Goal: Task Accomplishment & Management: Complete application form

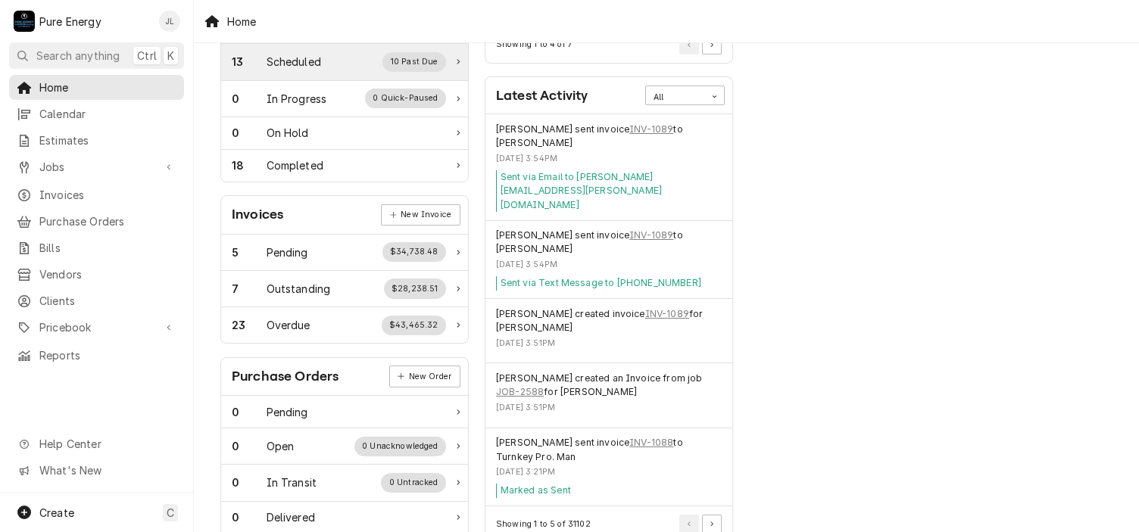
scroll to position [227, 0]
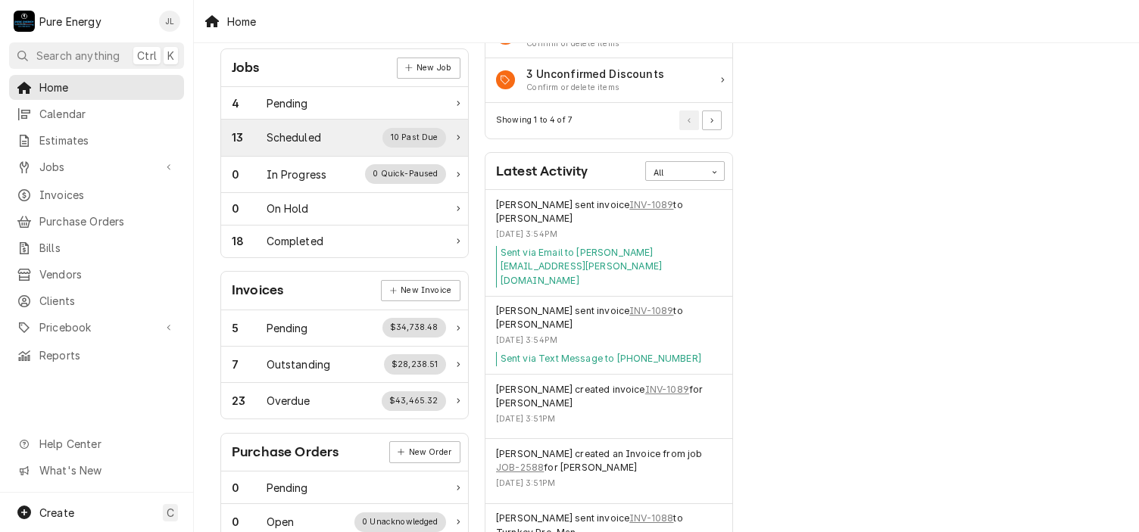
click at [309, 139] on div "Scheduled" at bounding box center [294, 138] width 55 height 16
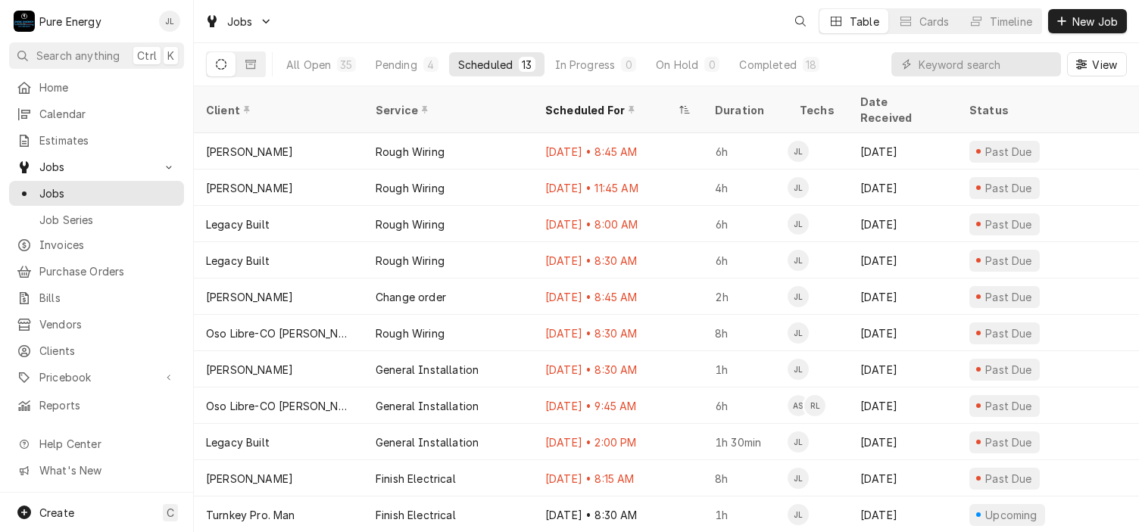
scroll to position [67, 0]
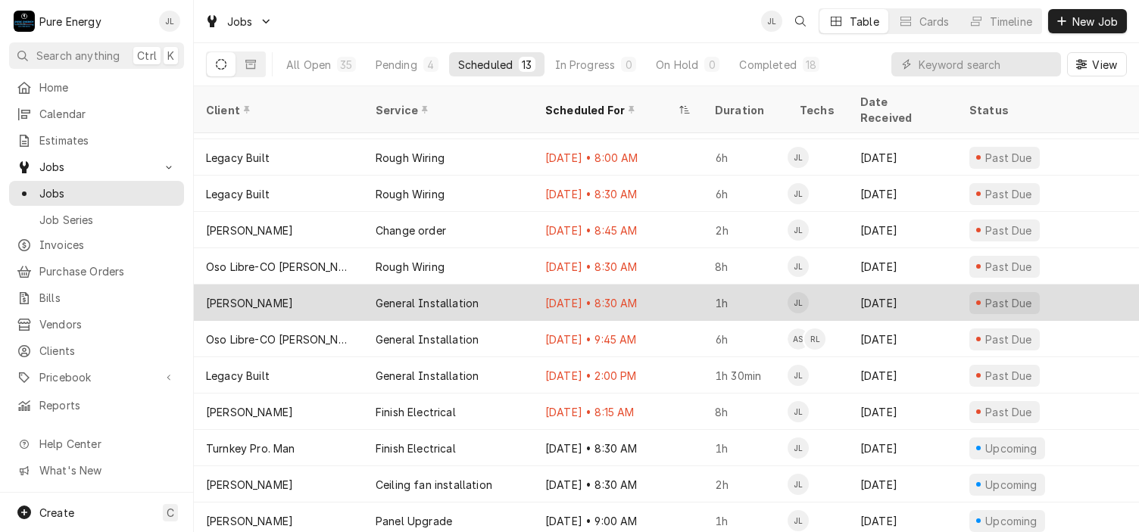
click at [677, 285] on div "Aug 18 • 8:30 AM" at bounding box center [618, 303] width 170 height 36
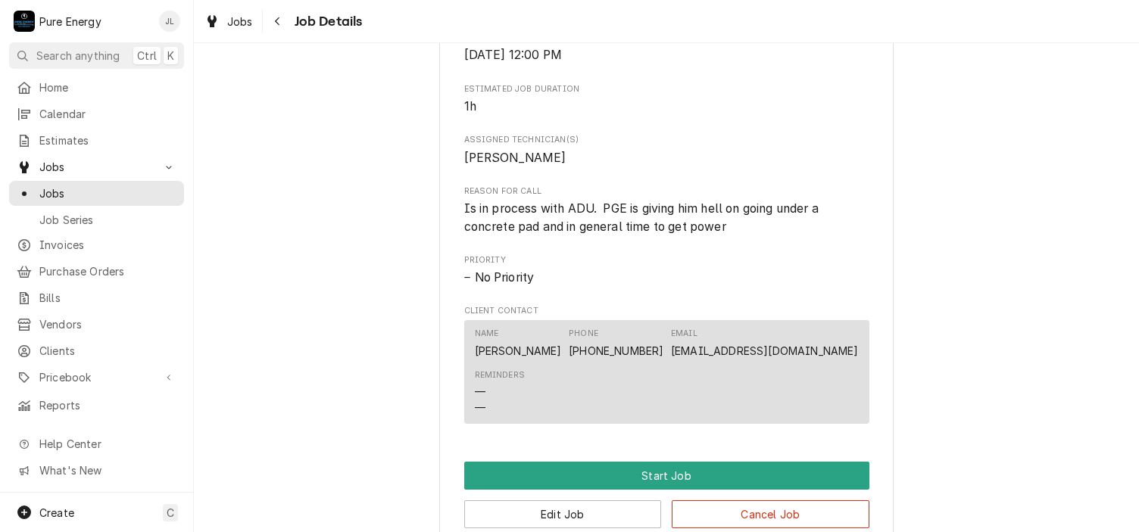
scroll to position [833, 0]
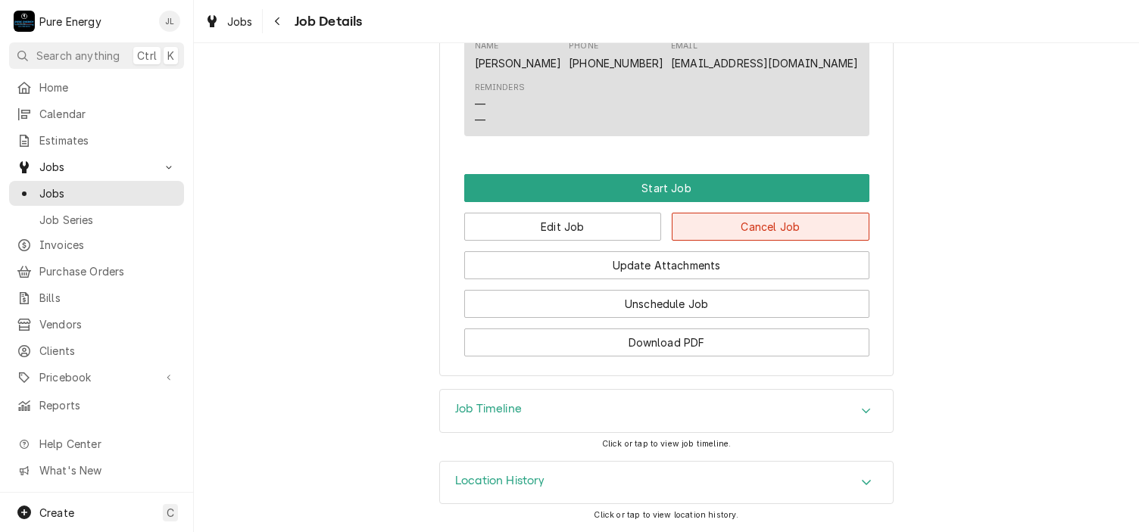
click at [742, 222] on button "Cancel Job" at bounding box center [771, 227] width 198 height 28
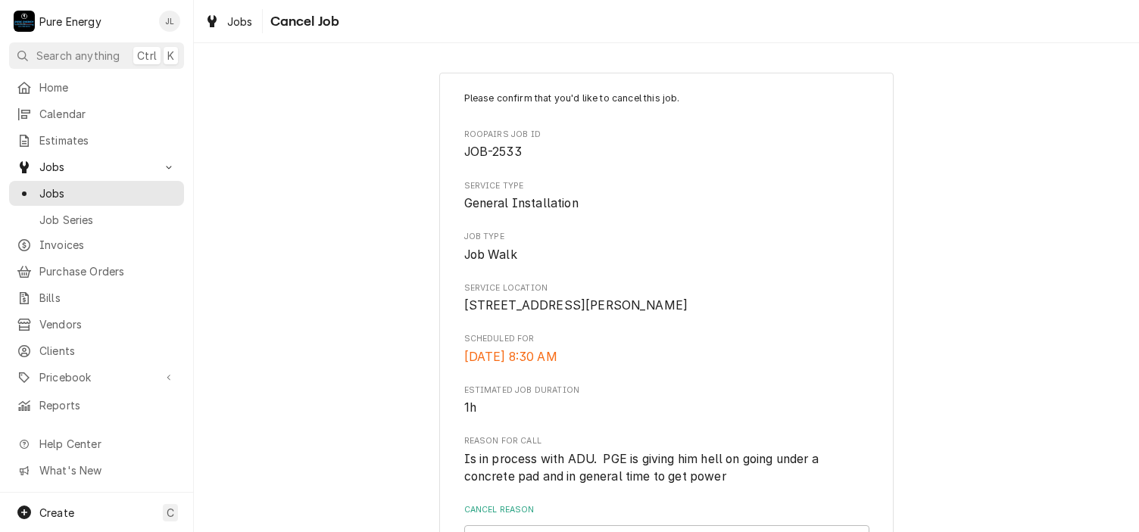
scroll to position [170, 0]
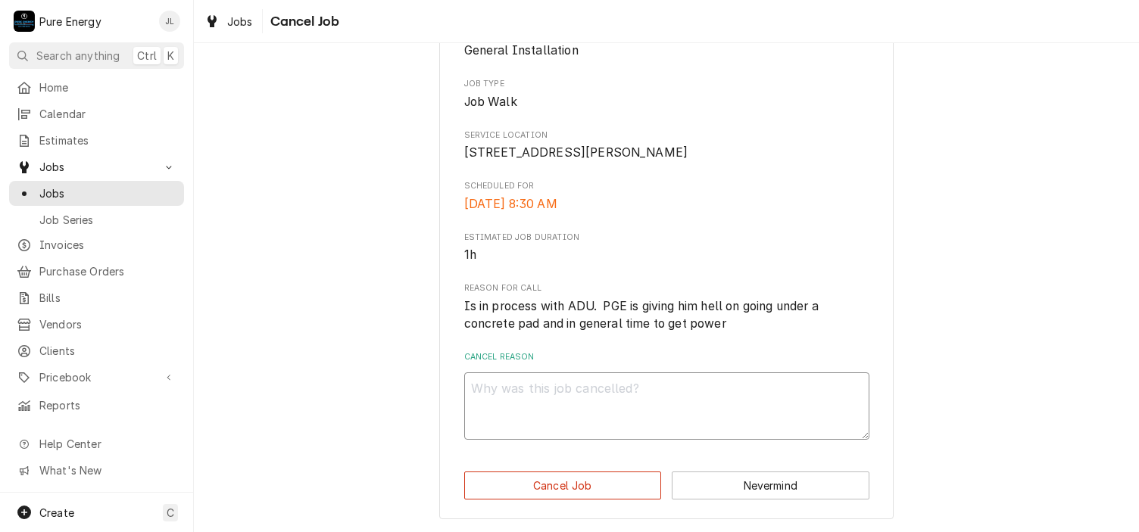
click at [548, 392] on textarea "Cancel Reason" at bounding box center [666, 407] width 405 height 68
type textarea "x"
type textarea "Di"
type textarea "x"
type textarea "Did"
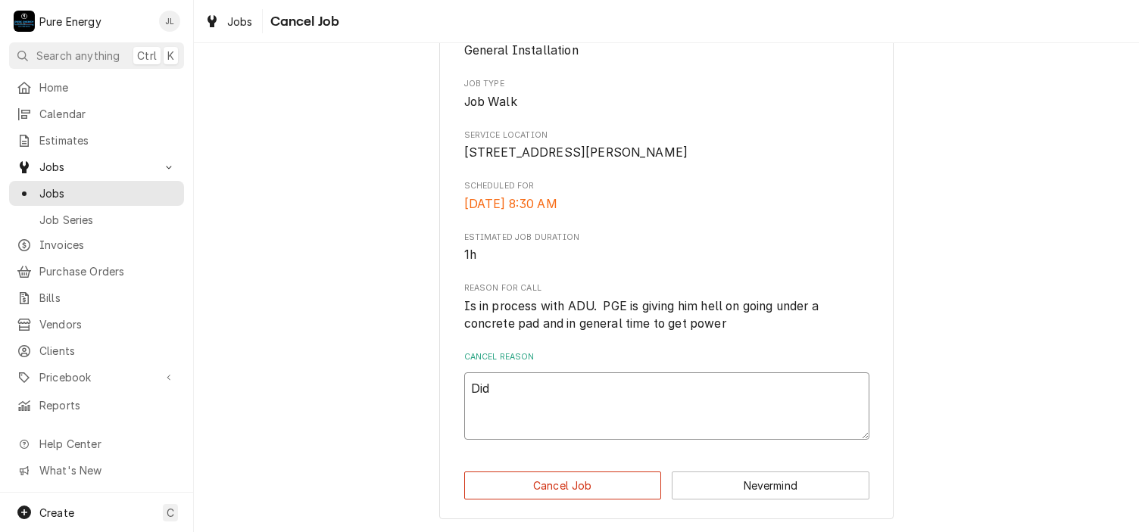
type textarea "x"
type textarea "Did c"
type textarea "x"
type textarea "Did co"
type textarea "x"
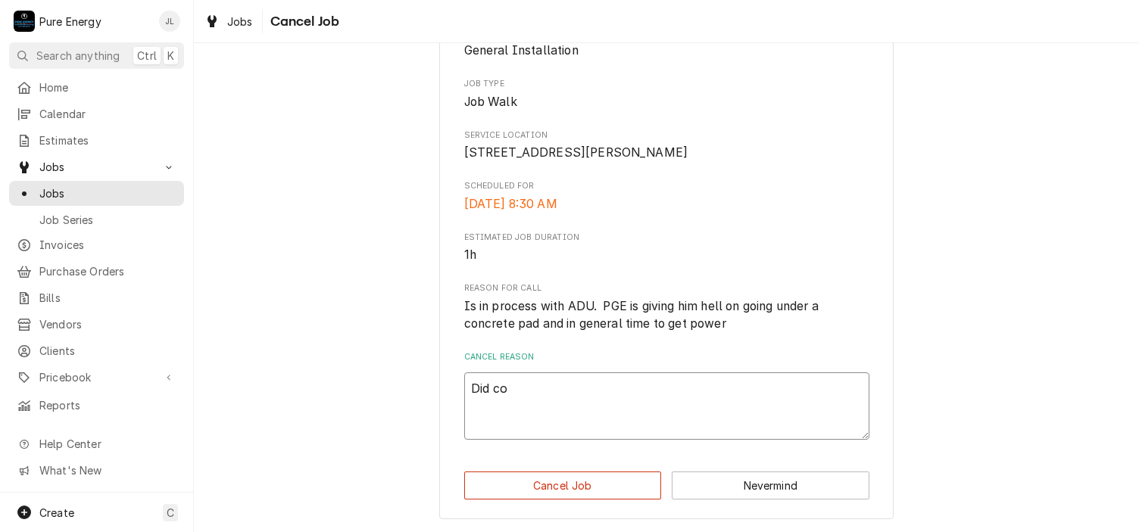
type textarea "Did con"
type textarea "x"
type textarea "Did cons"
type textarea "x"
type textarea "Did consu"
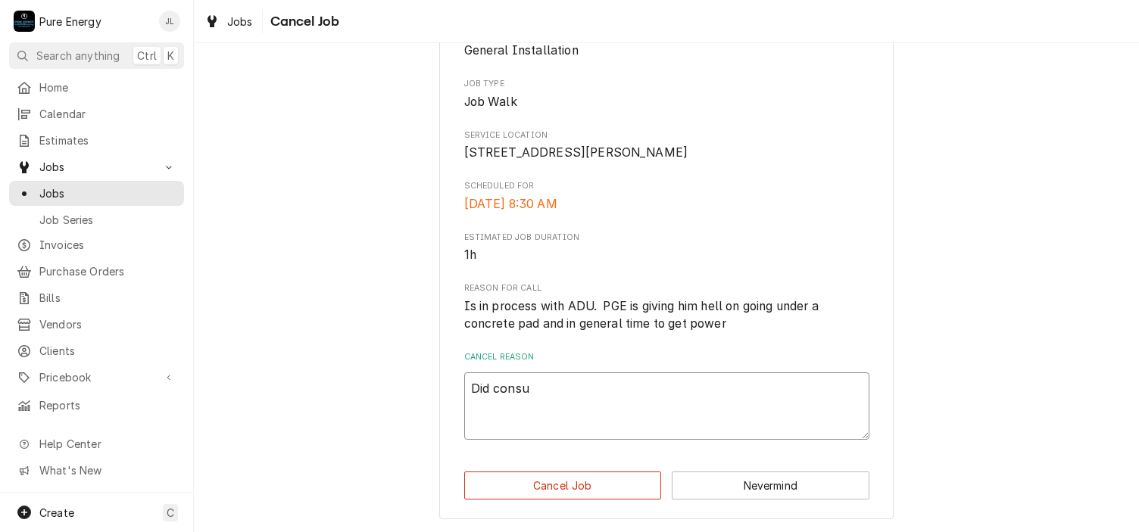
type textarea "x"
type textarea "Did consul"
type textarea "x"
type textarea "Did consult"
type textarea "x"
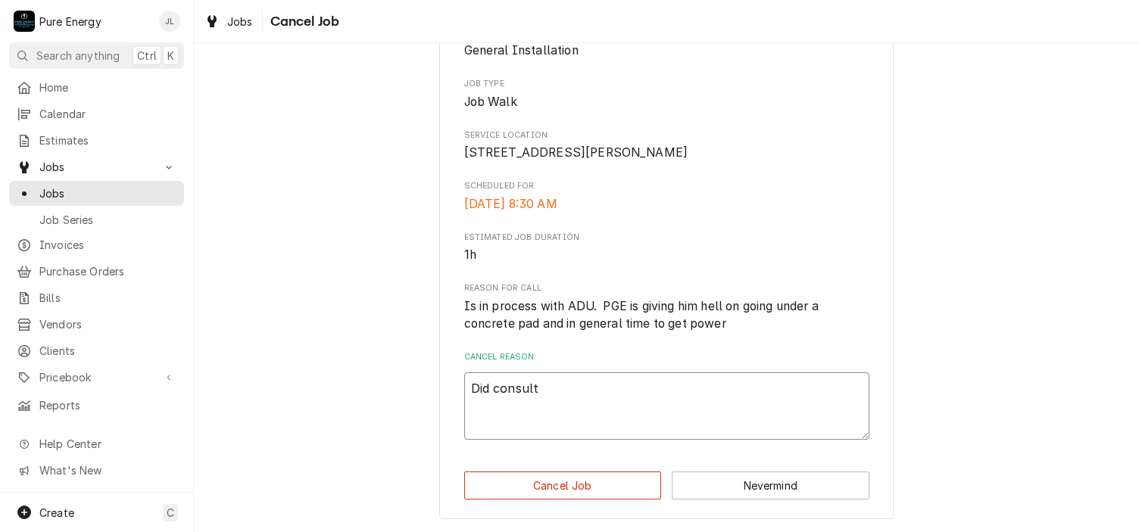
type textarea "Did consulta"
type textarea "x"
type textarea "Did consultat"
type textarea "x"
type textarea "Did consulta"
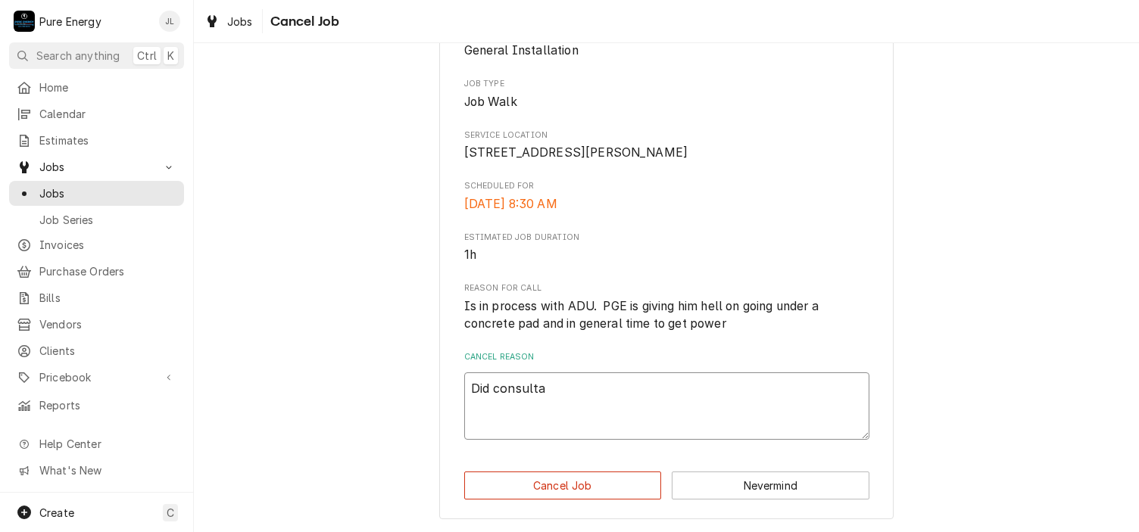
type textarea "x"
type textarea "Did consult"
type textarea "x"
type textarea "Did consulta"
type textarea "x"
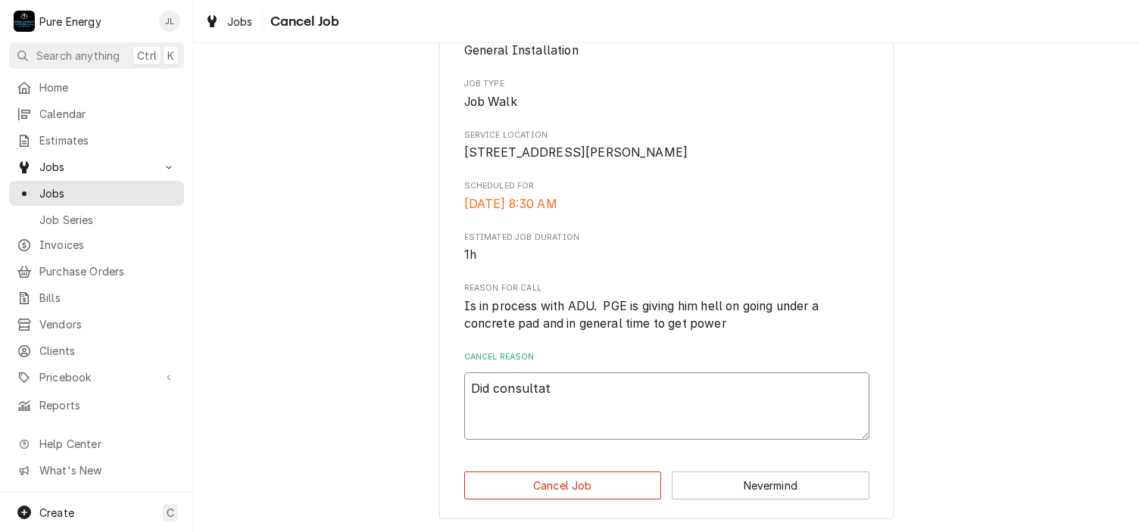
type textarea "Did consultati"
type textarea "x"
type textarea "Did consultatio"
type textarea "x"
type textarea "Did consultation"
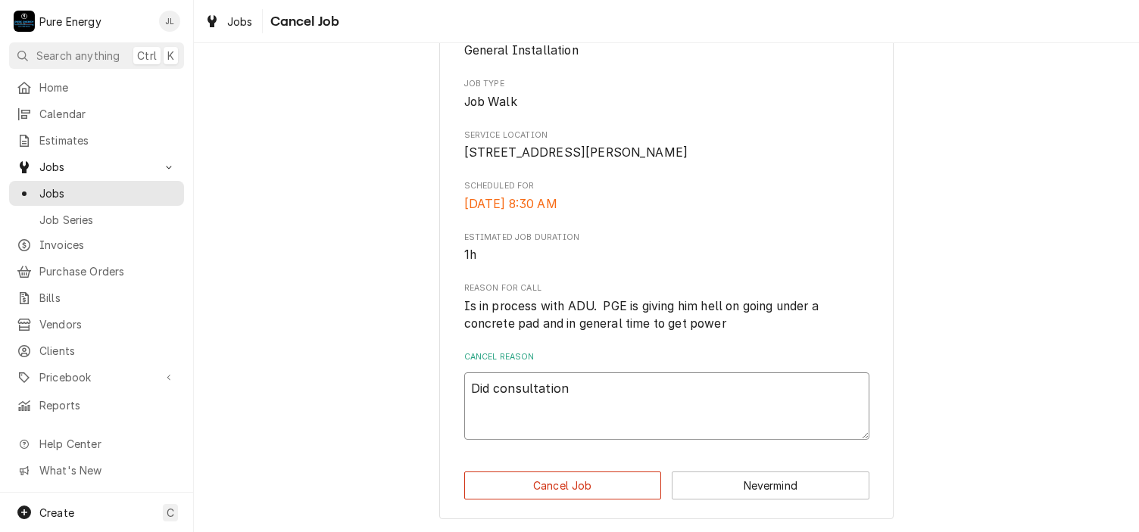
type textarea "x"
type textarea "Did consultation"
type textarea "x"
type textarea "Did consultation w"
type textarea "x"
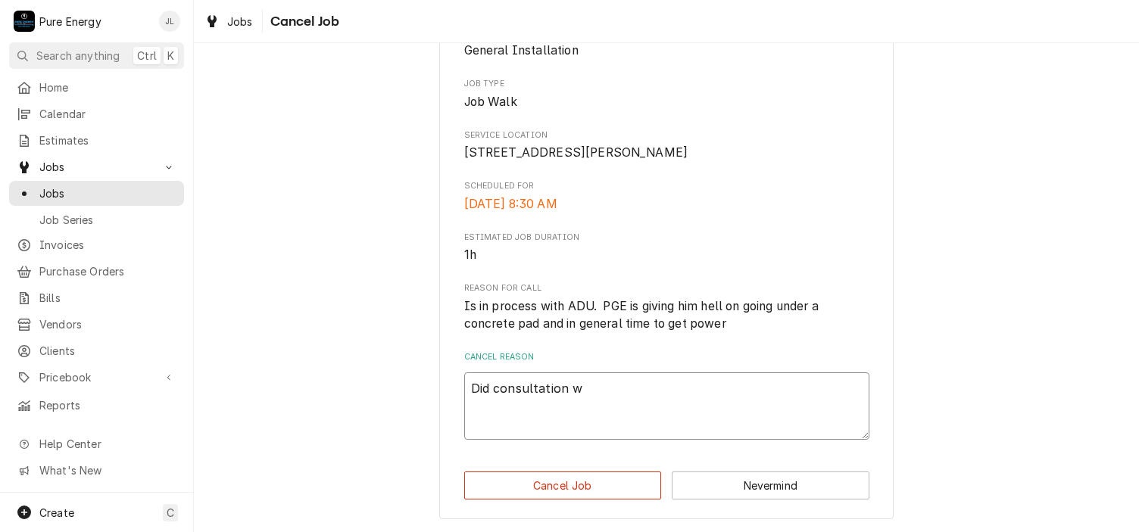
type textarea "Did consultation wi"
type textarea "x"
type textarea "Did consultation wit"
type textarea "x"
type textarea "Did consultation with"
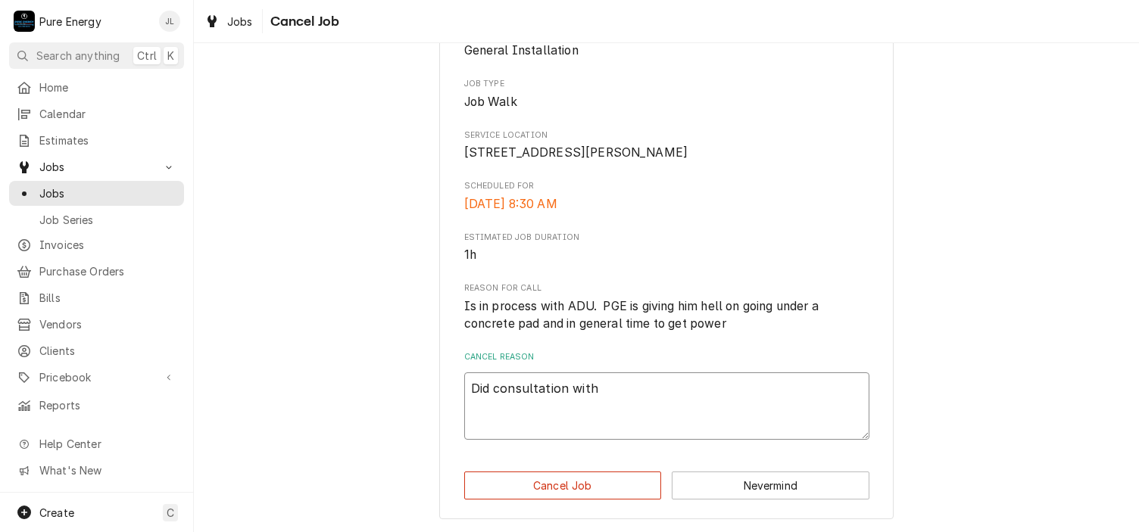
type textarea "x"
type textarea "Did consultation with"
type textarea "x"
type textarea "Did consultation with th"
type textarea "x"
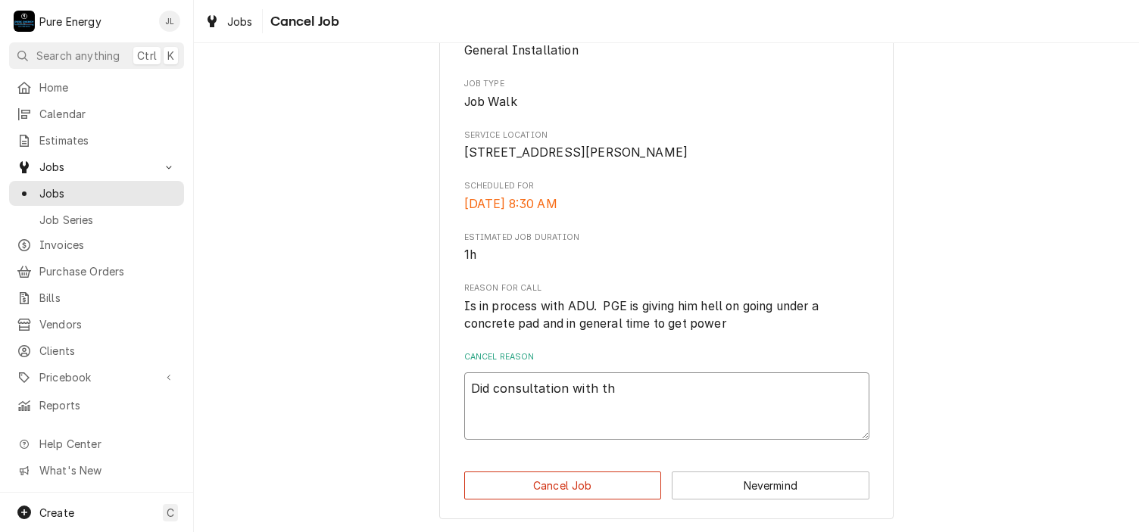
type textarea "Did consultation with the"
type textarea "x"
type textarea "Did consultation with them"
type textarea "x"
type textarea "Did consultation with them o"
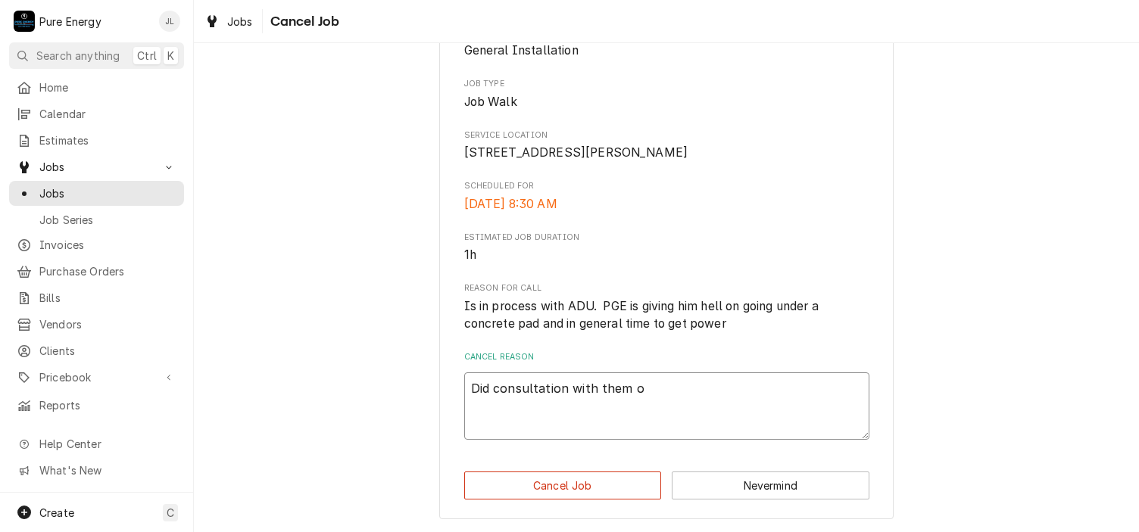
type textarea "x"
type textarea "Did consultation with them on"
type textarea "x"
type textarea "Did consultation with them on"
type textarea "x"
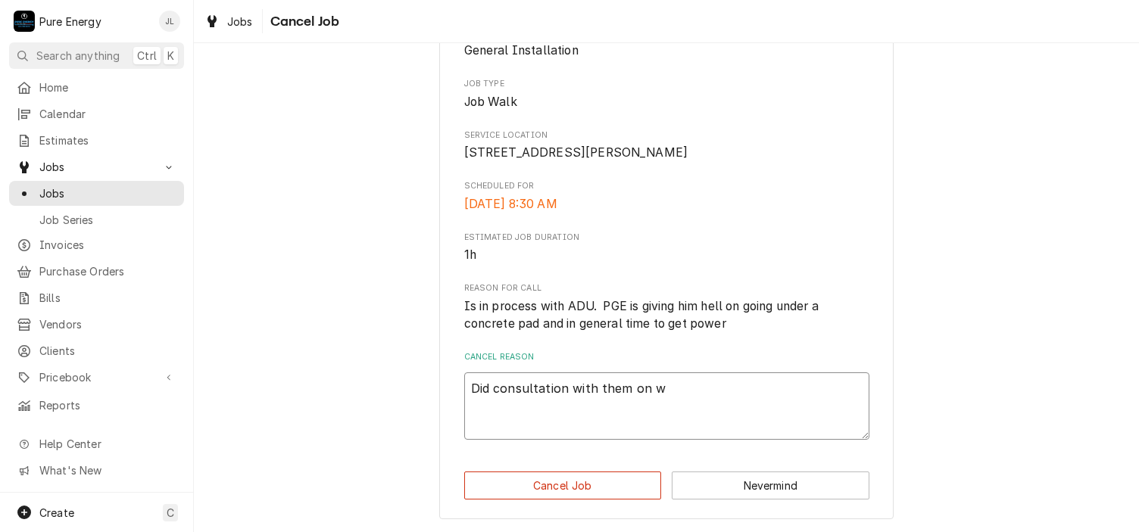
type textarea "Did consultation with them on wh"
type textarea "x"
type textarea "Did consultation with them on wha"
type textarea "x"
type textarea "Did consultation with them on what"
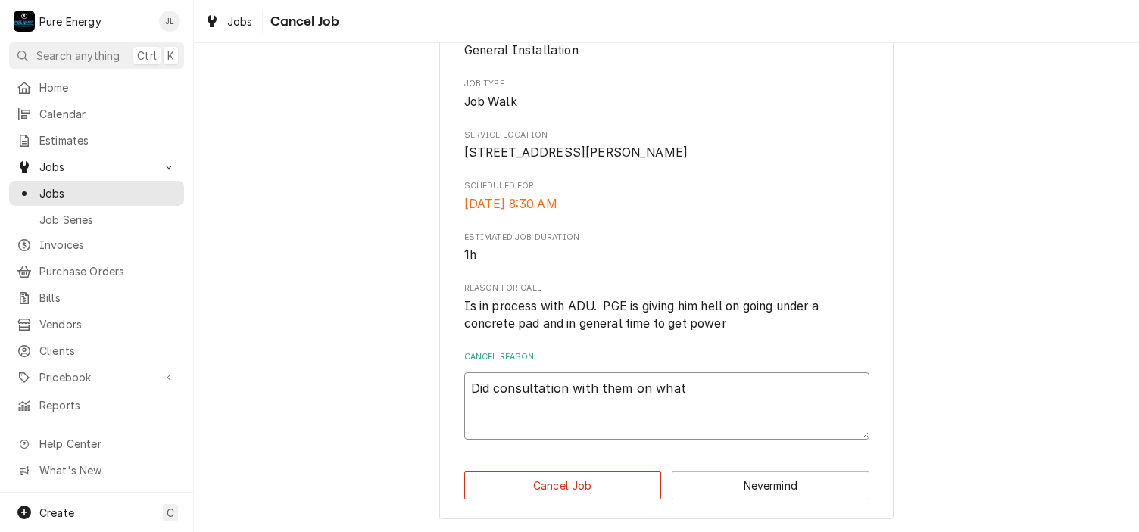
type textarea "x"
type textarea "Did consultation with them on what"
type textarea "x"
type textarea "Did consultation with them on what n"
type textarea "x"
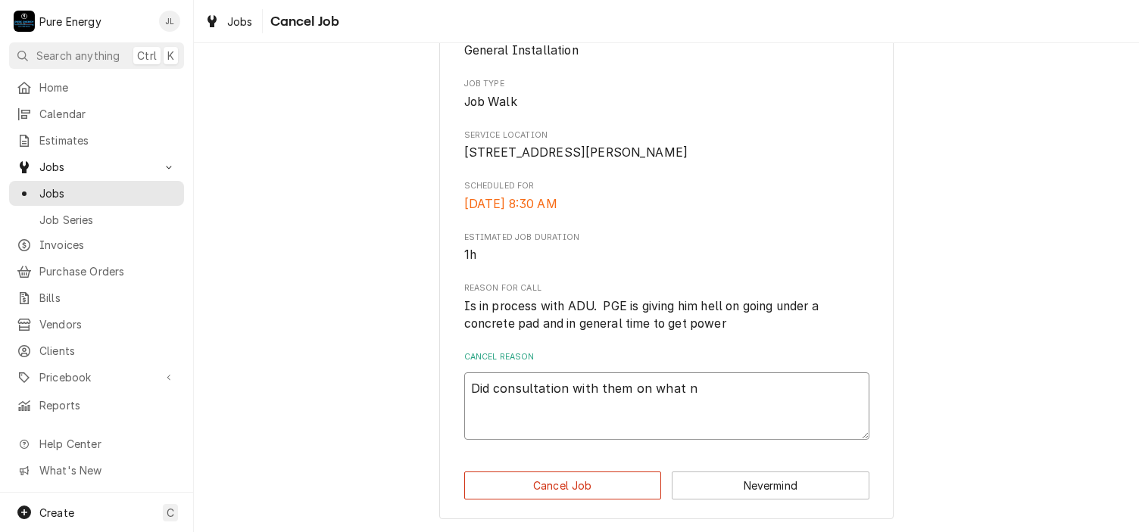
type textarea "Did consultation with them on what ne"
type textarea "x"
type textarea "Did consultation with them on what nee"
type textarea "x"
type textarea "Did consultation with them on what need"
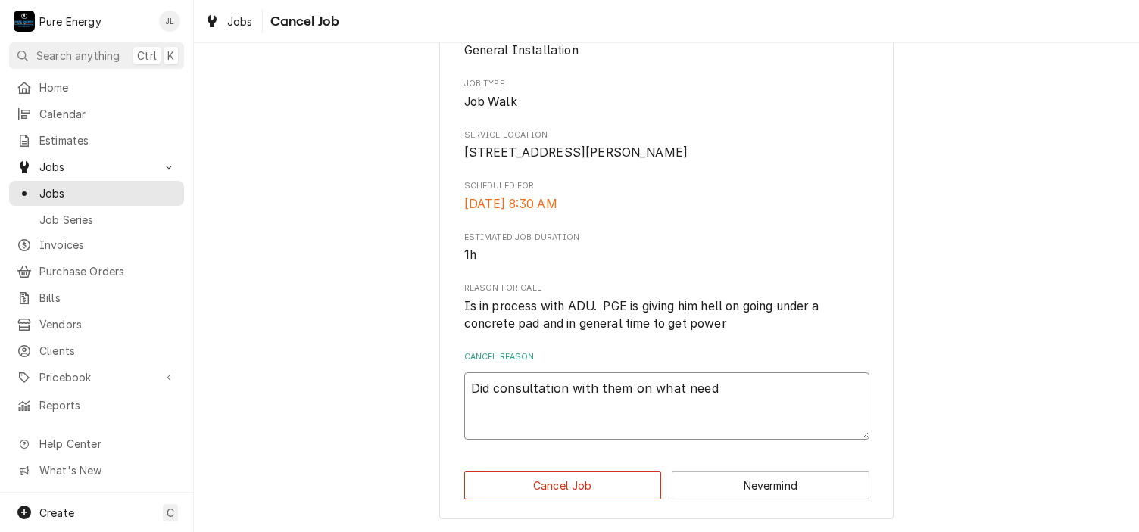
type textarea "x"
type textarea "Did consultation with them on what needs"
type textarea "x"
type textarea "Did consultation with them on what needs to"
type textarea "x"
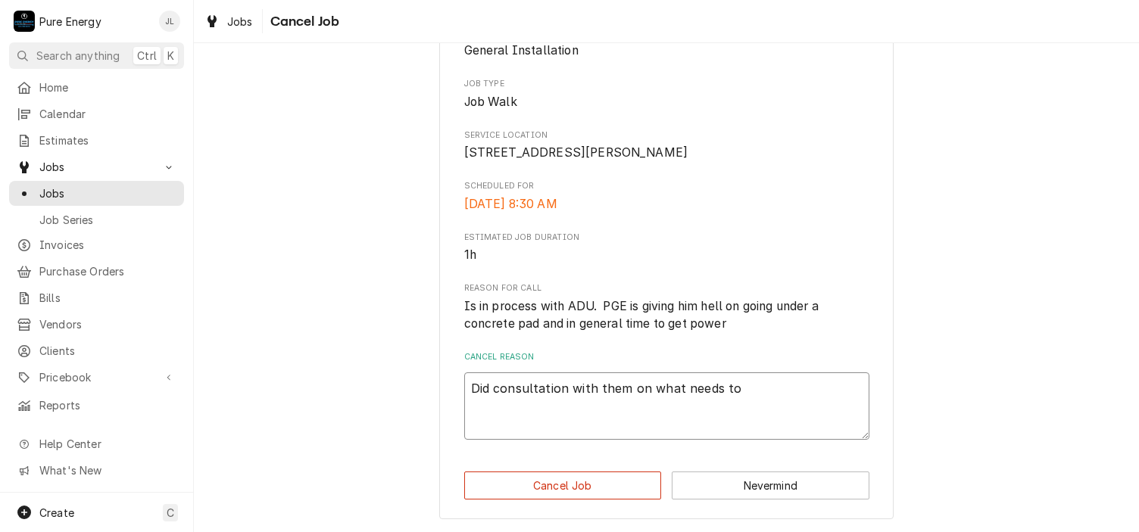
type textarea "Did consultation with them on what needs to"
type textarea "x"
type textarea "Did consultation with them on what needs to b"
type textarea "x"
type textarea "Did consultation with them on what needs to be"
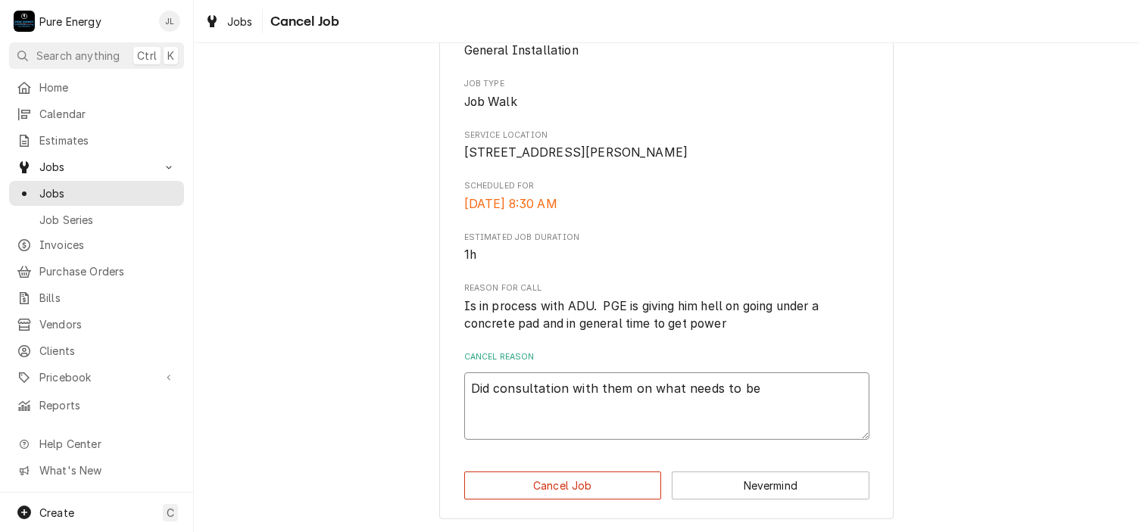
type textarea "x"
type textarea "Did consultation with them on what needs to be"
type textarea "x"
type textarea "Did consultation with them on what needs to be d"
type textarea "x"
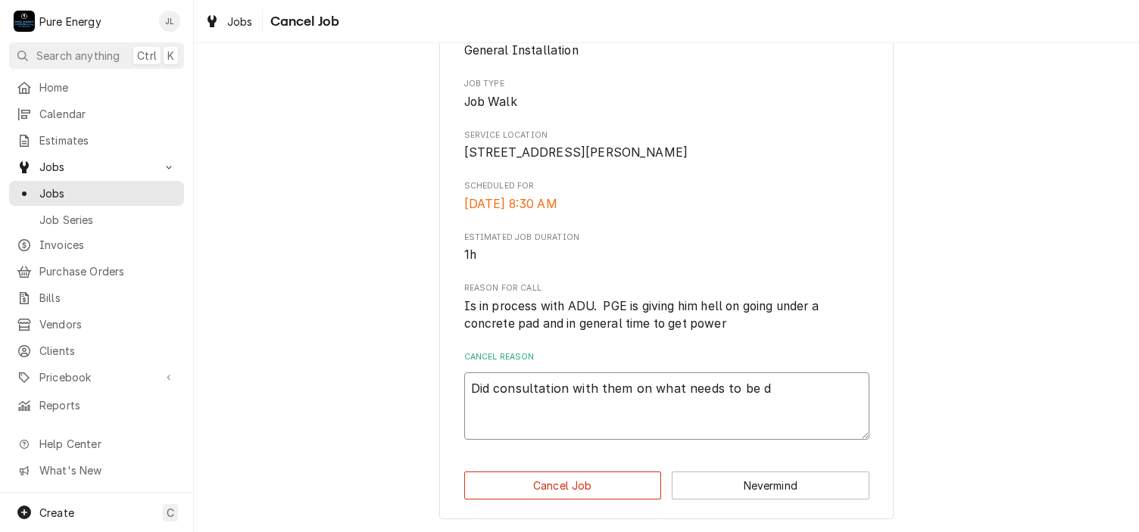
type textarea "Did consultation with them on what needs to be do"
type textarea "x"
type textarea "Did consultation with them on what needs to be don"
type textarea "x"
type textarea "Did consultation with them on what needs to be done"
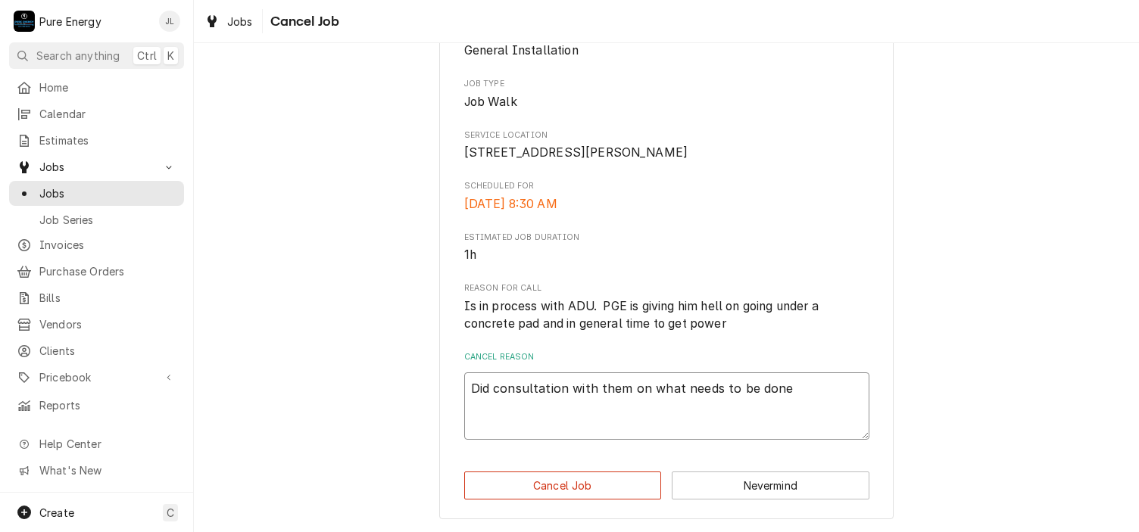
type textarea "x"
type textarea "Did consultation with them on what needs to be done."
type textarea "x"
type textarea "Did consultation with them on what needs to be done."
click at [603, 485] on button "Cancel Job" at bounding box center [563, 486] width 198 height 28
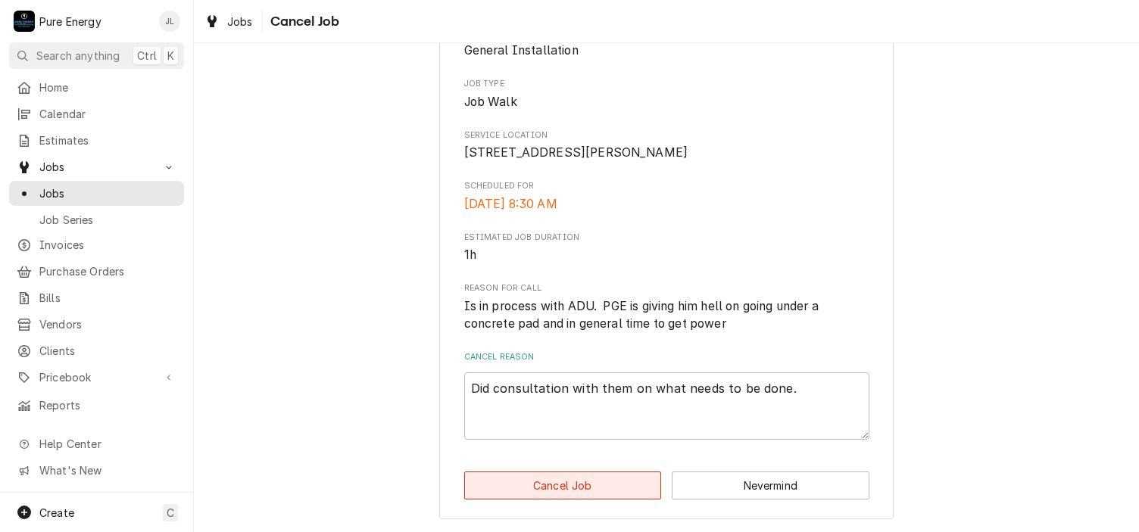
type textarea "x"
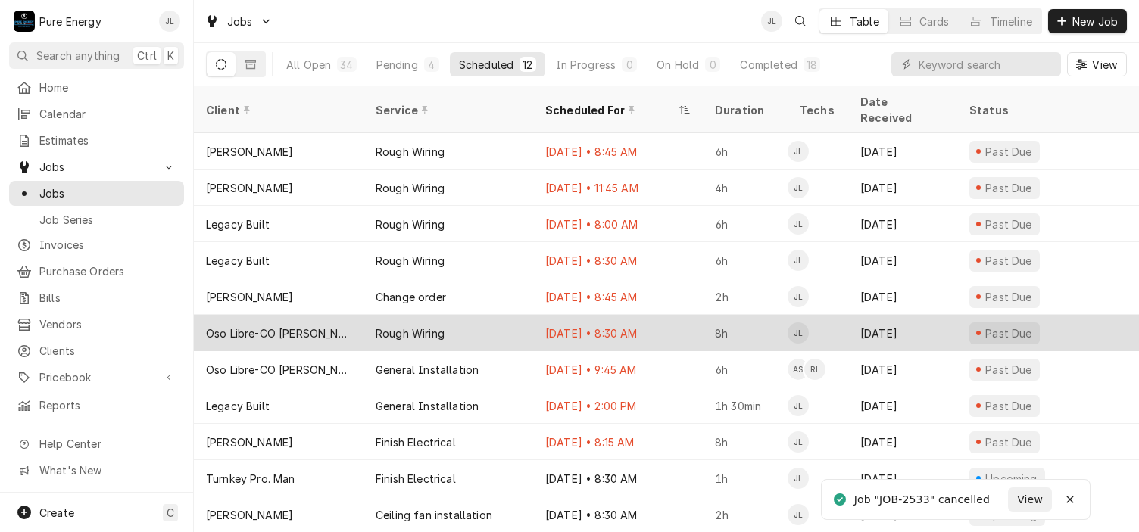
scroll to position [30, 0]
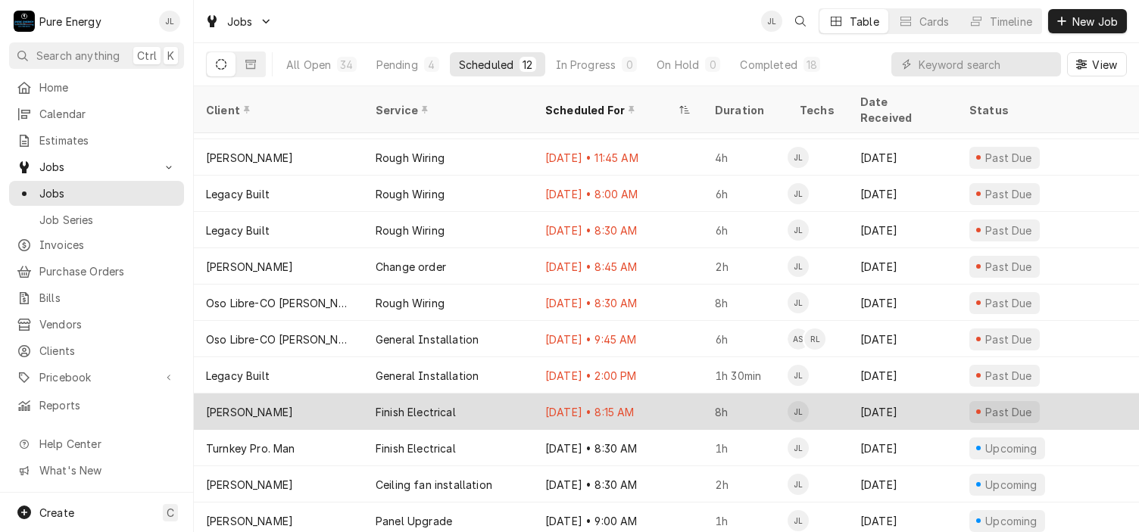
click at [677, 394] on div "Sep 22 • 8:15 AM" at bounding box center [618, 412] width 170 height 36
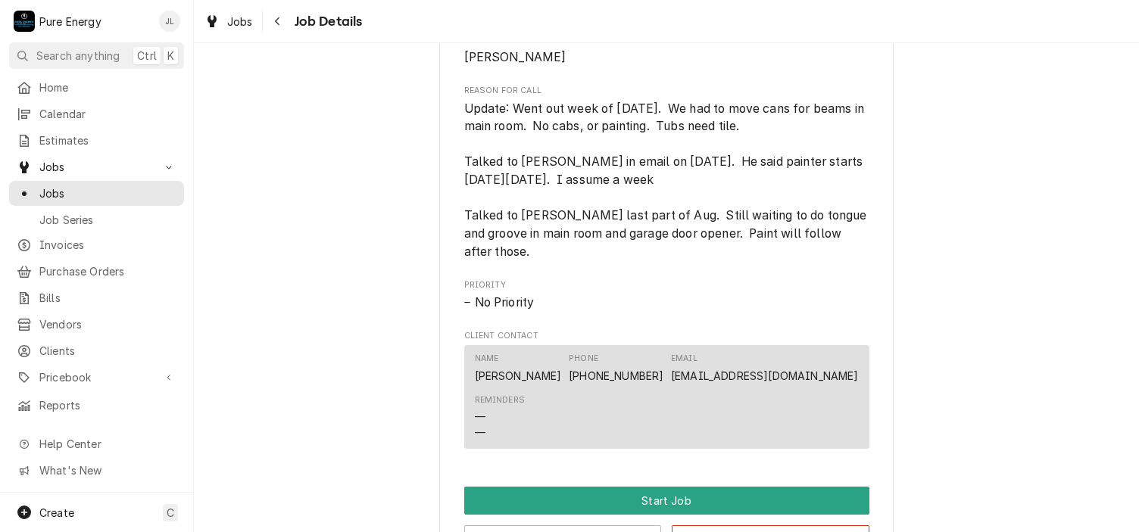
scroll to position [757, 0]
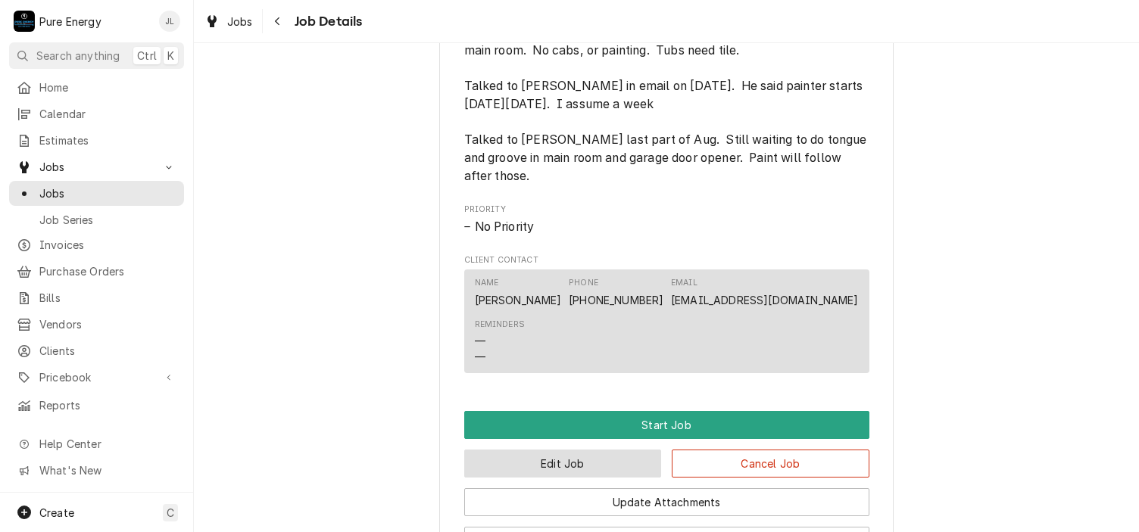
click at [607, 478] on button "Edit Job" at bounding box center [563, 464] width 198 height 28
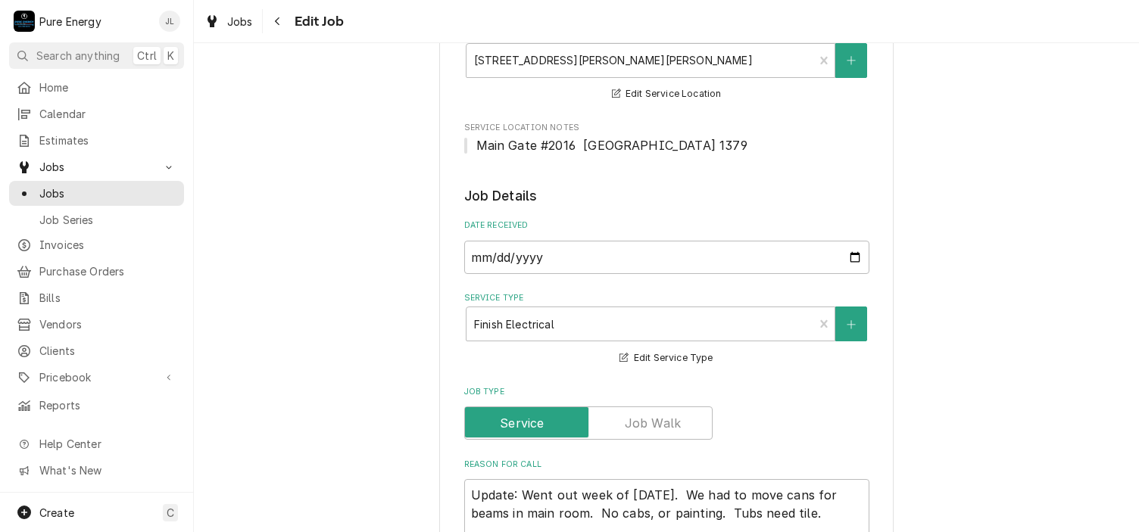
scroll to position [379, 0]
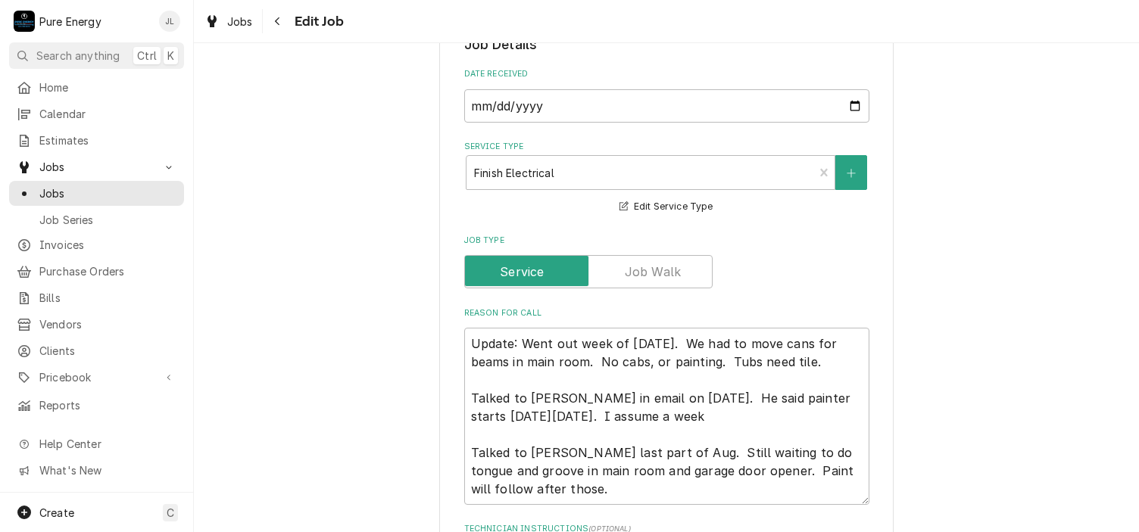
click at [923, 95] on div "Use the fields below to edit this job: Client Details Client Jeff Noelte Edit C…" at bounding box center [666, 521] width 945 height 1683
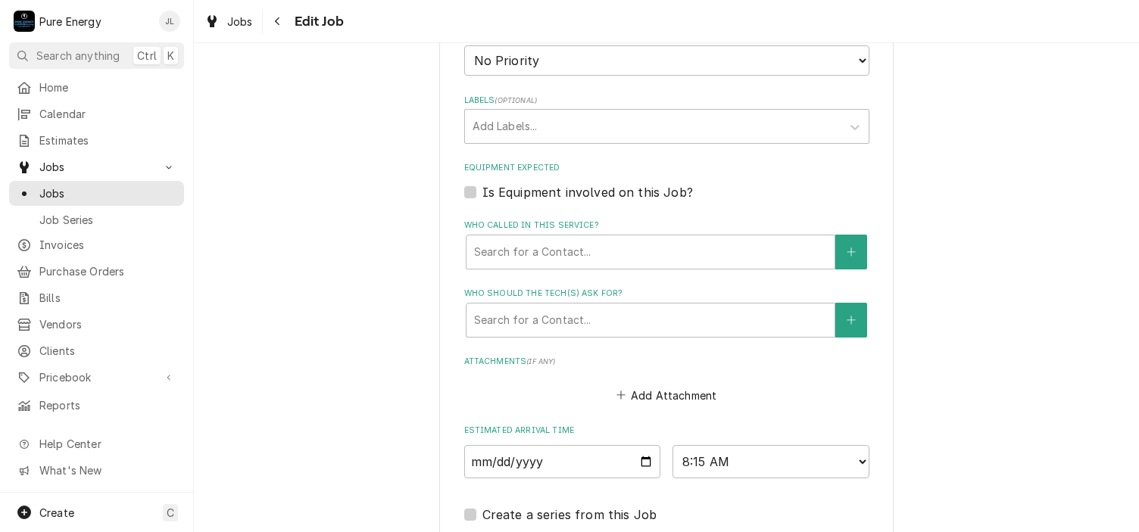
scroll to position [1136, 0]
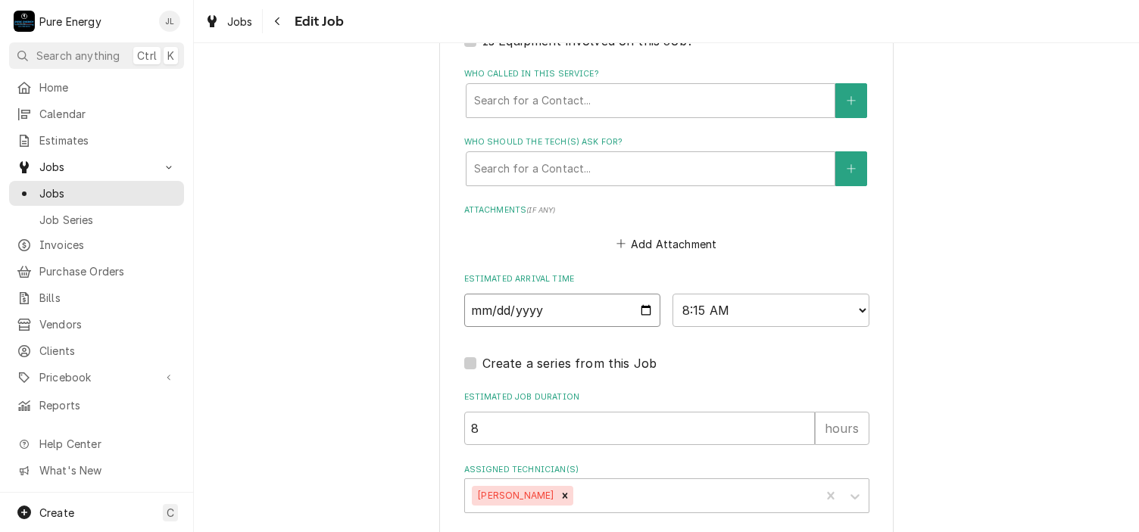
click at [644, 308] on input "2025-09-22" at bounding box center [562, 310] width 197 height 33
type textarea "x"
type input "2025-10-03"
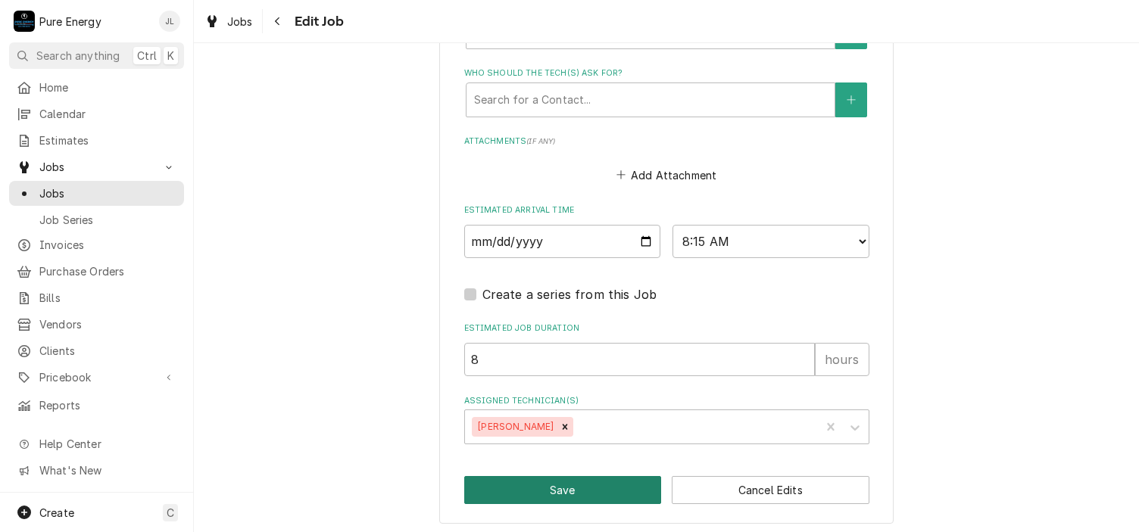
click at [609, 485] on button "Save" at bounding box center [563, 490] width 198 height 28
type textarea "x"
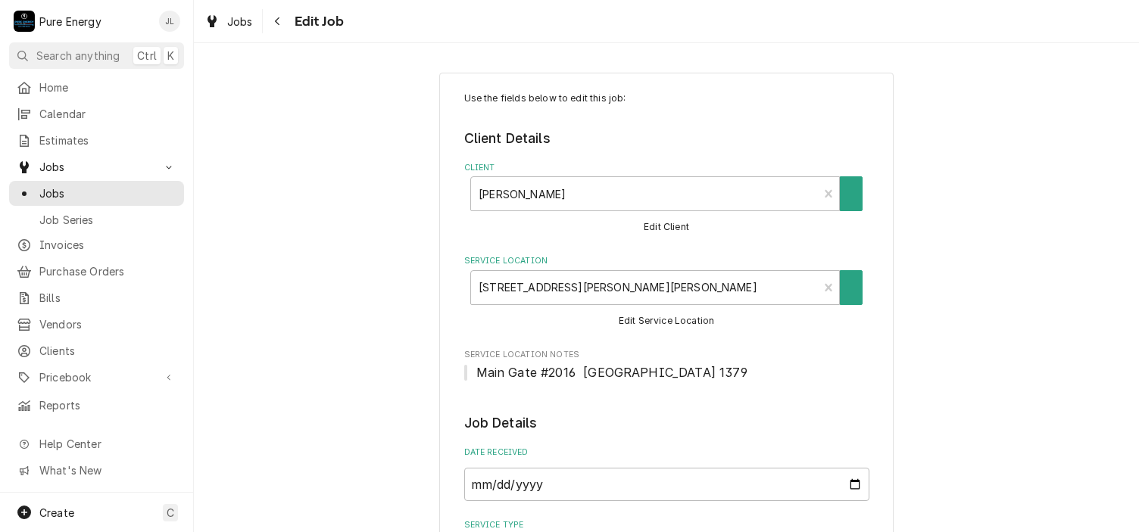
type textarea "x"
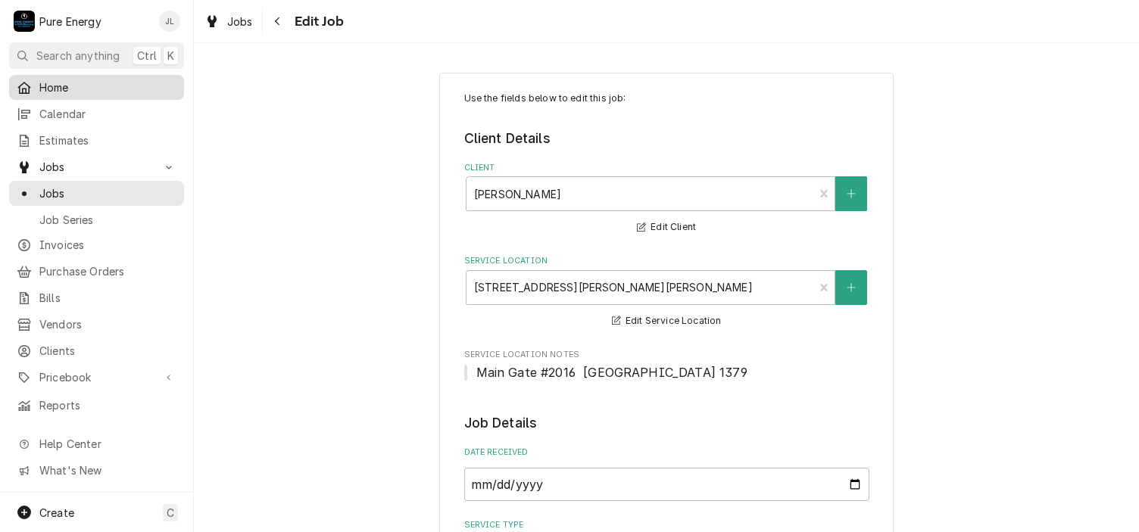
click at [107, 81] on span "Home" at bounding box center [107, 88] width 137 height 16
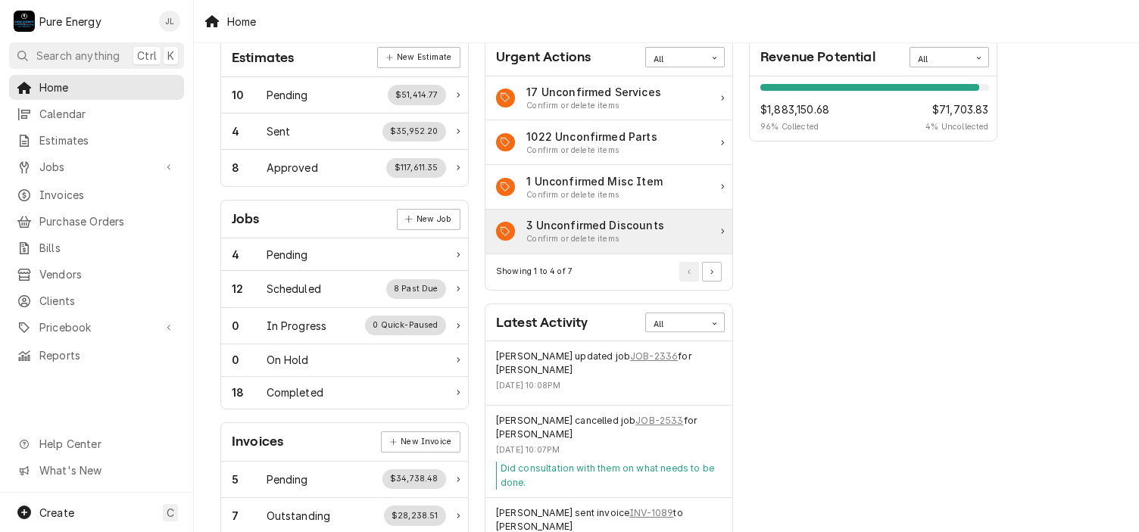
scroll to position [151, 0]
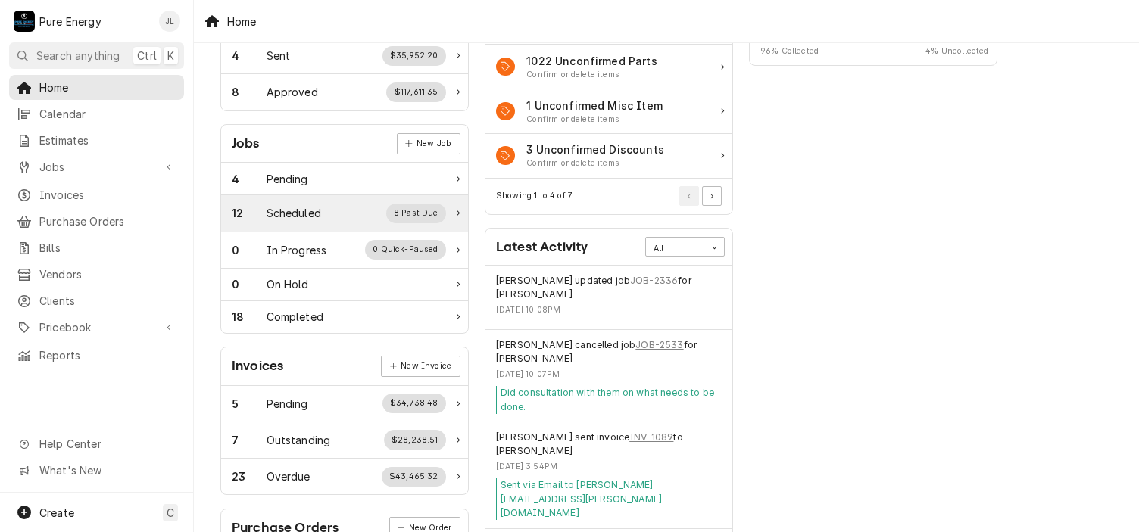
click at [321, 213] on div "Scheduled" at bounding box center [294, 213] width 55 height 16
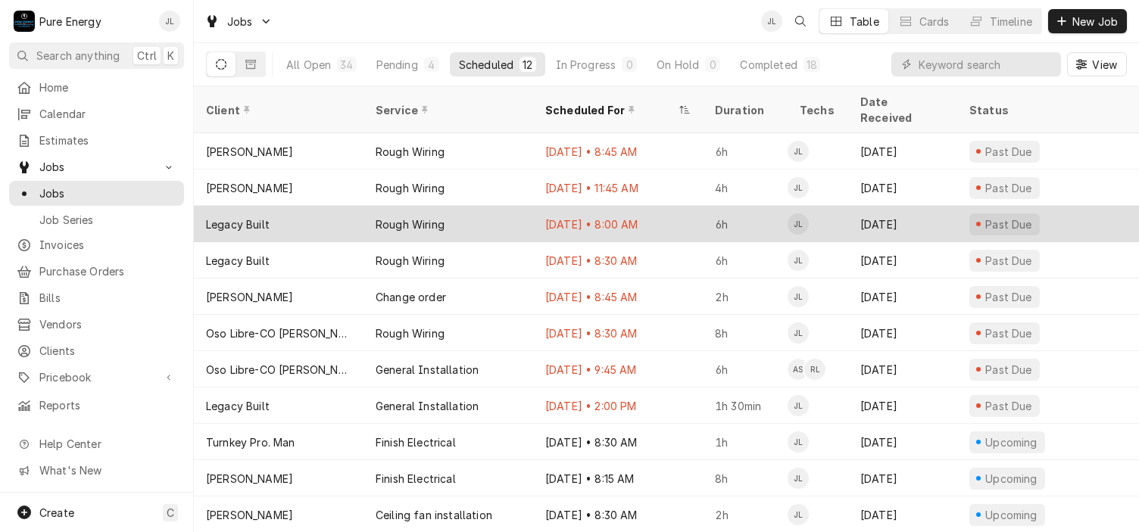
scroll to position [30, 0]
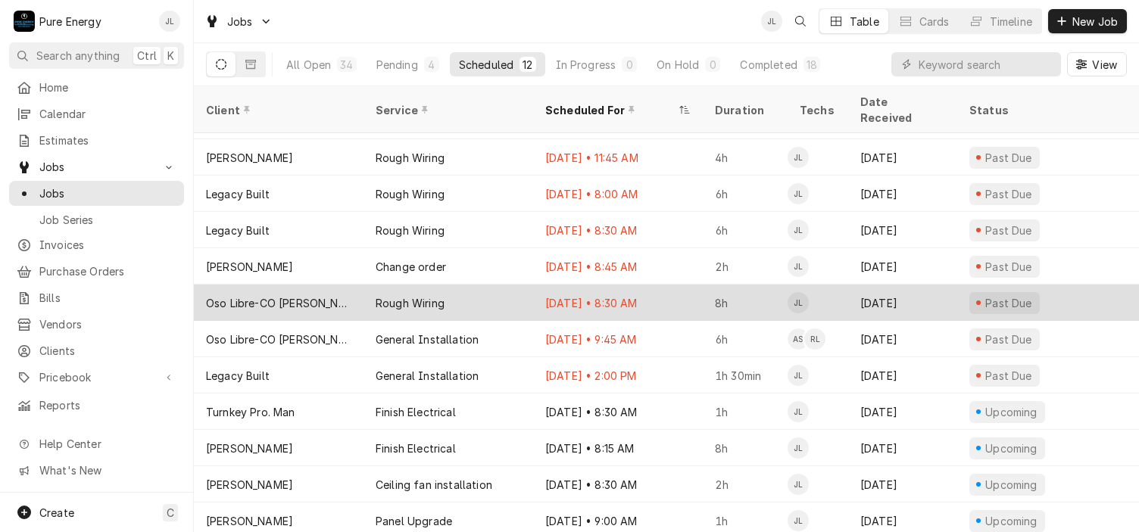
click at [684, 288] on div "Aug 14 • 8:30 AM" at bounding box center [618, 303] width 170 height 36
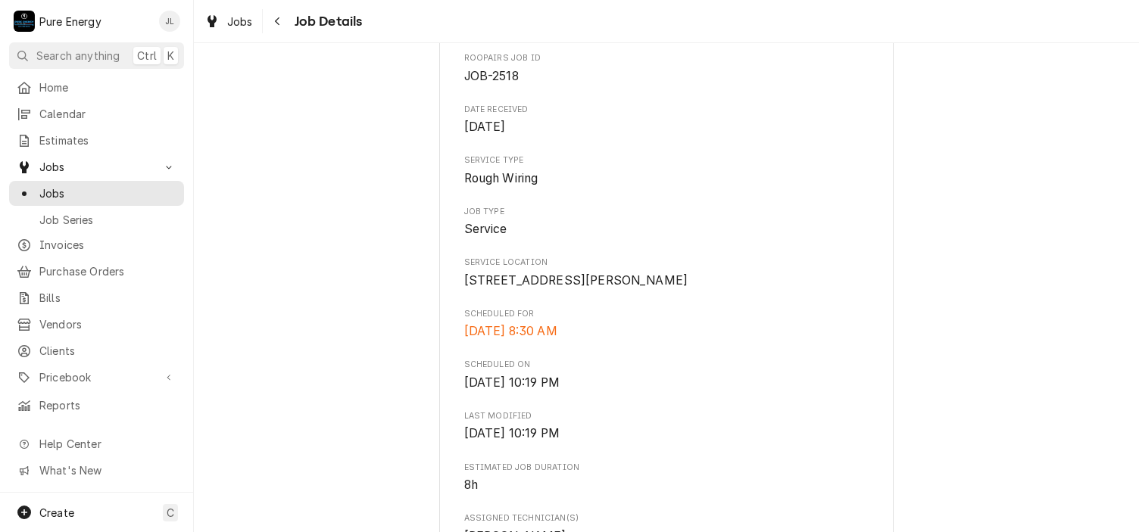
scroll to position [76, 0]
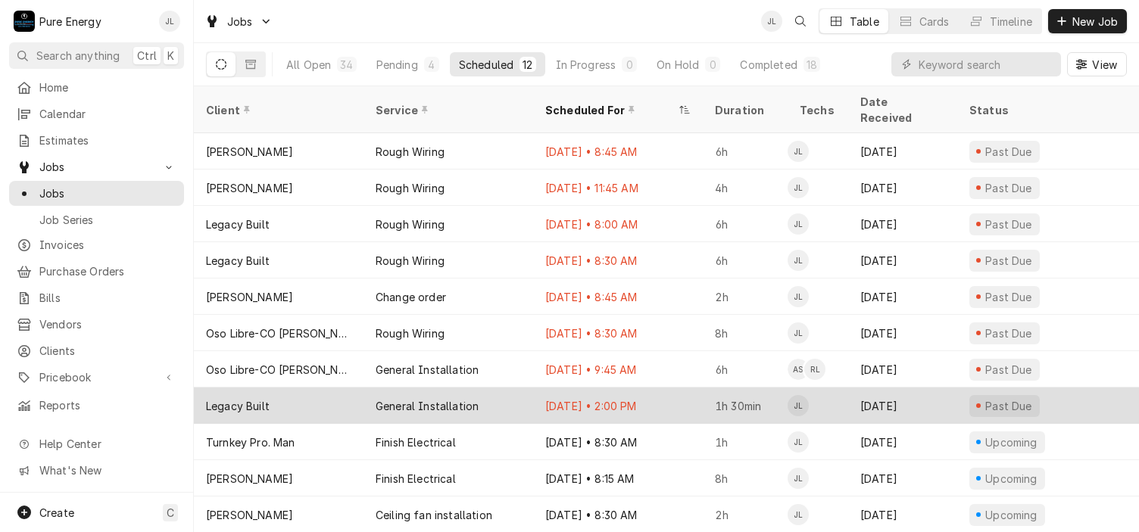
click at [679, 388] on div "Sep 12 • 2:00 PM" at bounding box center [618, 406] width 170 height 36
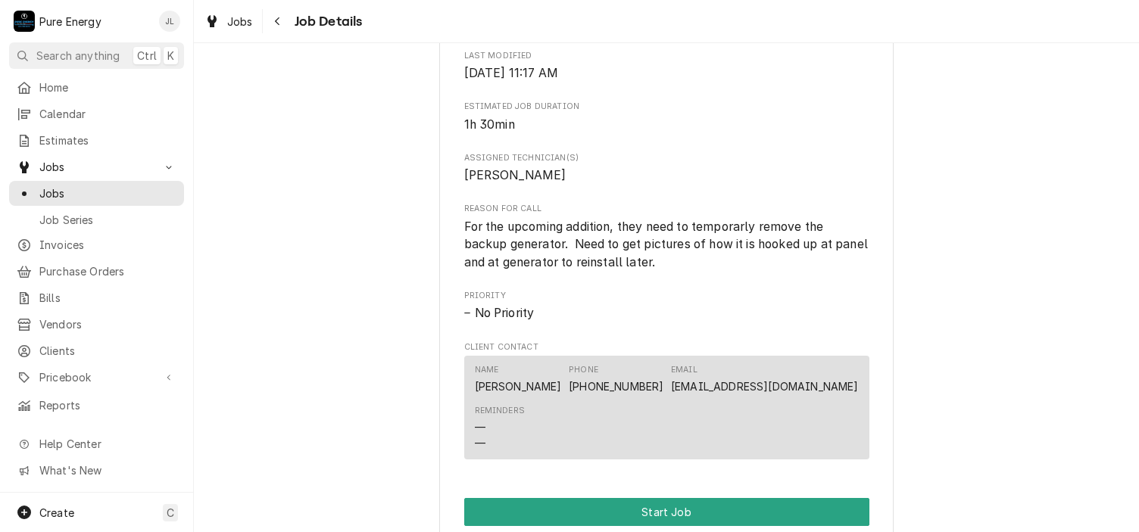
scroll to position [757, 0]
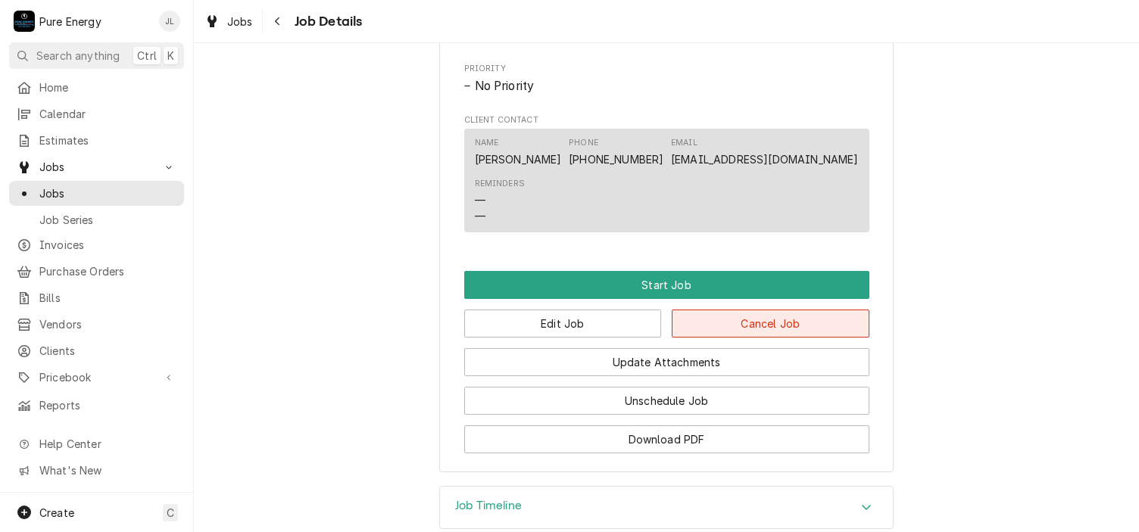
click at [726, 338] on button "Cancel Job" at bounding box center [771, 324] width 198 height 28
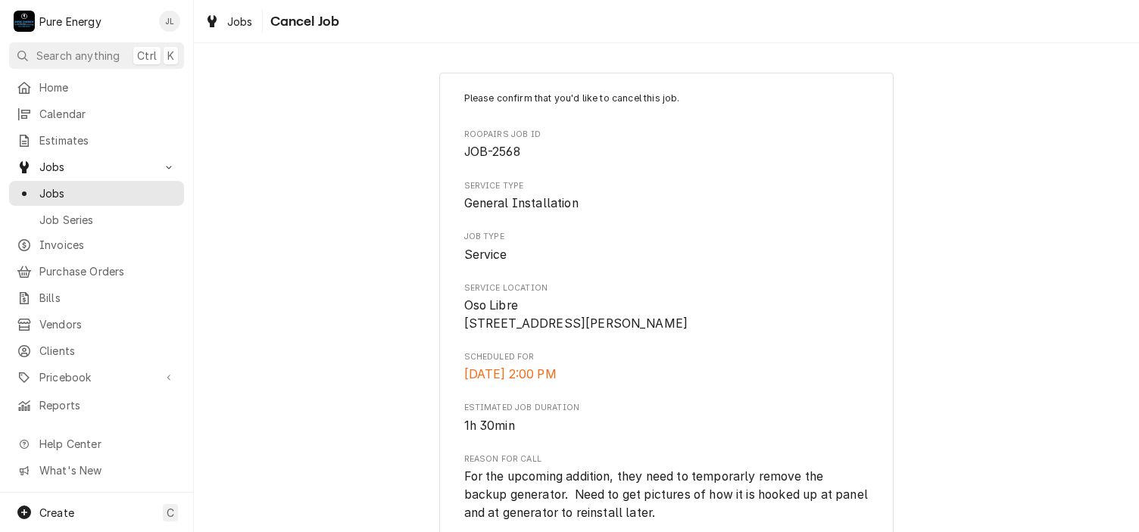
scroll to position [206, 0]
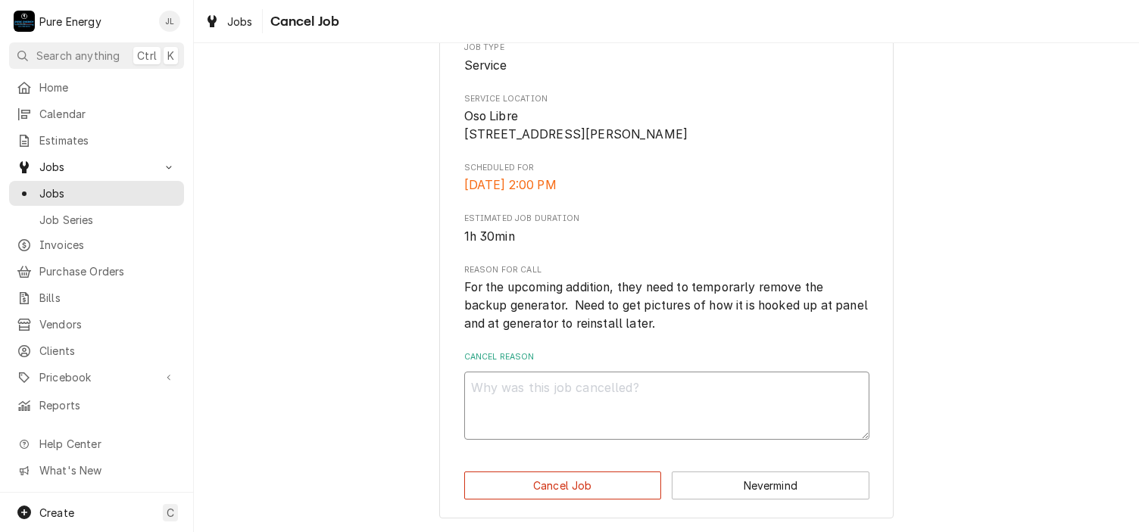
click at [597, 396] on textarea "Cancel Reason" at bounding box center [666, 406] width 405 height 68
type textarea "x"
type textarea "D"
type textarea "x"
type textarea "Do"
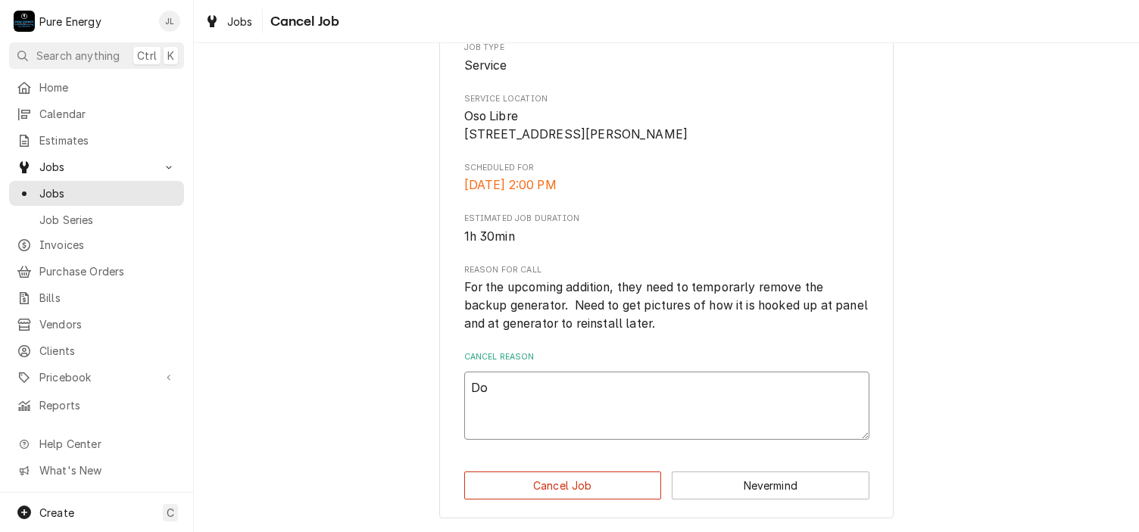
type textarea "x"
type textarea "Don"
type textarea "x"
type textarea "Done"
click at [641, 491] on button "Cancel Job" at bounding box center [563, 486] width 198 height 28
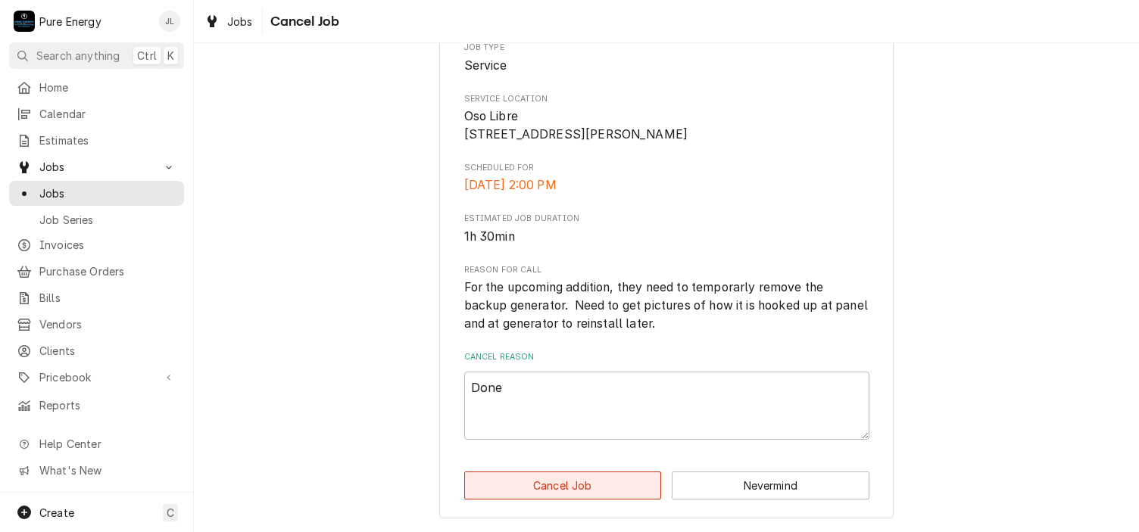
type textarea "x"
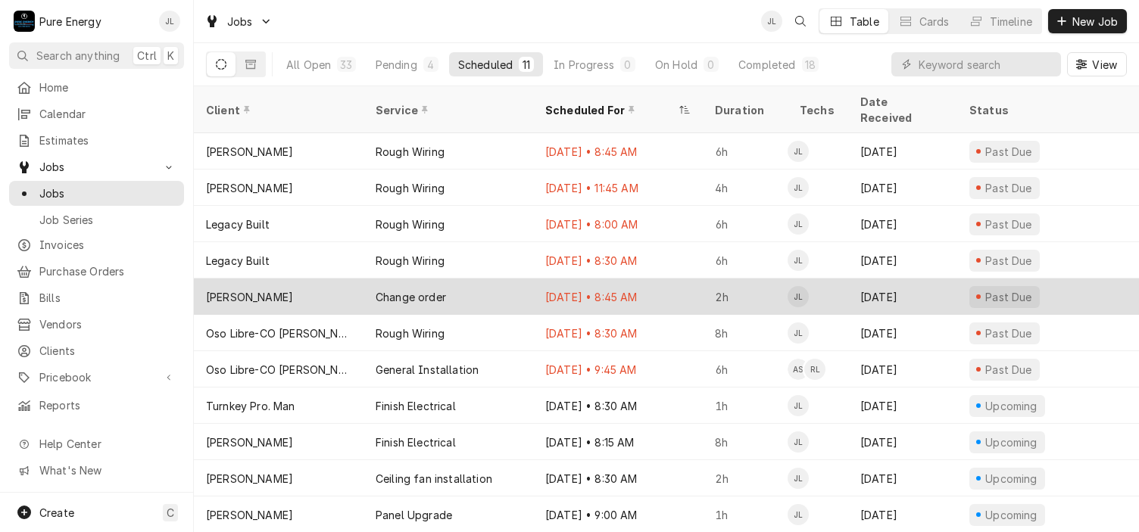
click at [667, 279] on div "[DATE] • 8:45 AM" at bounding box center [618, 297] width 170 height 36
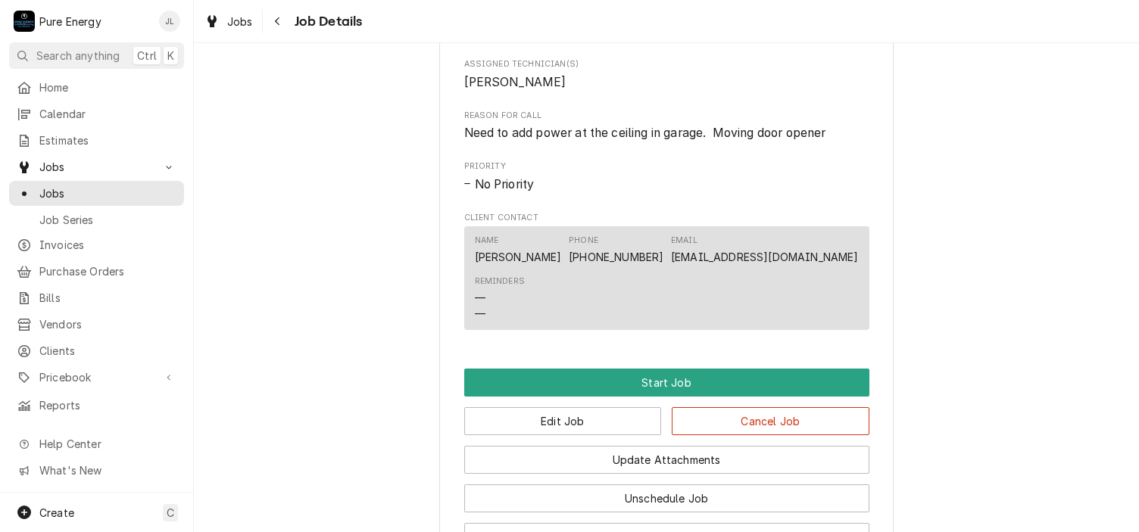
scroll to position [757, 0]
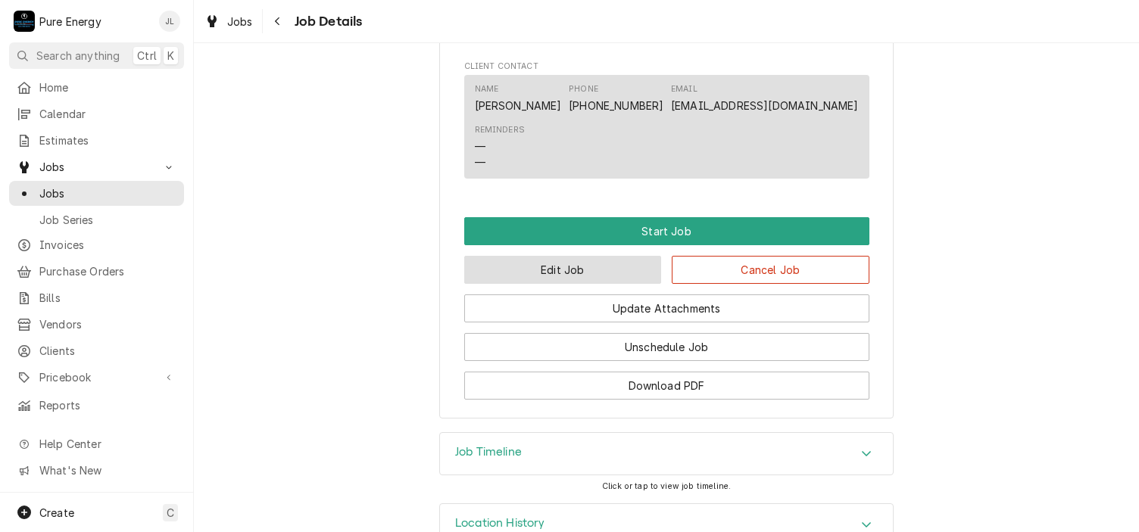
click at [588, 284] on button "Edit Job" at bounding box center [563, 270] width 198 height 28
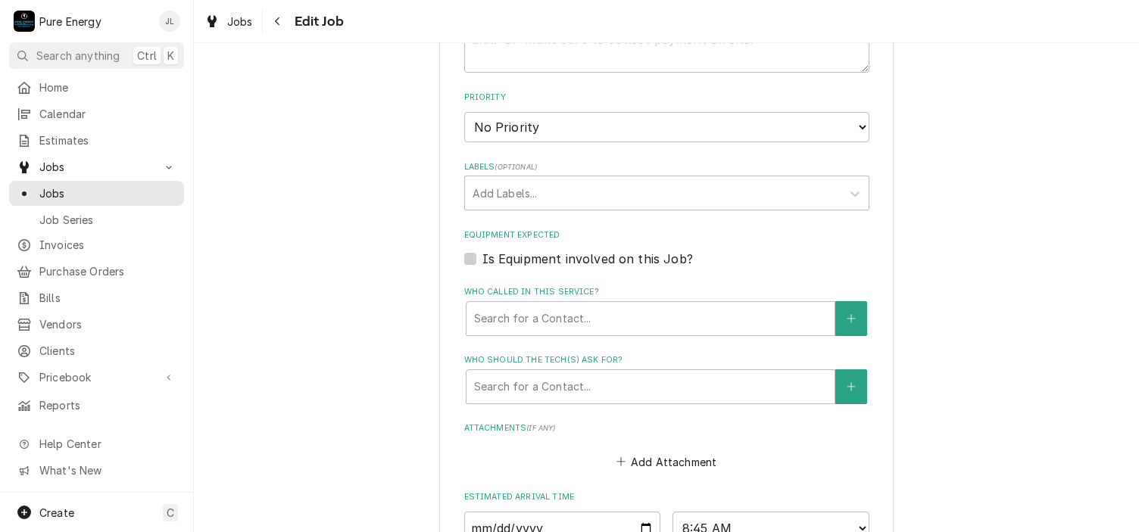
scroll to position [1045, 0]
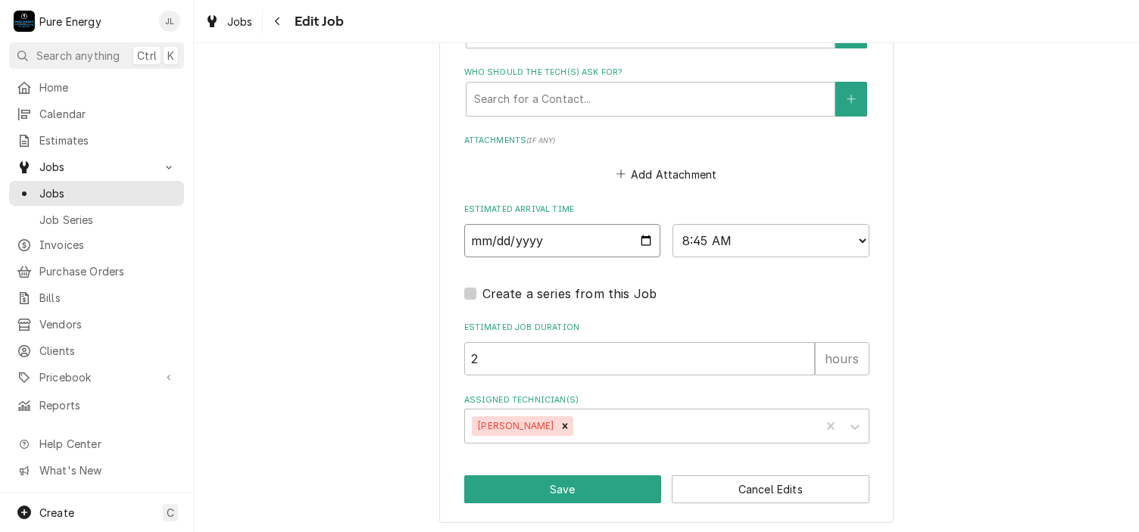
click at [641, 239] on input "[DATE]" at bounding box center [562, 240] width 197 height 33
type textarea "x"
type input "[DATE]"
type textarea "x"
type input "[DATE]"
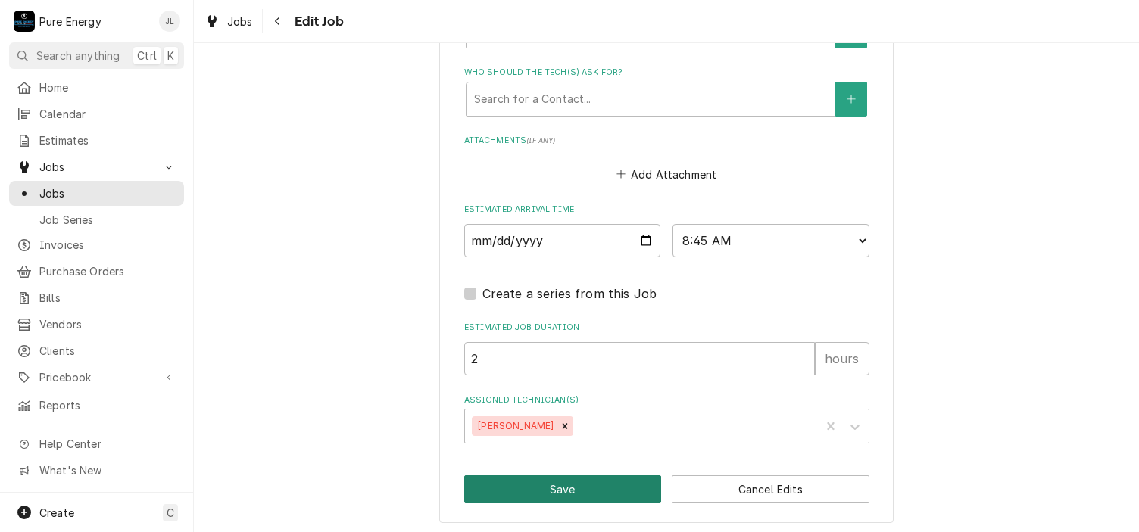
click at [570, 487] on button "Save" at bounding box center [563, 490] width 198 height 28
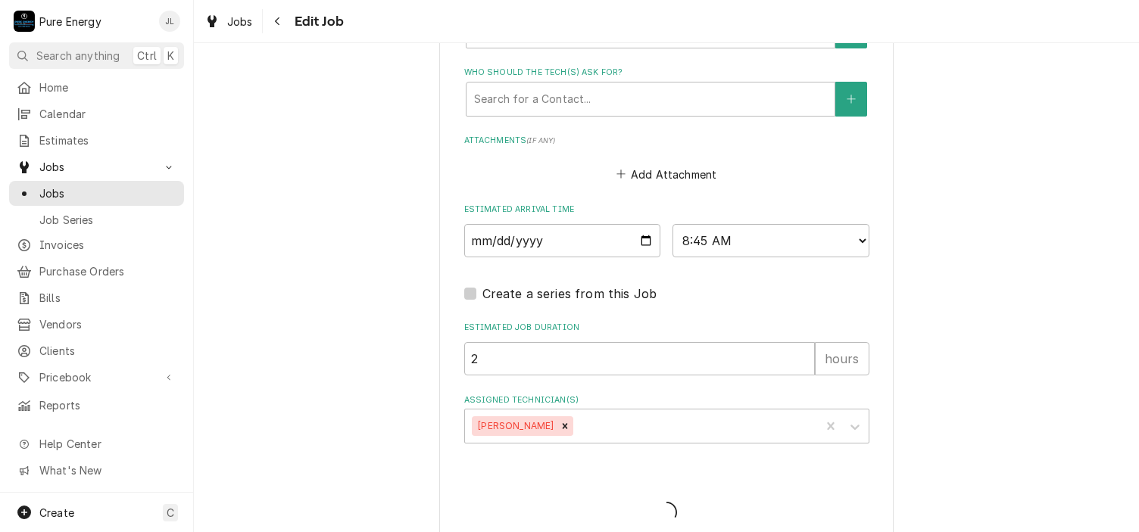
type textarea "x"
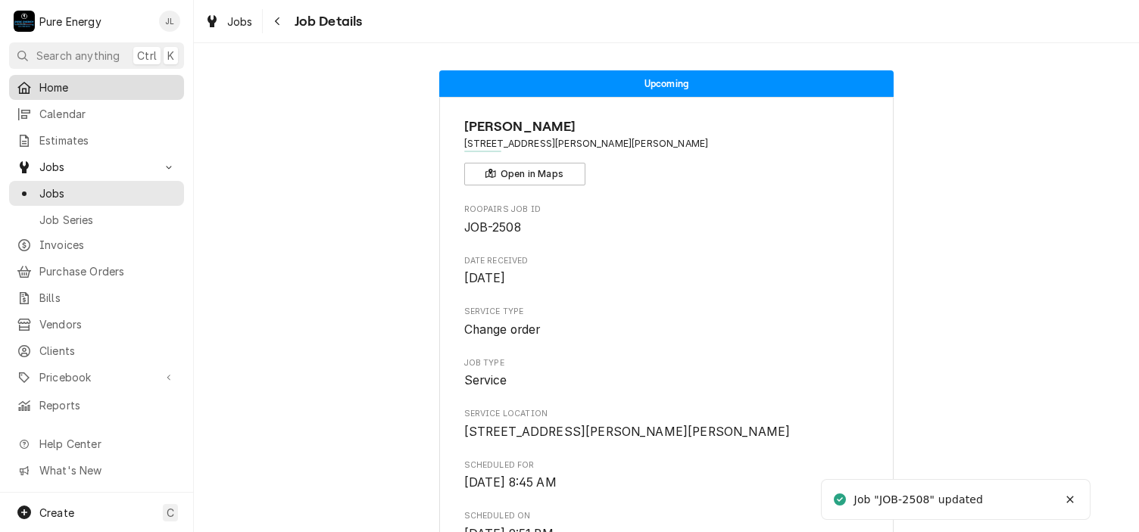
click at [96, 83] on span "Home" at bounding box center [107, 88] width 137 height 16
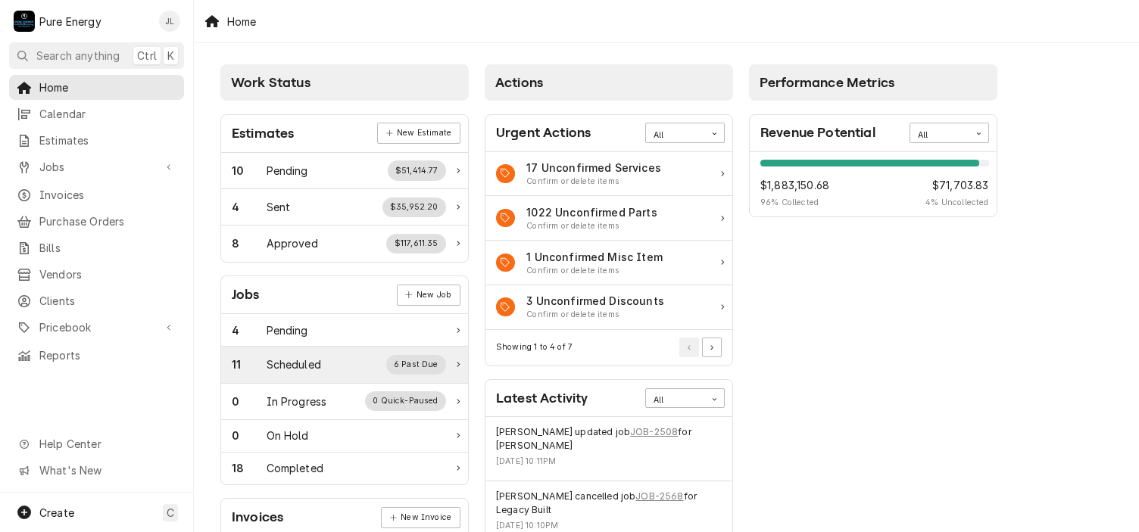
click at [301, 364] on div "Scheduled" at bounding box center [294, 365] width 55 height 16
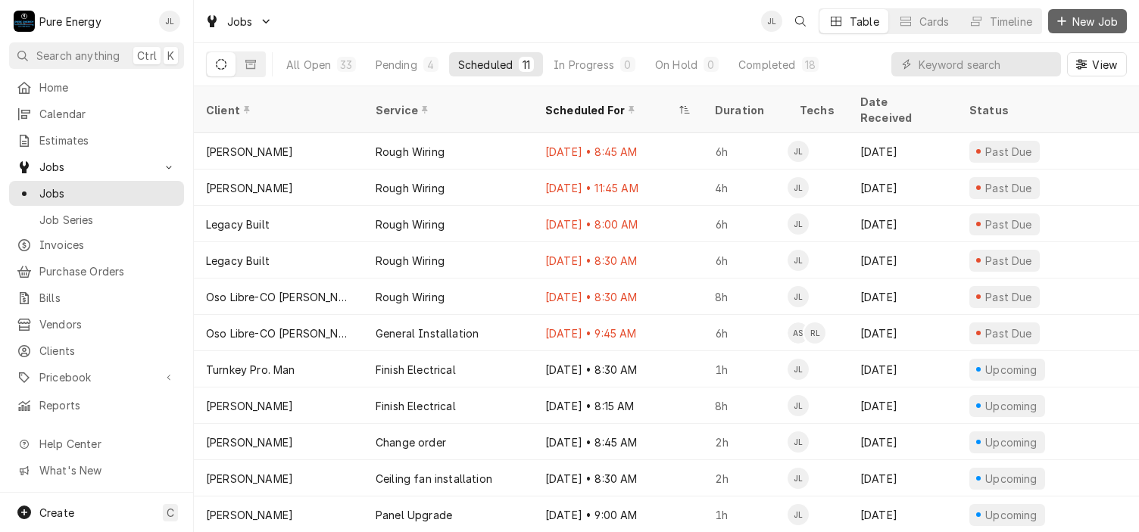
click at [1082, 26] on span "New Job" at bounding box center [1095, 22] width 52 height 16
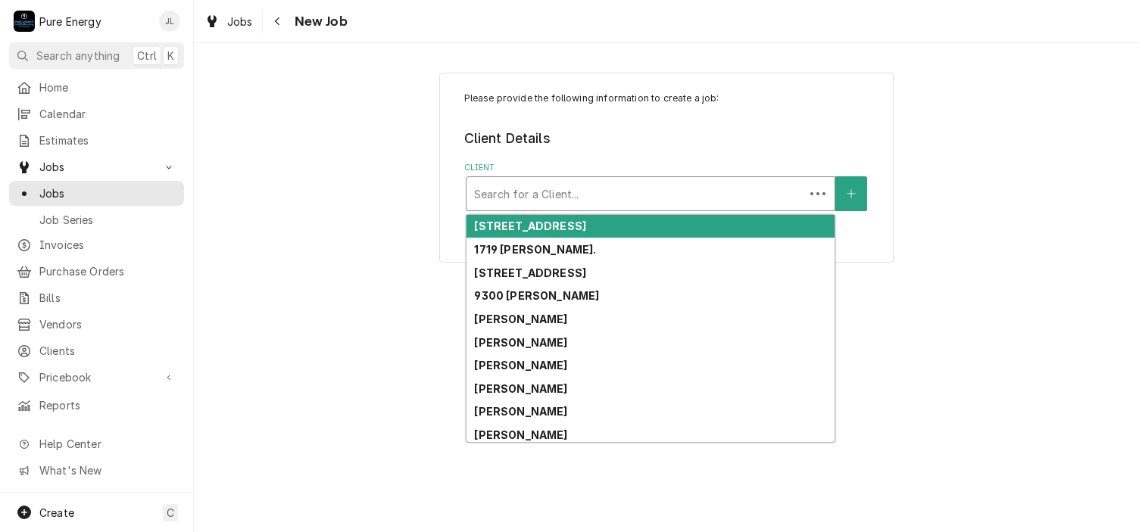
click at [563, 189] on div "Client" at bounding box center [635, 193] width 323 height 27
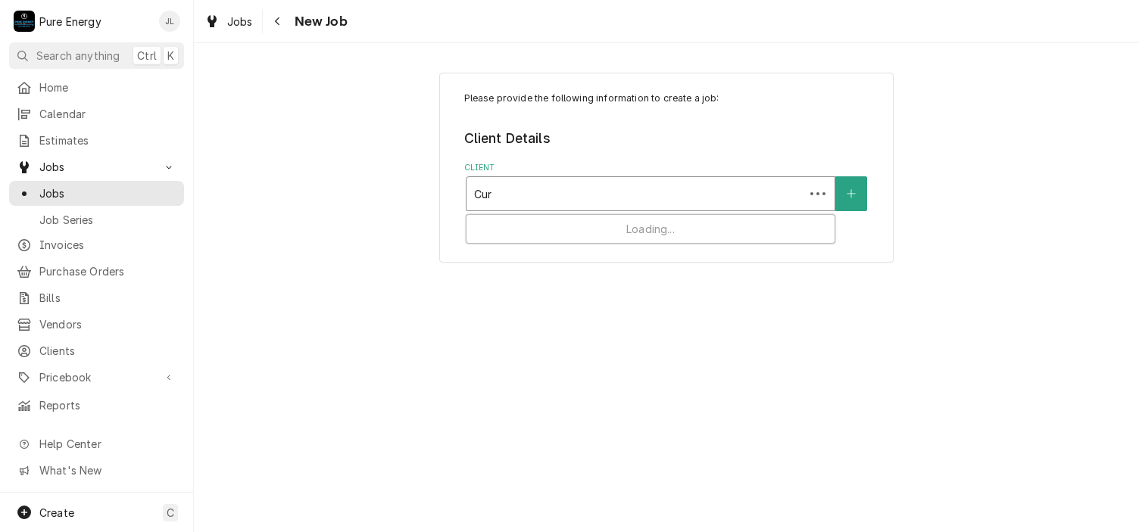
type input "Curt"
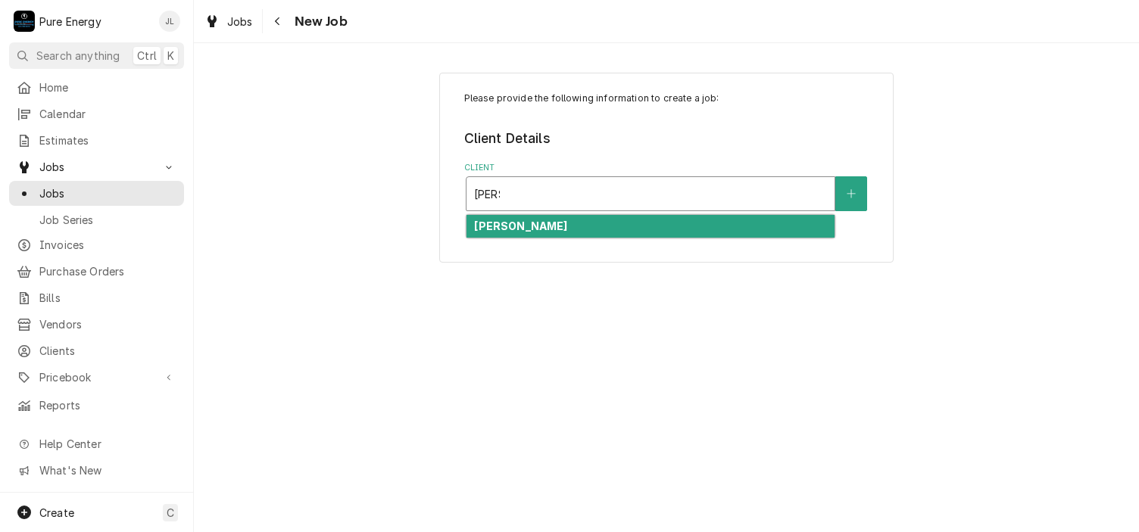
click at [540, 215] on div "[PERSON_NAME]" at bounding box center [651, 226] width 368 height 23
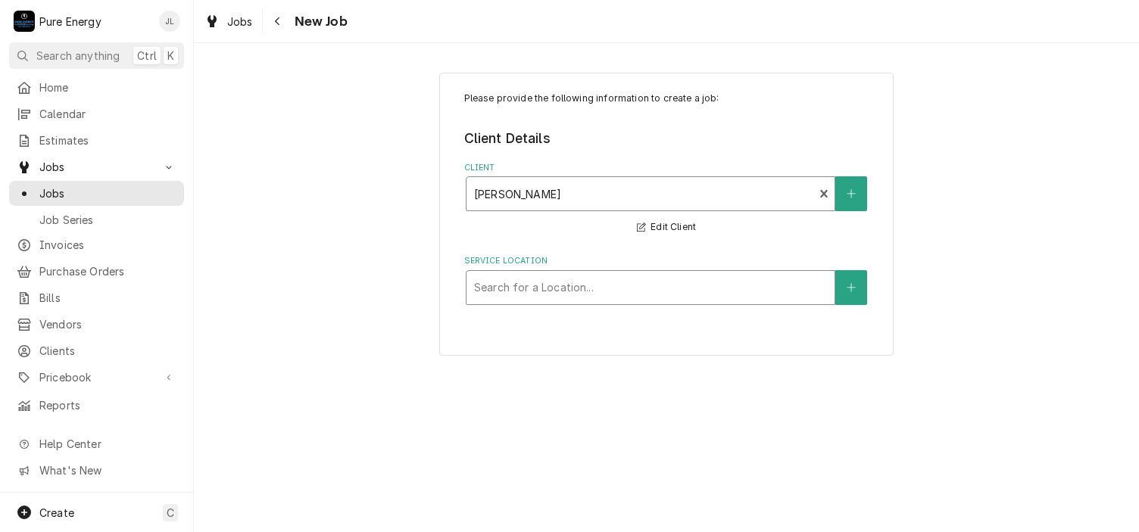
click at [527, 279] on div "Service Location" at bounding box center [650, 287] width 353 height 27
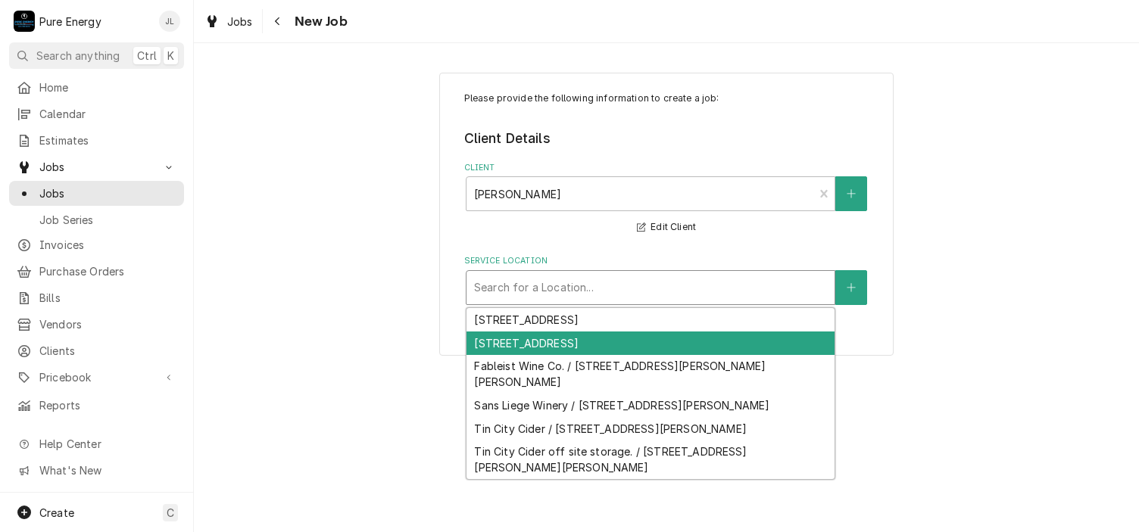
click at [538, 339] on div "[STREET_ADDRESS]" at bounding box center [651, 343] width 368 height 23
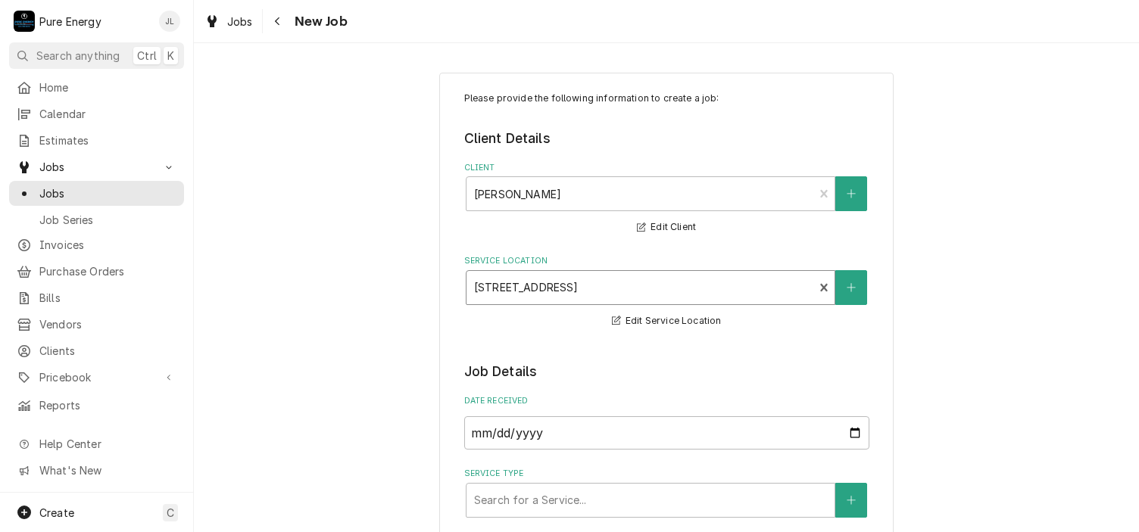
scroll to position [227, 0]
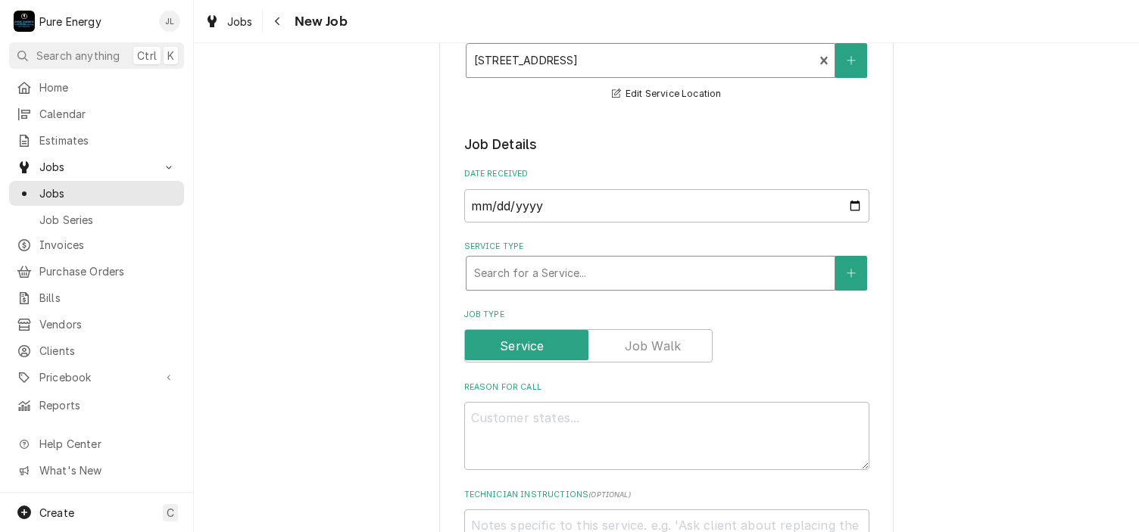
click at [542, 270] on div "Service Type" at bounding box center [650, 273] width 353 height 27
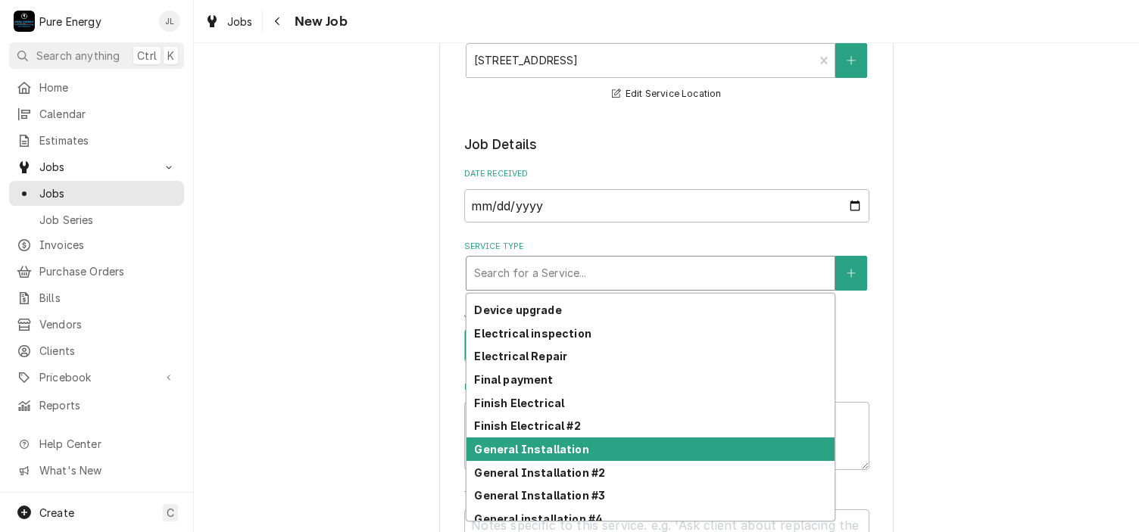
scroll to position [261, 0]
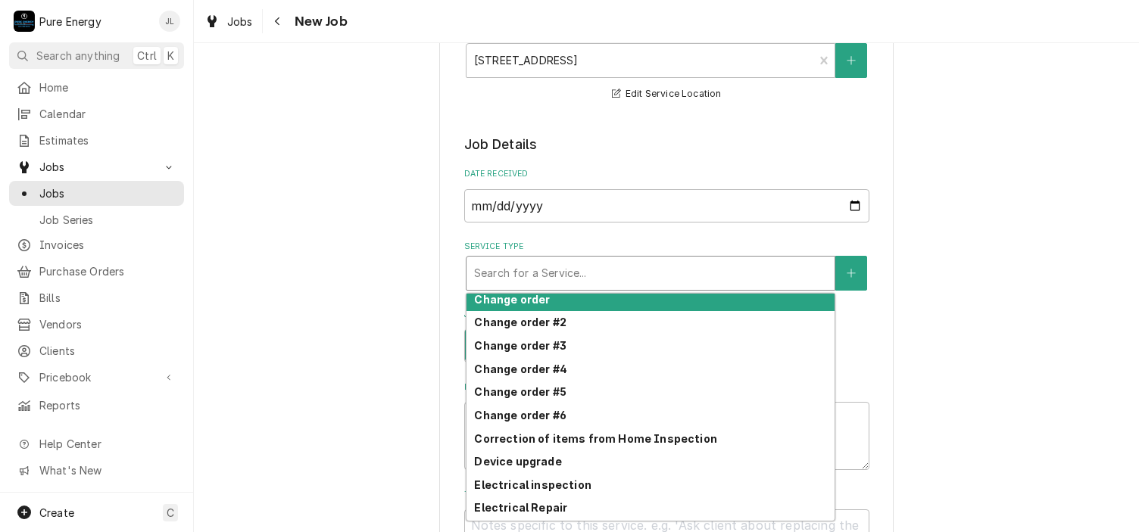
click at [545, 297] on div "Change order" at bounding box center [651, 299] width 368 height 23
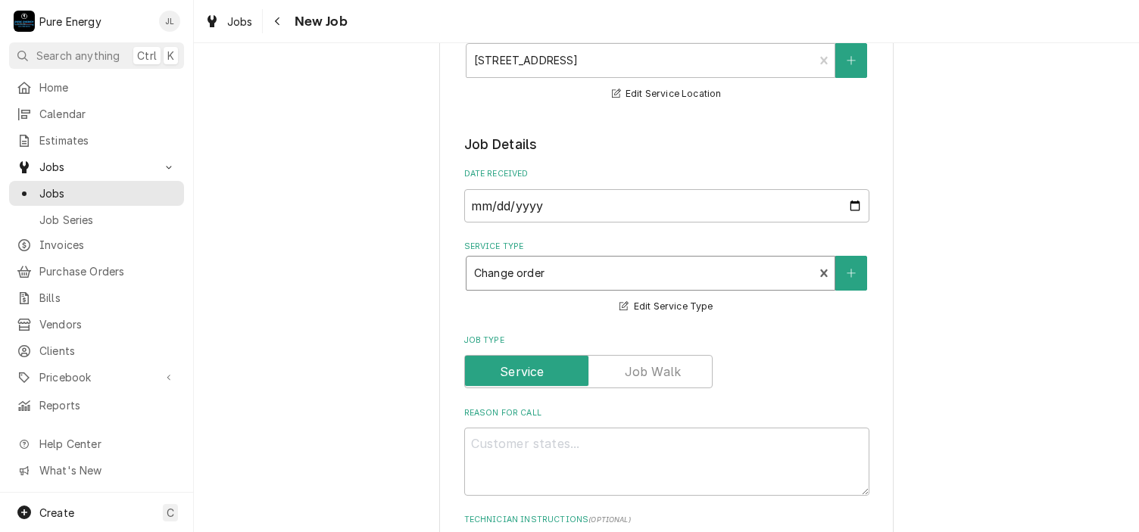
scroll to position [454, 0]
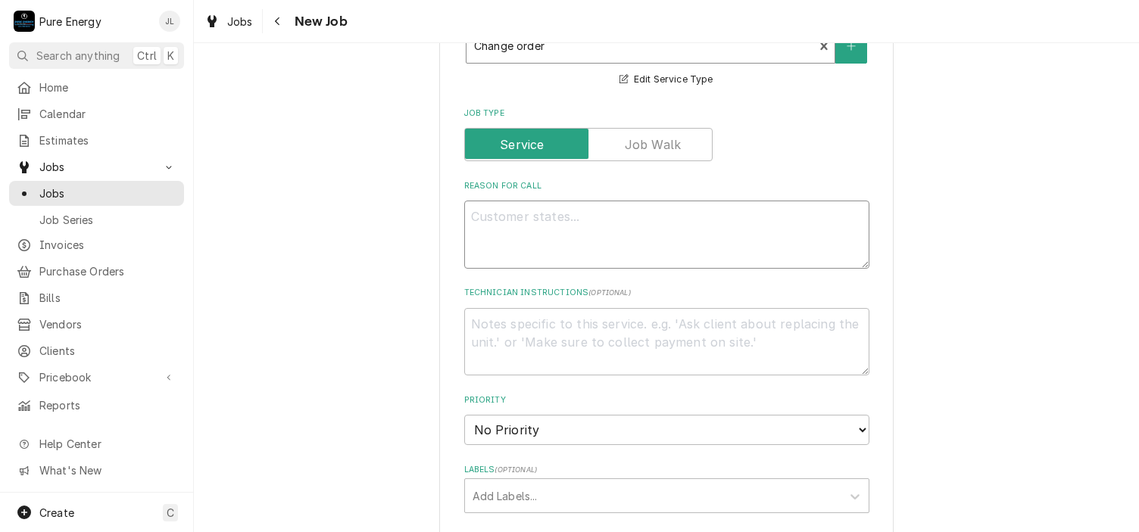
click at [500, 223] on textarea "Reason For Call" at bounding box center [666, 235] width 405 height 68
type textarea "x"
type textarea "W"
type textarea "x"
type textarea "Wa"
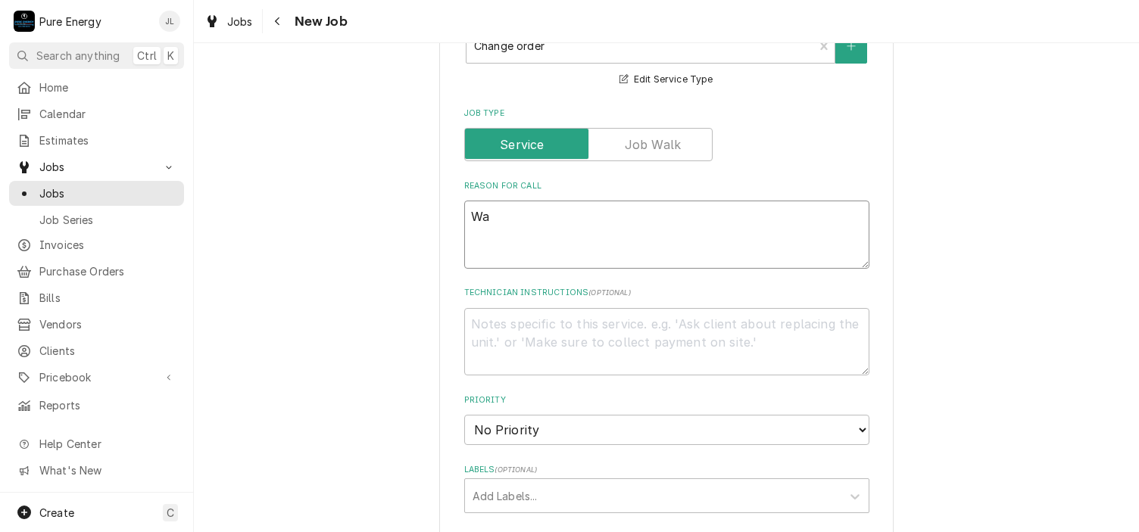
type textarea "x"
type textarea "Wan"
type textarea "x"
type textarea "Want"
type textarea "x"
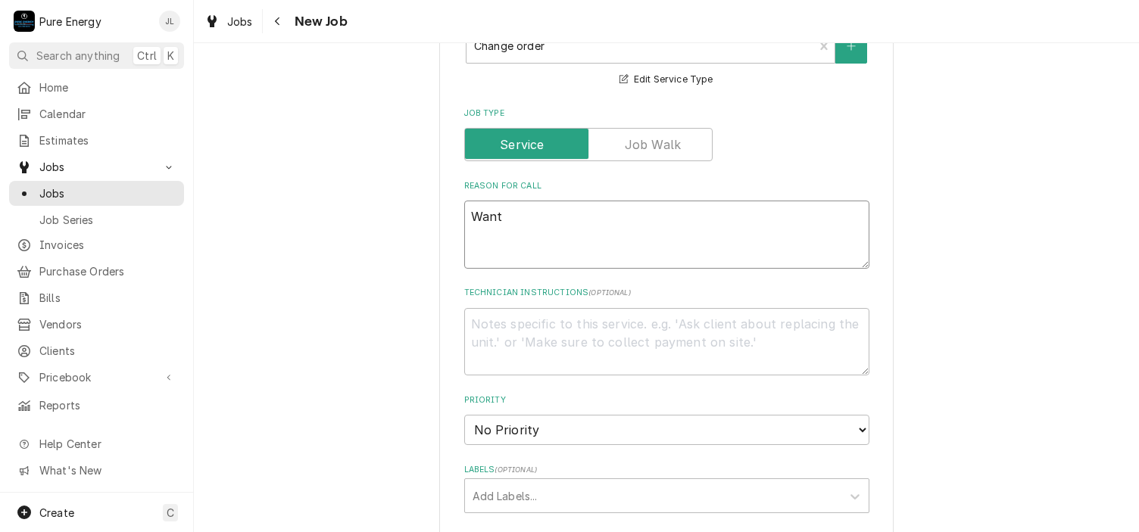
type textarea "Want"
type textarea "x"
type textarea "Want to"
type textarea "x"
type textarea "Want to"
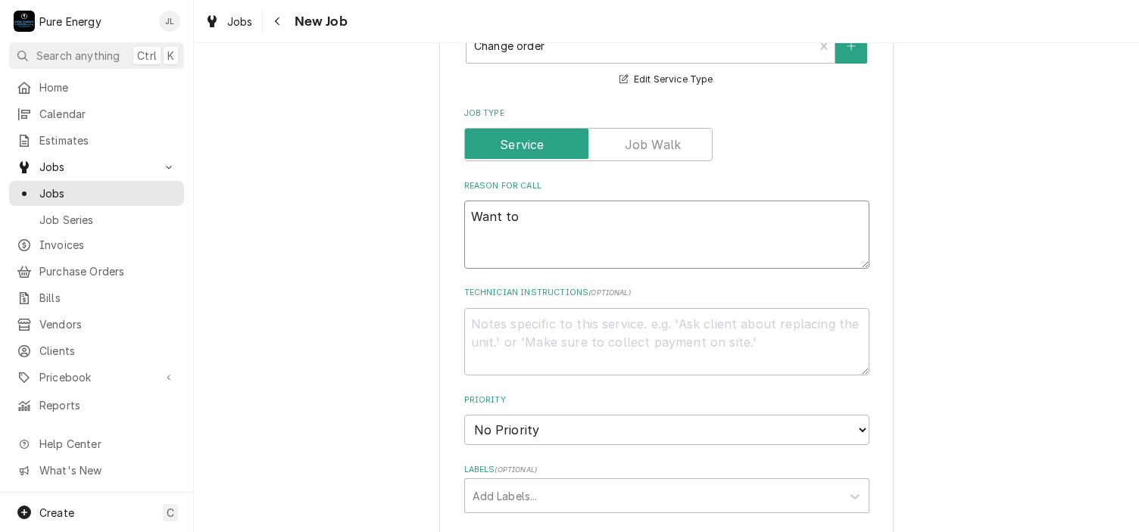
type textarea "x"
type textarea "Want to i"
type textarea "x"
type textarea "Want to in"
type textarea "x"
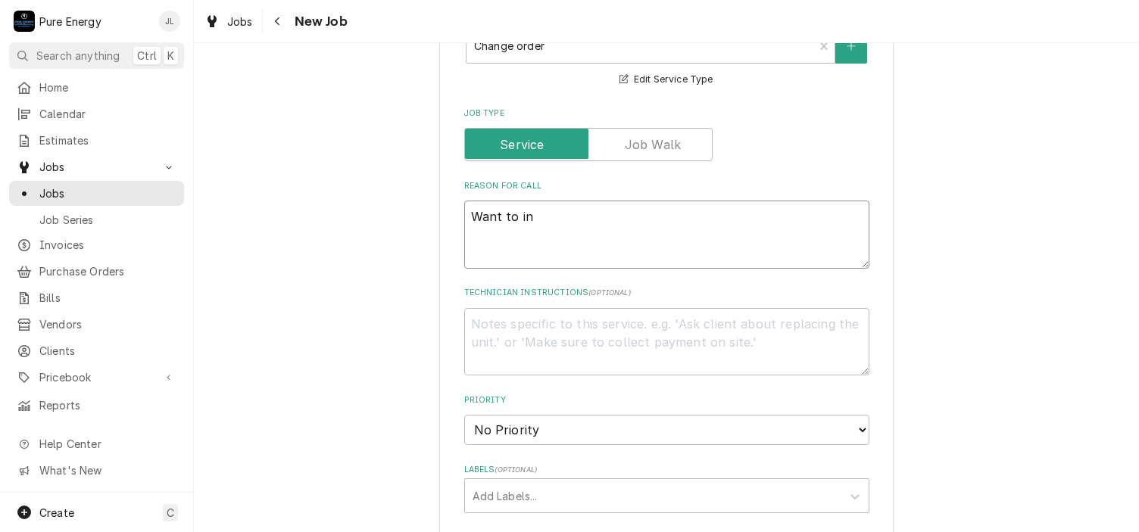
type textarea "Want to ins"
type textarea "x"
type textarea "Want to inst"
type textarea "x"
type textarea "Want to insta"
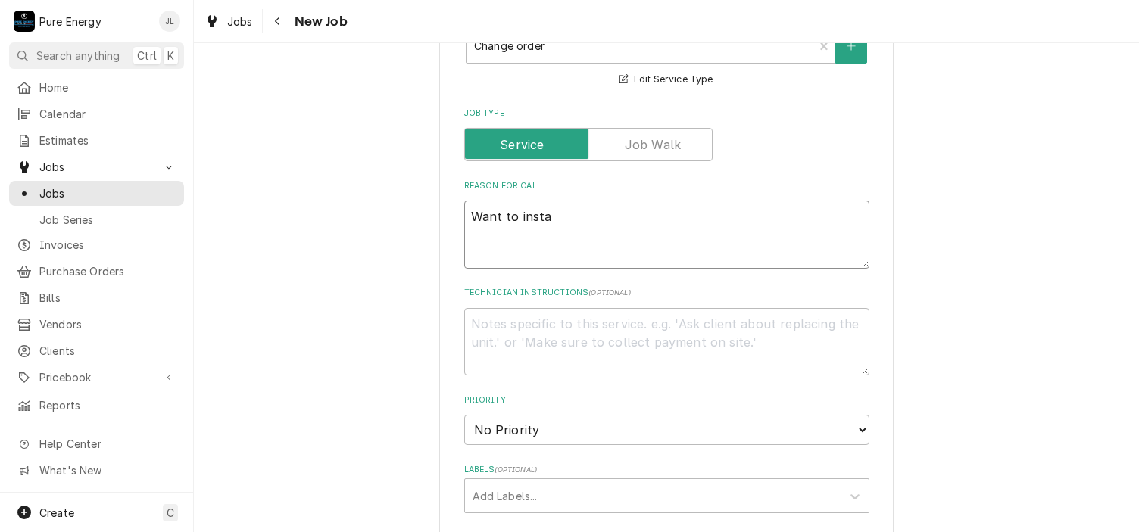
type textarea "x"
type textarea "Want to instal"
type textarea "x"
type textarea "Want to install"
type textarea "x"
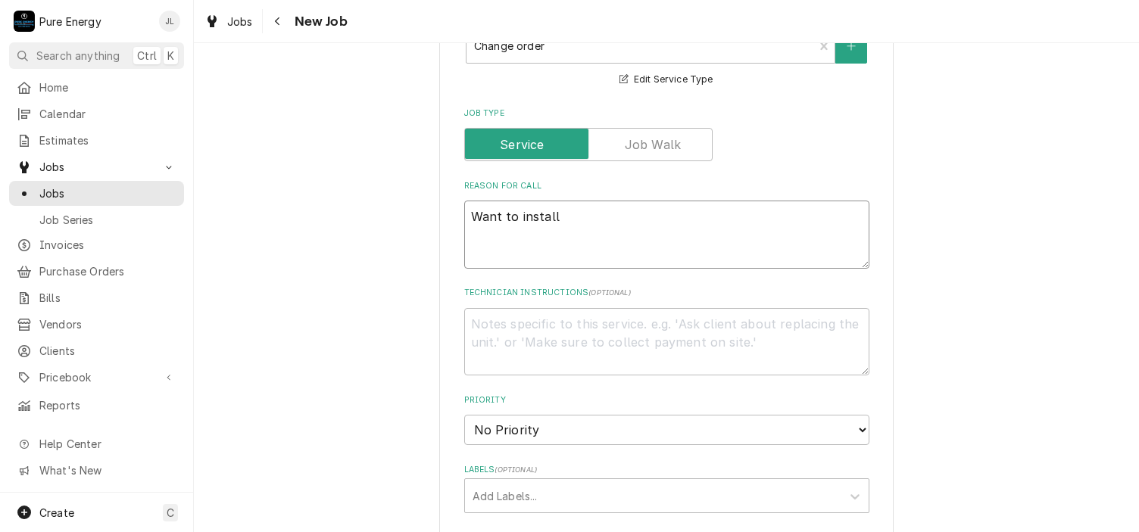
type textarea "Want to install"
type textarea "x"
type textarea "Want to install th"
type textarea "x"
type textarea "Want to install the"
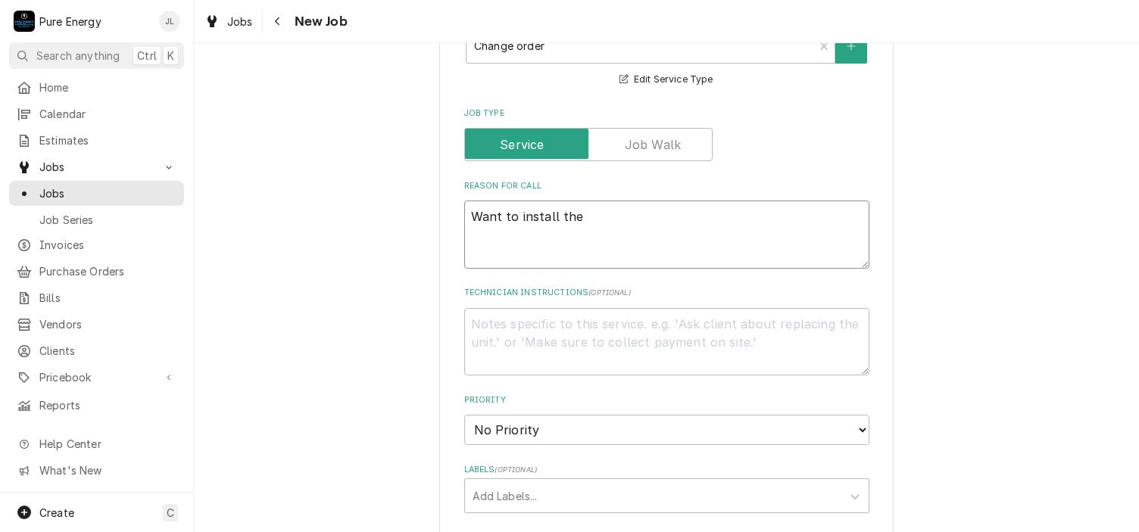
type textarea "x"
type textarea "Want to install the s"
type textarea "x"
type textarea "Want to install the sp"
type textarea "x"
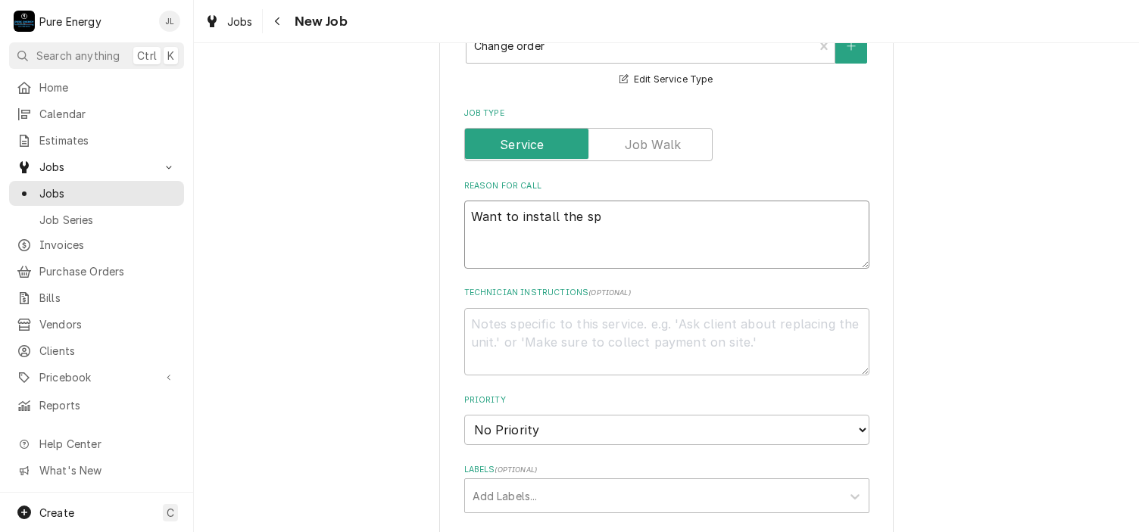
type textarea "Want to install the spl"
type textarea "x"
type textarea "Want to install the spli"
type textarea "x"
type textarea "Want to install the splic"
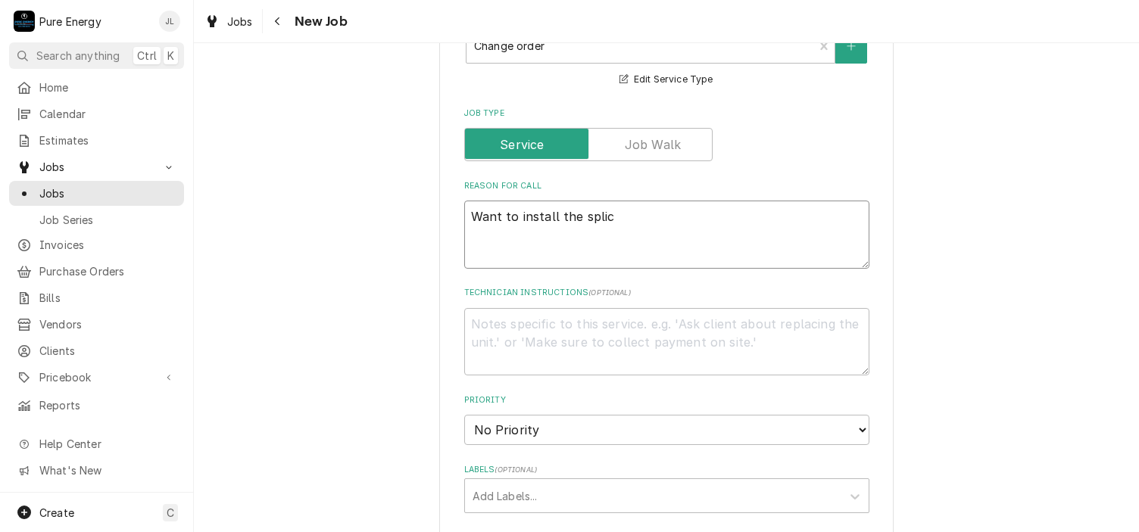
type textarea "x"
type textarea "Want to install the splice"
type textarea "x"
type textarea "Want to install the splice"
type textarea "x"
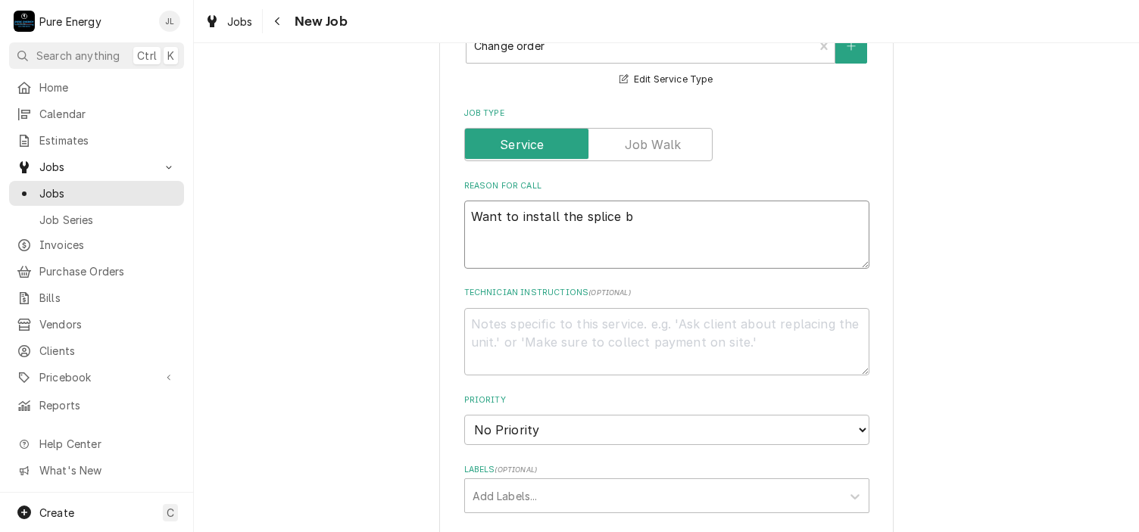
type textarea "Want to install the splice bo"
type textarea "x"
type textarea "Want to install the splice box"
type textarea "x"
type textarea "Want to install the splice box."
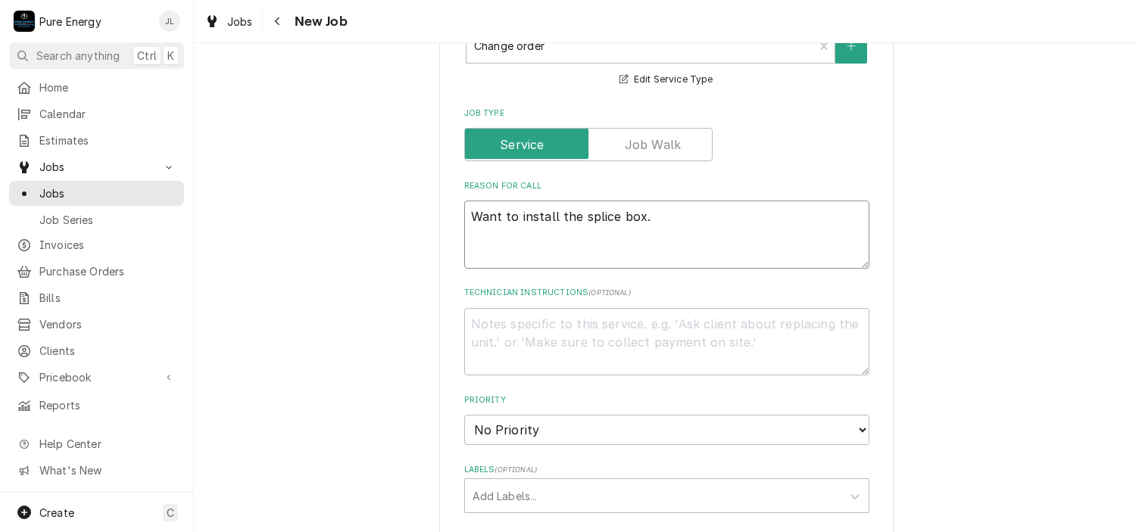
type textarea "x"
type textarea "Want to install the splice box."
type textarea "x"
type textarea "Want to install the splice box."
type textarea "x"
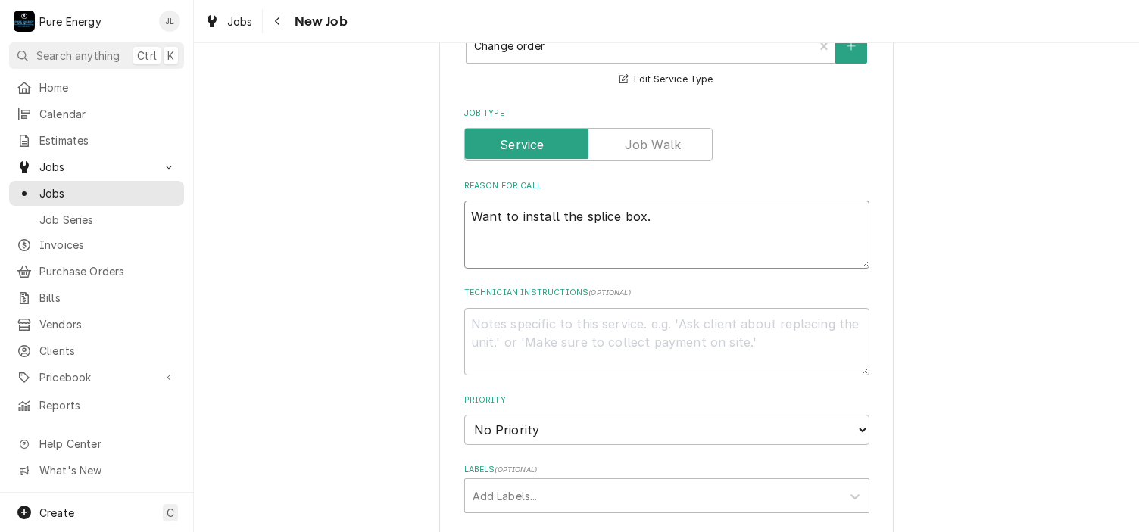
type textarea "Want to install the splice box. W"
type textarea "x"
type textarea "Want to install the splice box. We"
type textarea "x"
type textarea "Want to install the splice box. We"
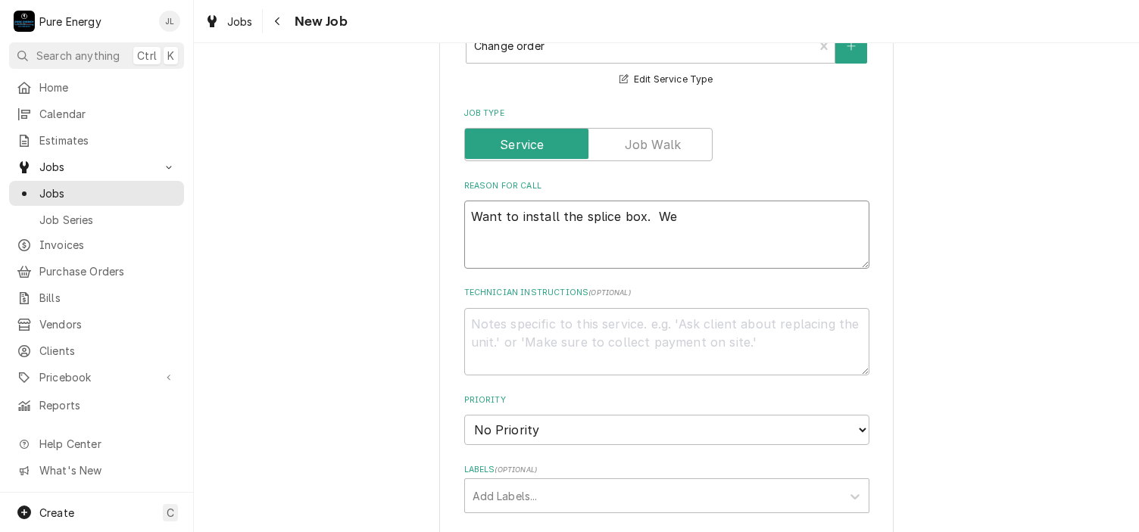
type textarea "x"
type textarea "Want to install the splice box. We wi"
type textarea "x"
type textarea "Want to install the splice box. We wil"
type textarea "x"
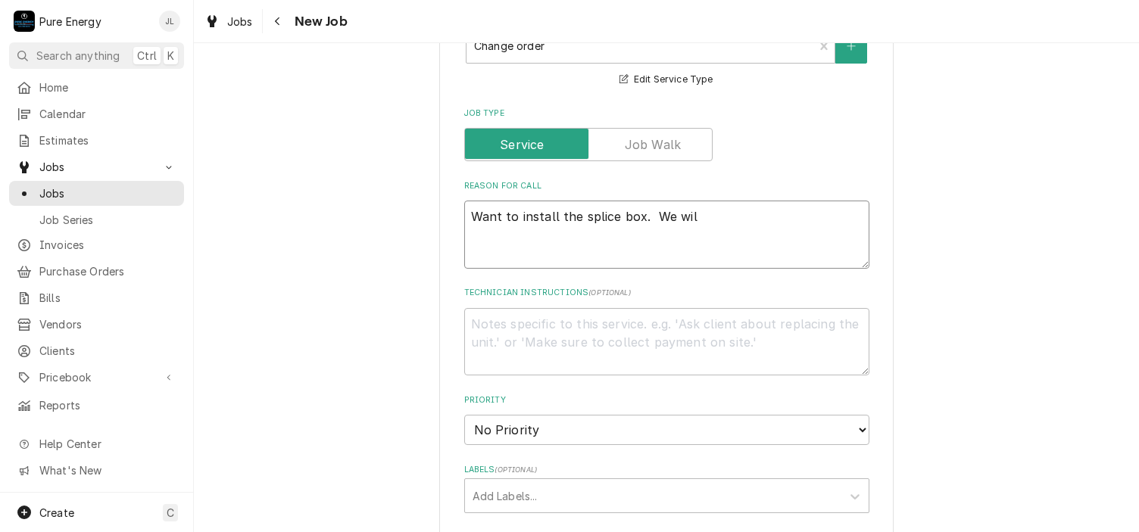
type textarea "Want to install the splice box. We will"
type textarea "x"
type textarea "Want to install the splice box. We will"
type textarea "x"
type textarea "Want to install the splice box. We will n"
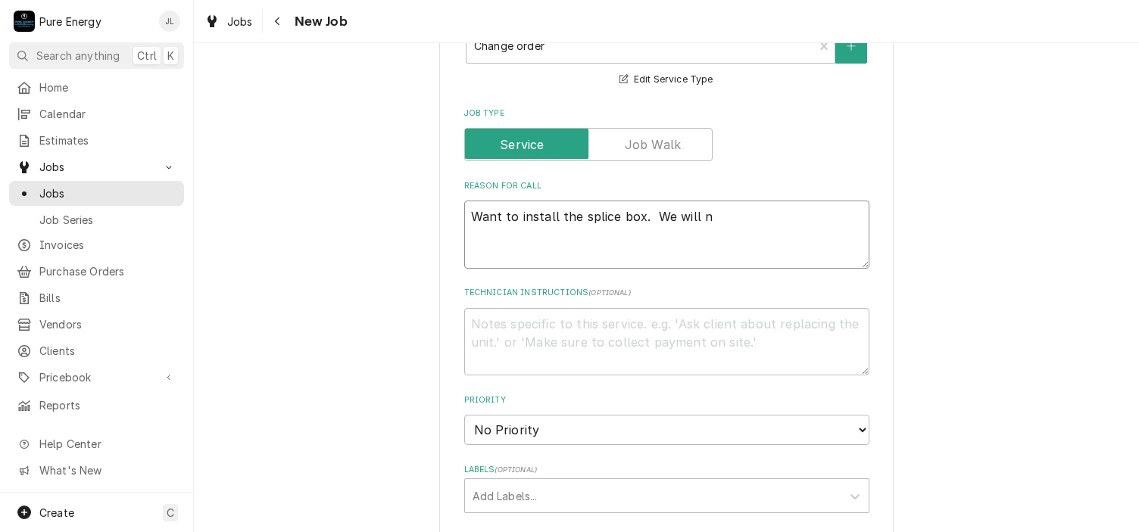
type textarea "x"
type textarea "Want to install the splice box. We will ne"
type textarea "x"
type textarea "Want to install the splice box. We will n"
type textarea "x"
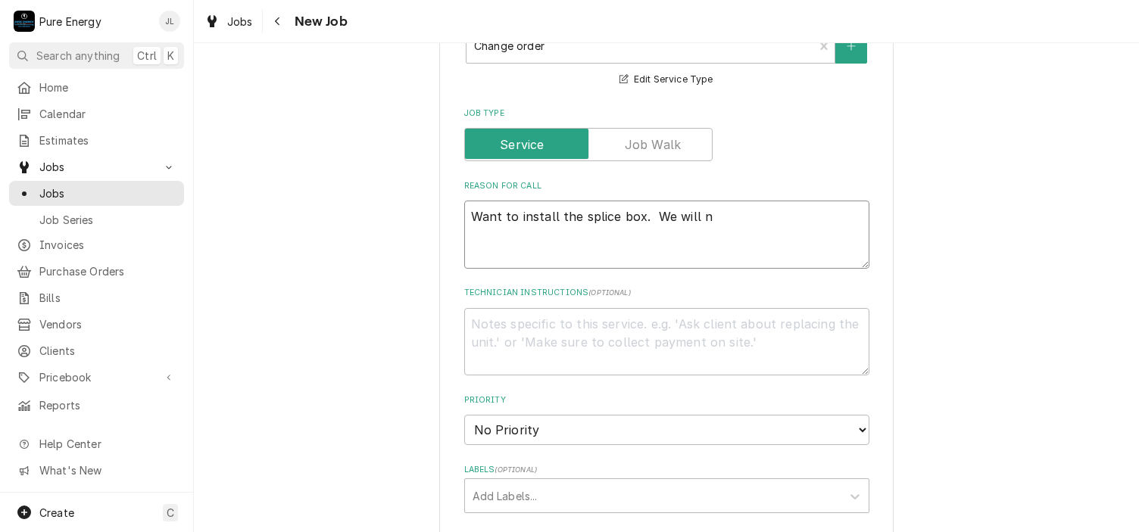
type textarea "Want to install the splice box. We will"
type textarea "x"
type textarea "Want to install the splice box. We will"
type textarea "x"
type textarea "Want to install the splice box. We wil"
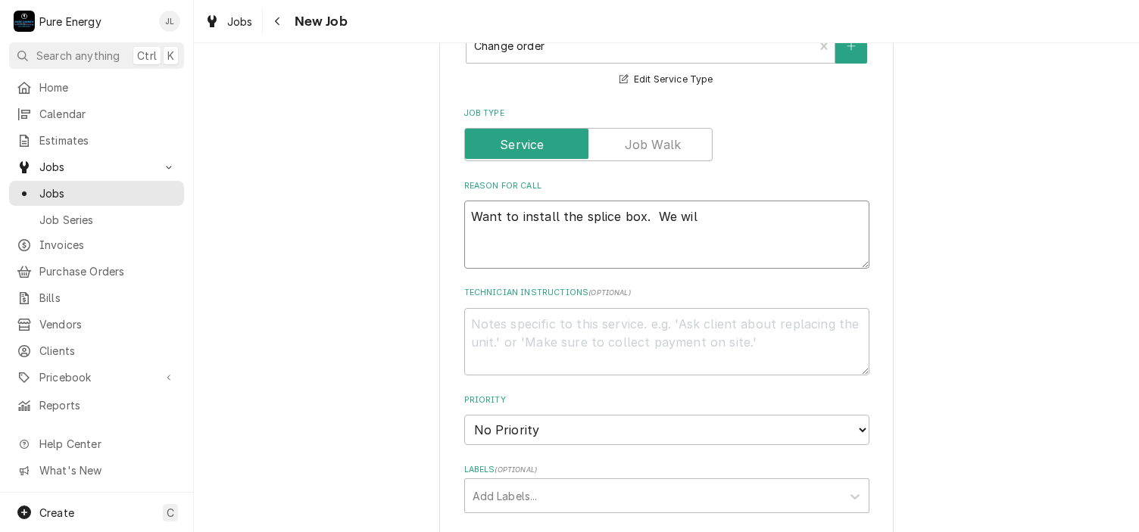
type textarea "x"
type textarea "Want to install the splice box. We wi"
type textarea "x"
type textarea "Want to install the splice box. We w"
type textarea "x"
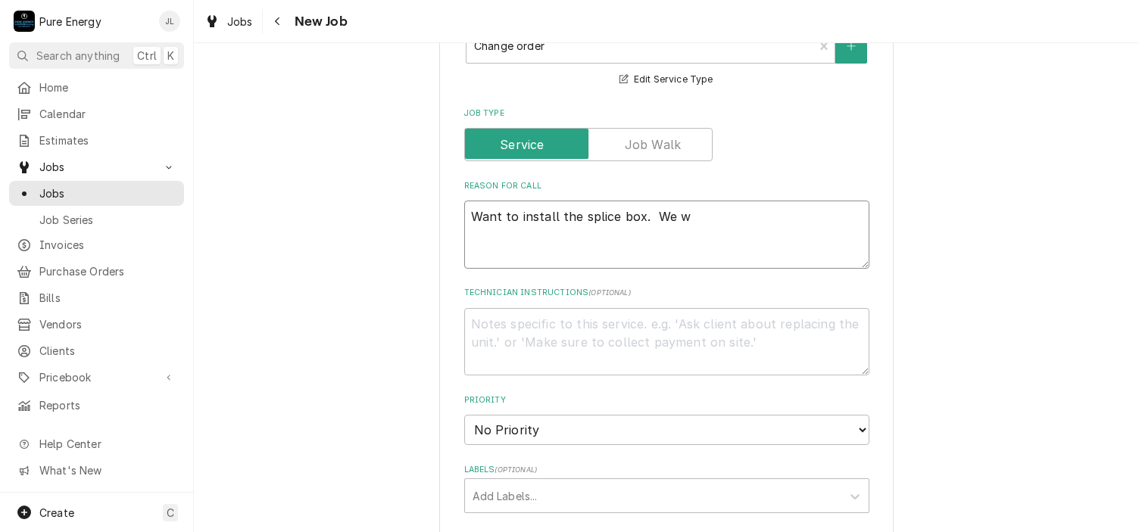
type textarea "Want to install the splice box. We"
type textarea "x"
type textarea "Want to install the splice box. We"
type textarea "x"
type textarea "Want to install the splice box. W"
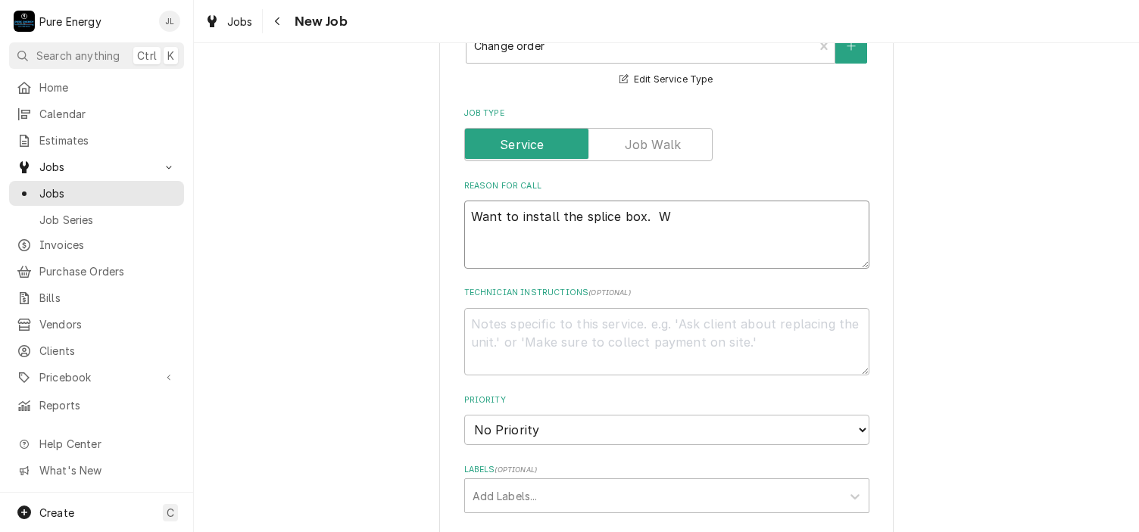
type textarea "x"
type textarea "Want to install the splice box."
type textarea "x"
type textarea "Want to install the splice box."
type textarea "x"
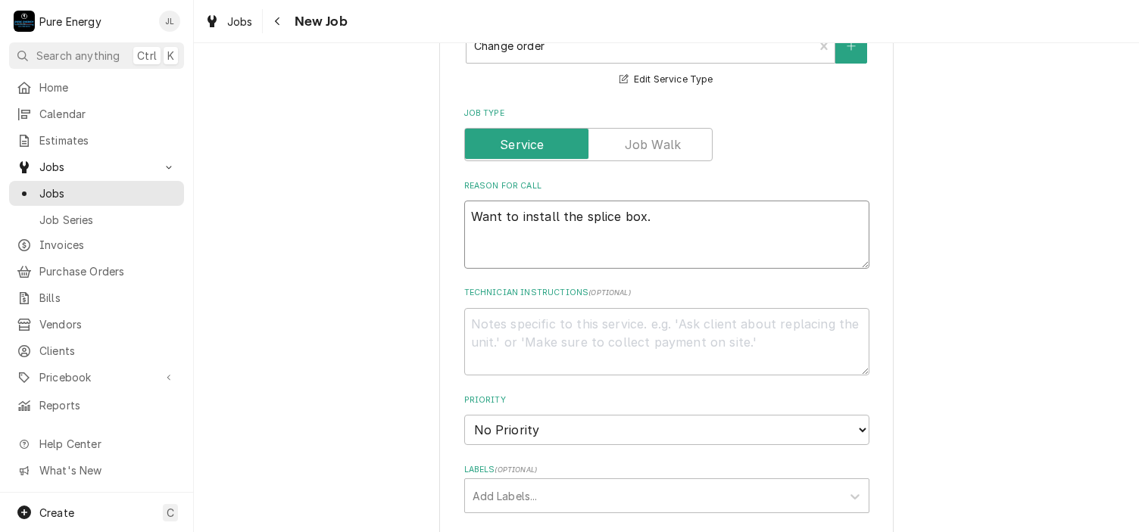
type textarea "Want to install the splice box."
type textarea "x"
type textarea "Want to install the splice box."
type textarea "x"
type textarea "Want to install the splice box. W"
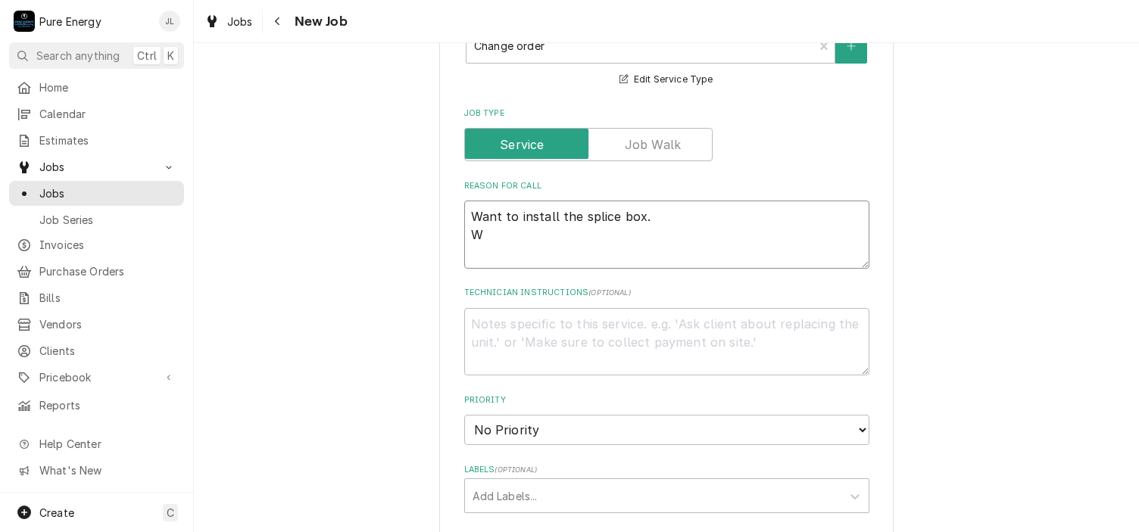
type textarea "x"
type textarea "Want to install the splice box. We"
type textarea "x"
type textarea "Want to install the splice box. We"
type textarea "x"
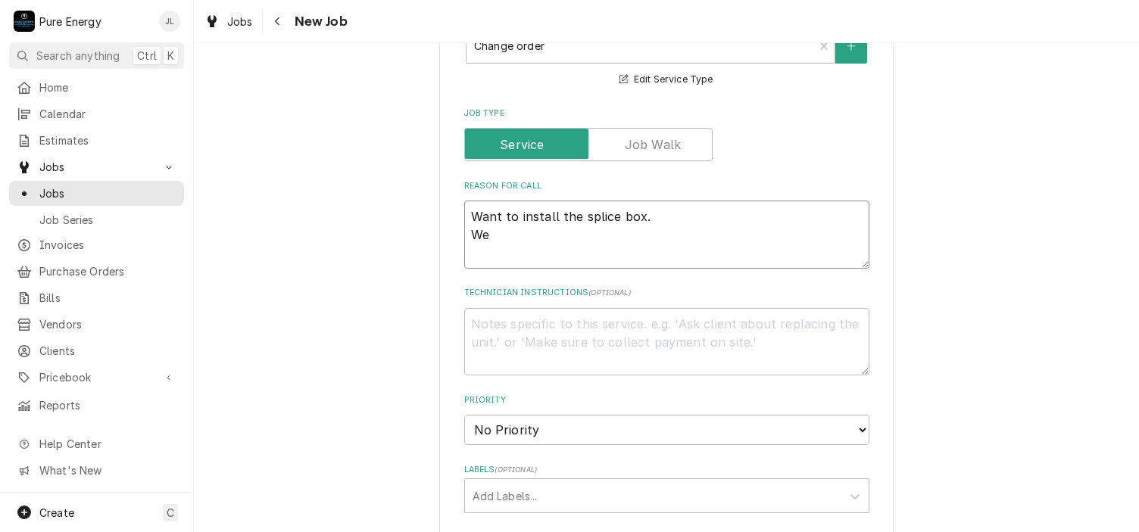
type textarea "Want to install the splice box. We"
type textarea "x"
type textarea "Want to install the splice box. W"
type textarea "x"
type textarea "Want to install the splice box. We"
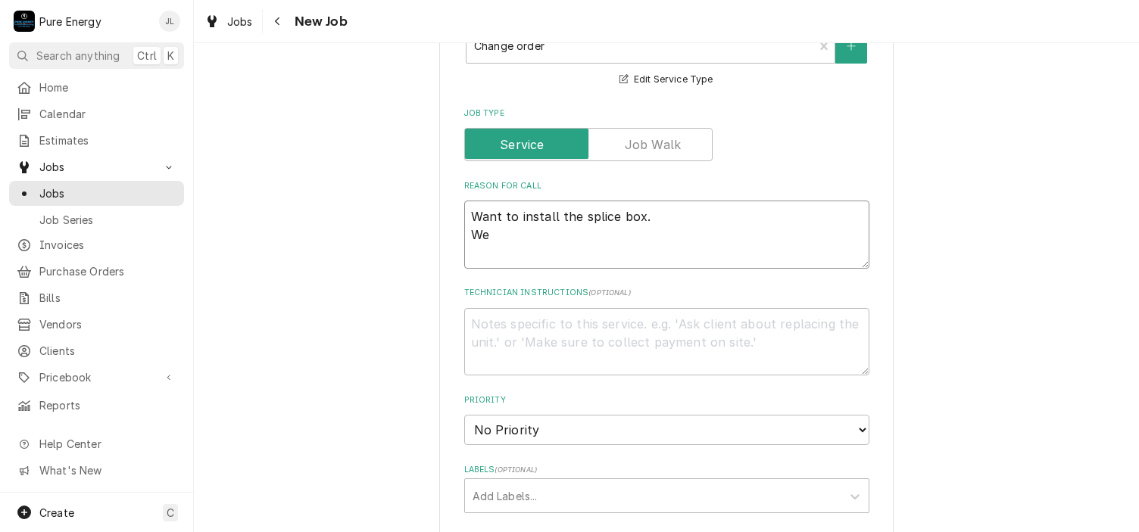
type textarea "x"
type textarea "Want to install the splice box. We"
type textarea "x"
type textarea "Want to install the splice box. We w"
type textarea "x"
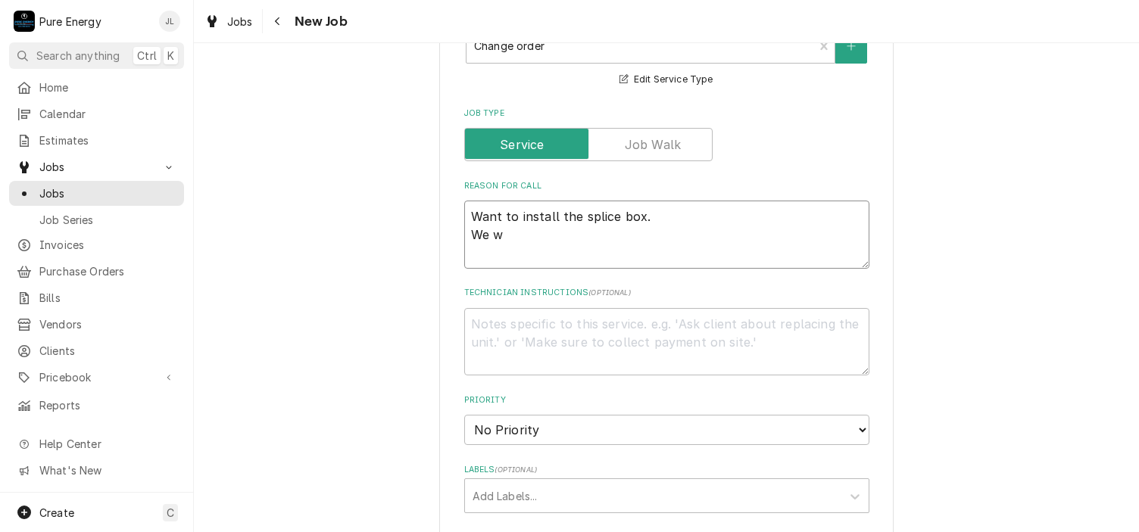
type textarea "Want to install the splice box. We wi"
type textarea "x"
type textarea "Want to install the splice box. We wil"
type textarea "x"
type textarea "Want to install the splice box. We will"
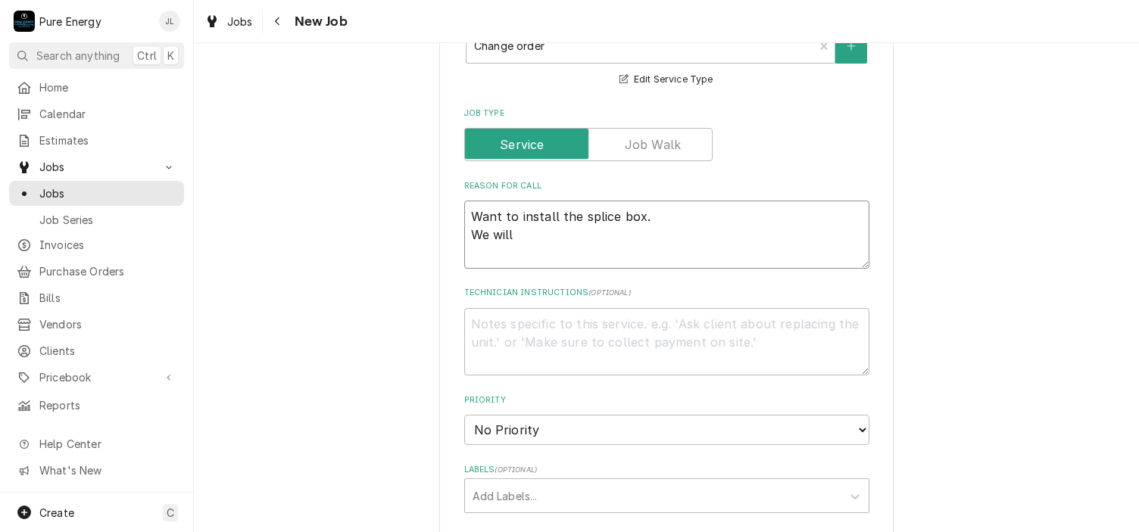
type textarea "x"
type textarea "Want to install the splice box. We will"
type textarea "x"
type textarea "Want to install the splice box. We will n"
type textarea "x"
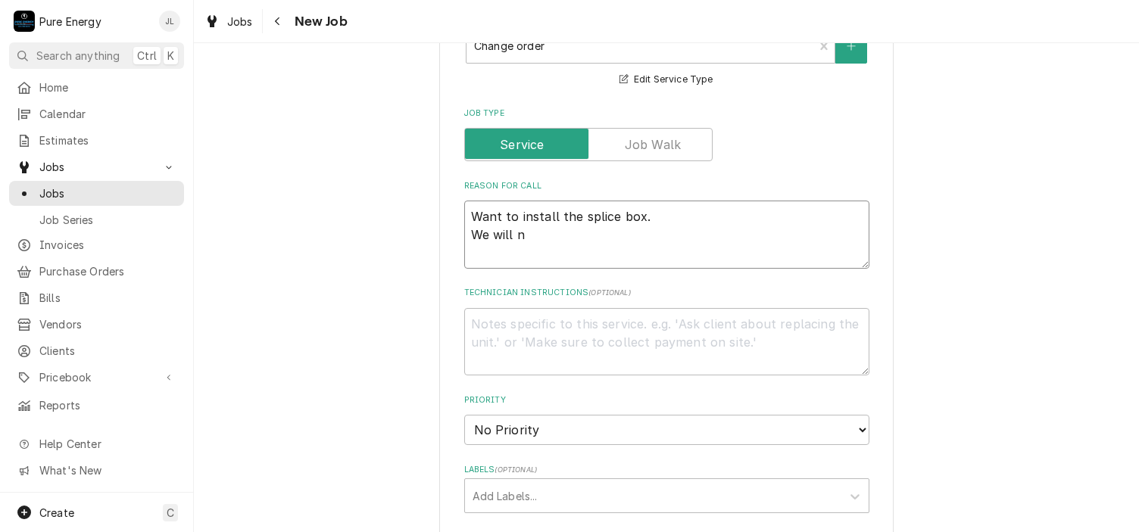
type textarea "Want to install the splice box. We will ne"
type textarea "x"
type textarea "Want to install the splice box. We will nee"
type textarea "x"
type textarea "Want to install the splice box. We will need"
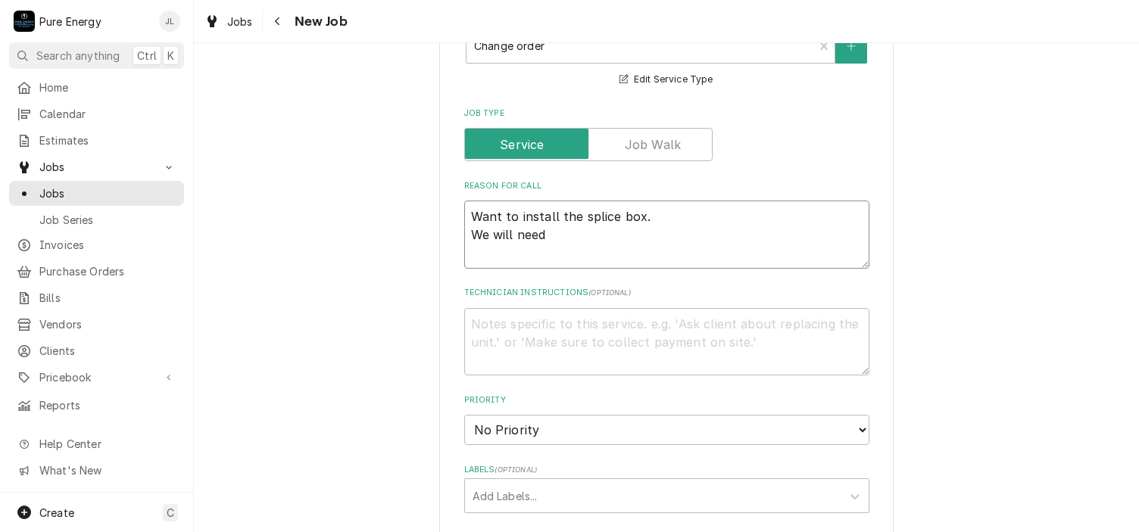
type textarea "x"
type textarea "Want to install the splice box. We will need"
type textarea "x"
type textarea "Want to install the splice box. We will need t"
type textarea "x"
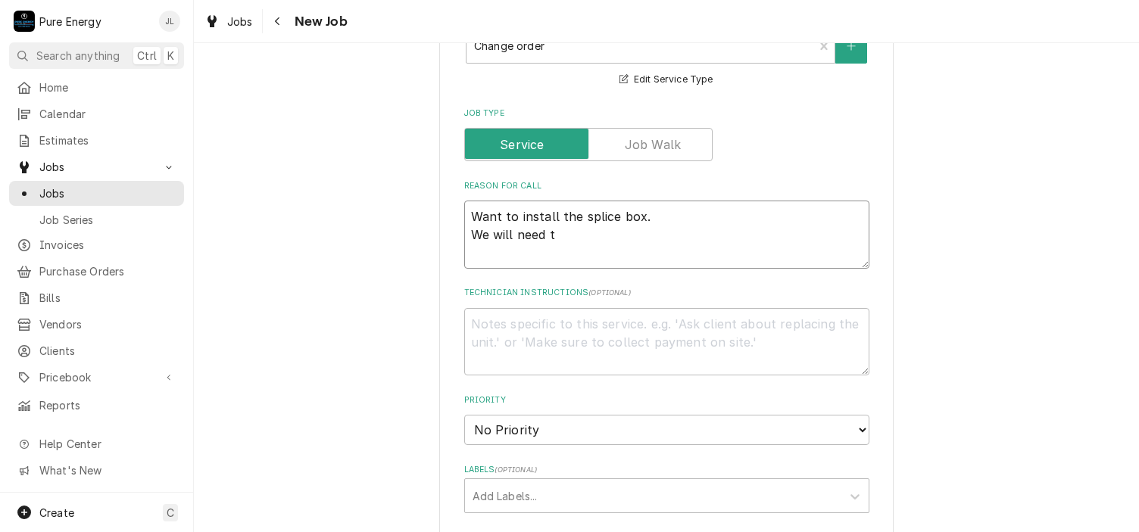
type textarea "Want to install the splice box. We will need th"
type textarea "x"
type textarea "Want to install the splice box. We will need the"
type textarea "x"
type textarea "Want to install the splice box. We will need the g"
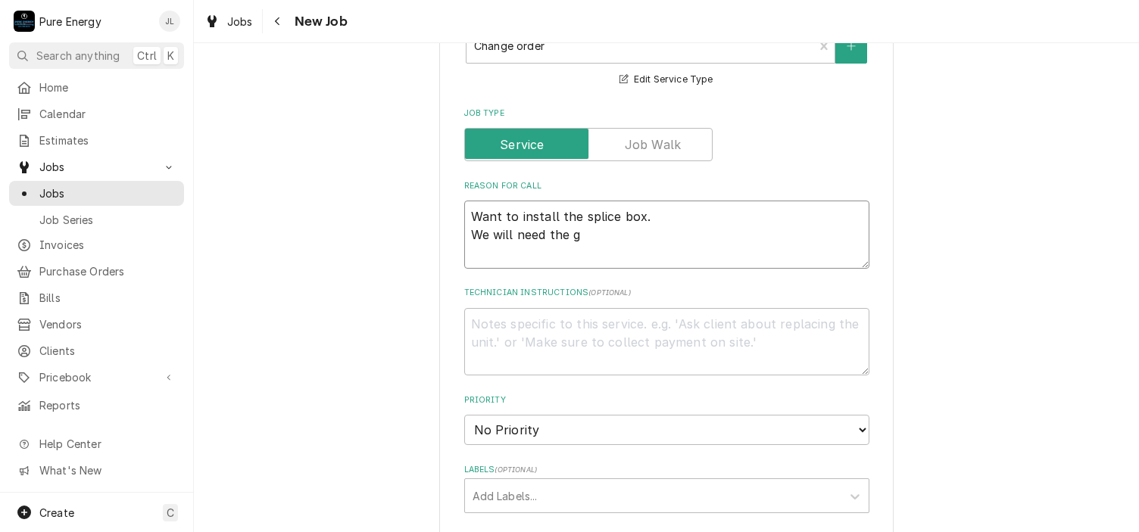
type textarea "x"
type textarea "Want to install the splice box. We will need the"
type textarea "x"
type textarea "Want to install the splice box. We will need the n"
type textarea "x"
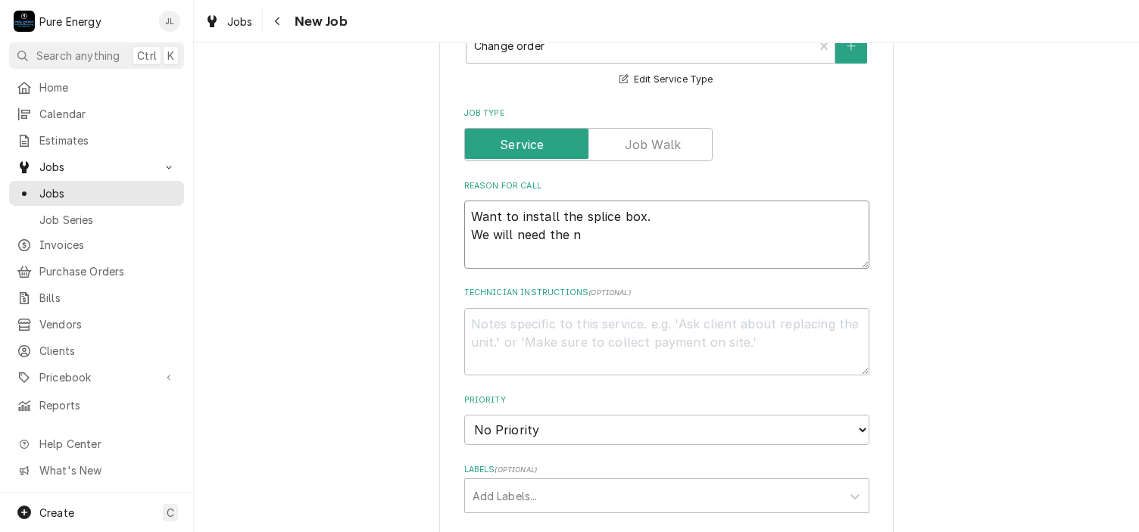
type textarea "Want to install the splice box. We will need the ne"
type textarea "x"
type textarea "Want to install the splice box. We will need the ne"
type textarea "x"
type textarea "Want to install the splice box. We will need the ne"
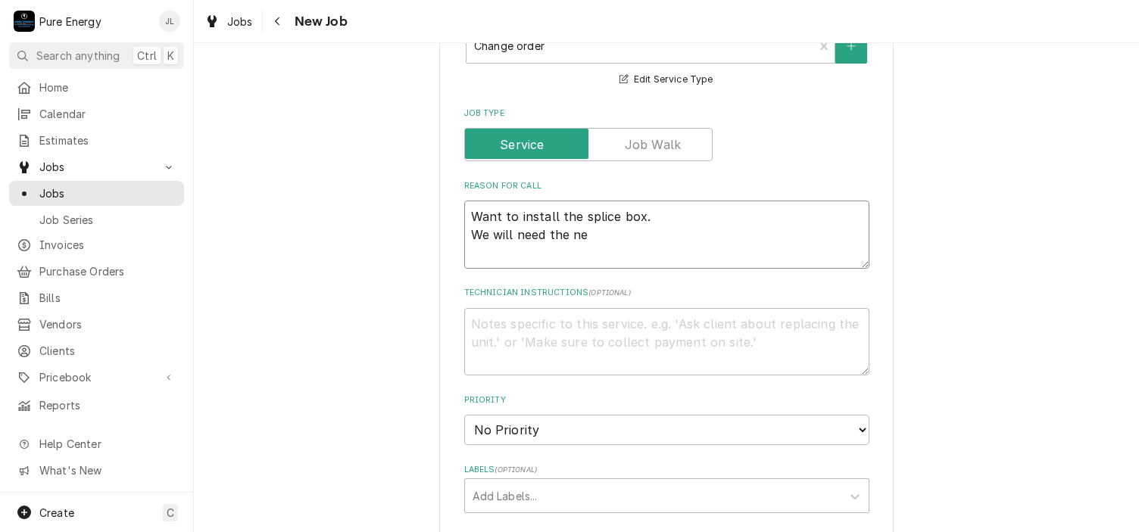
type textarea "x"
type textarea "Want to install the splice box. We will need the new"
type textarea "x"
type textarea "Want to install the splice box. We will need the new"
type textarea "x"
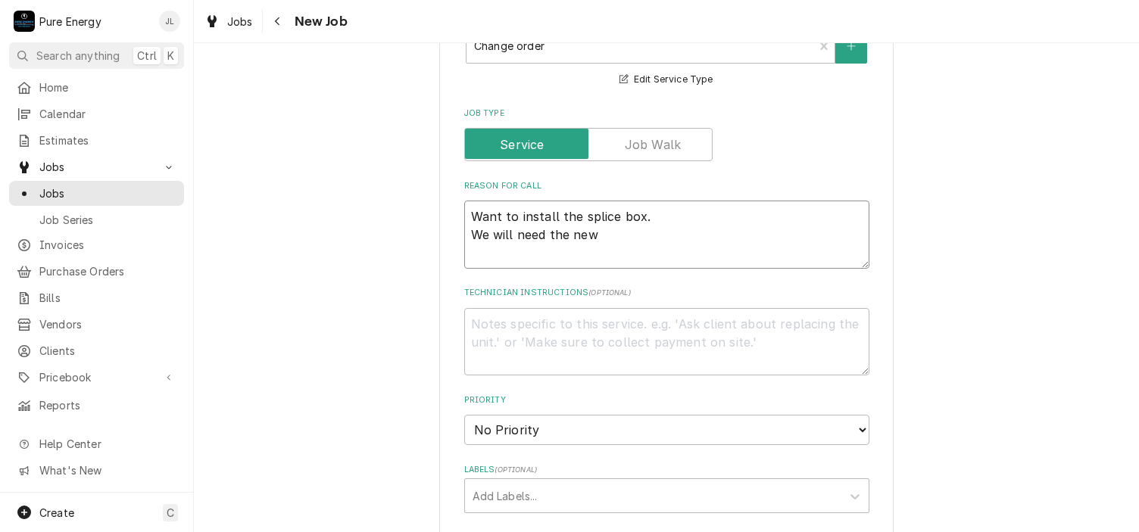
type textarea "Want to install the splice box. We will need the new G"
type textarea "x"
type textarea "Want to install the splice box. We will need the new Gen"
type textarea "x"
type textarea "Want to install the splice box. We will need the new Gene"
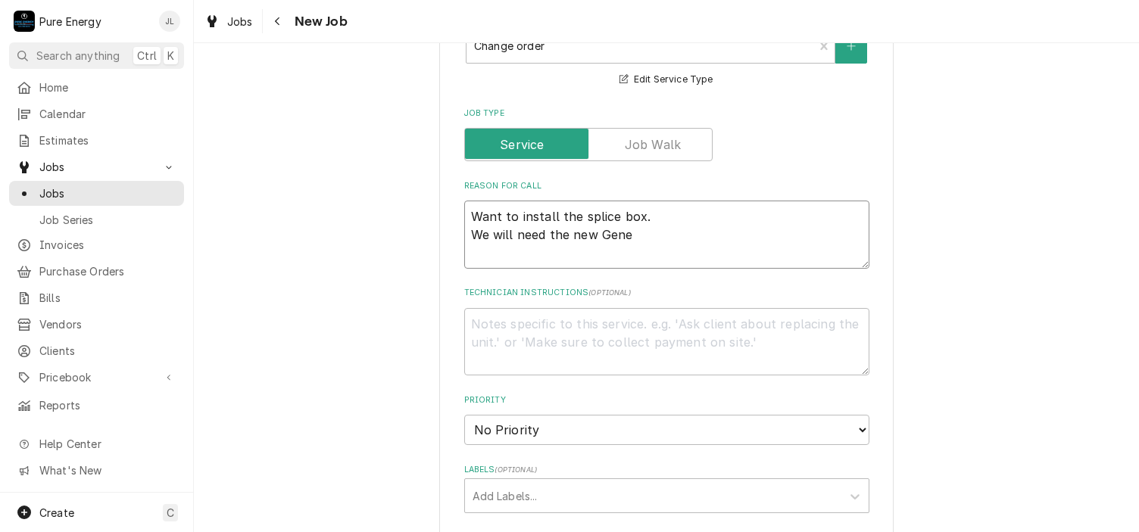
type textarea "x"
type textarea "Want to install the splice box. We will need the new Gener"
type textarea "x"
type textarea "Want to install the splice box. We will need the new Genera"
type textarea "x"
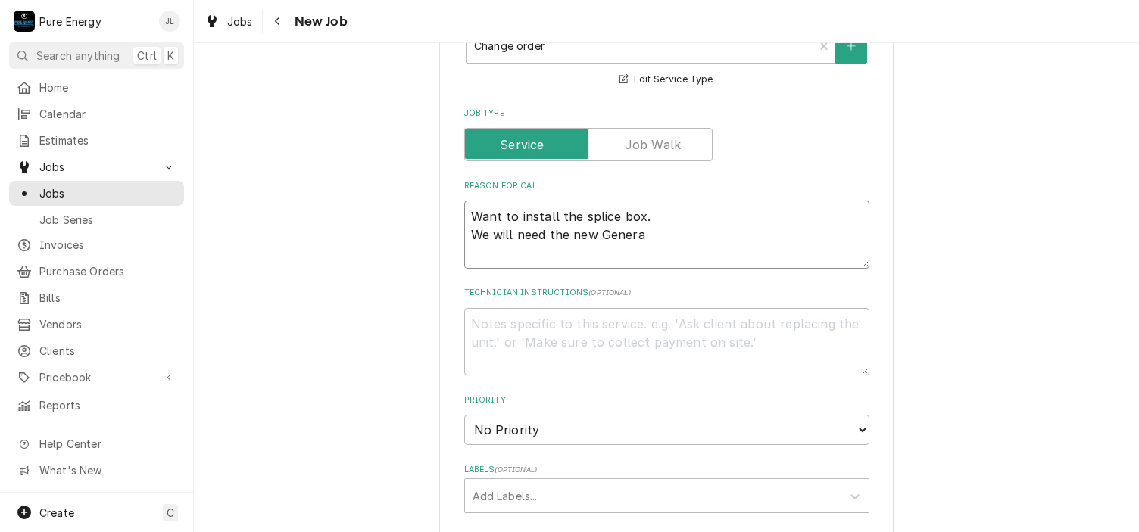
type textarea "Want to install the splice box. We will need the new Generat"
type textarea "x"
type textarea "Want to install the splice box. We will need the new Generato"
type textarea "x"
type textarea "Want to install the splice box. We will need the new Generator"
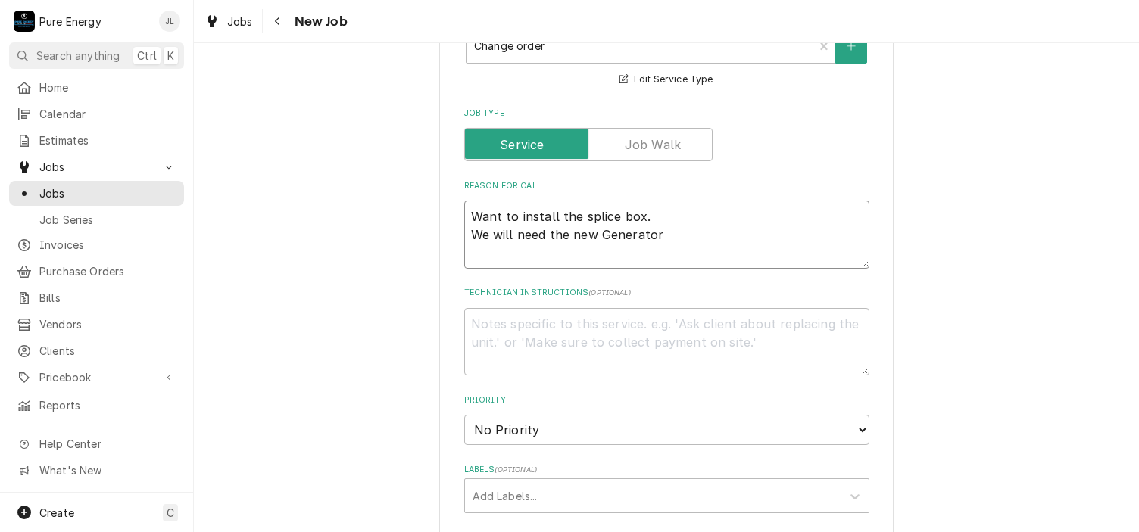
type textarea "x"
type textarea "Want to install the splice box. We will need the new Generator"
type textarea "x"
type textarea "Want to install the splice box. We will need the new Generator"
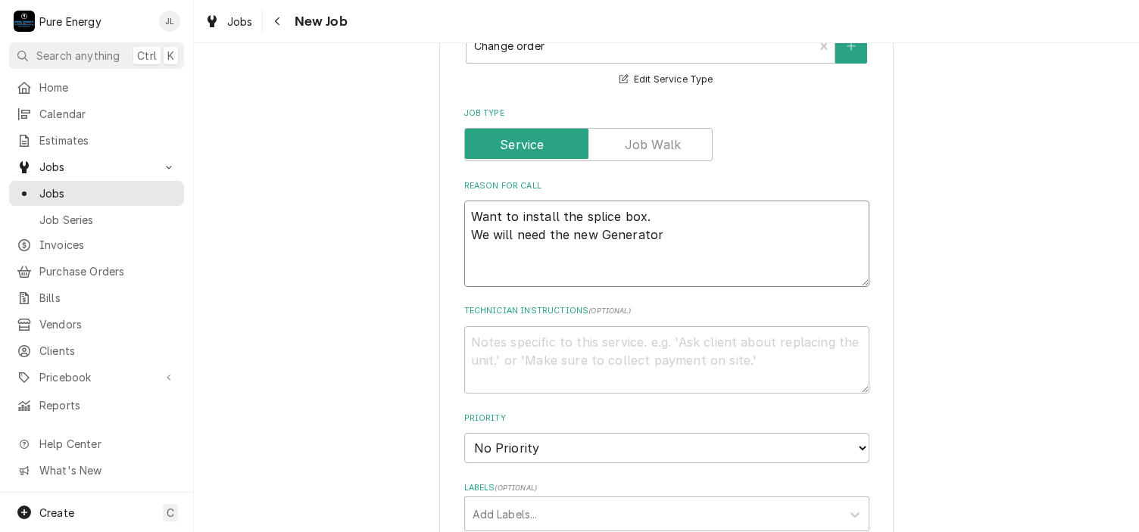
type textarea "x"
type textarea "Want to install the splice box. We will need the new Generator A"
type textarea "x"
type textarea "Want to install the splice box. We will need the new Generator"
type textarea "x"
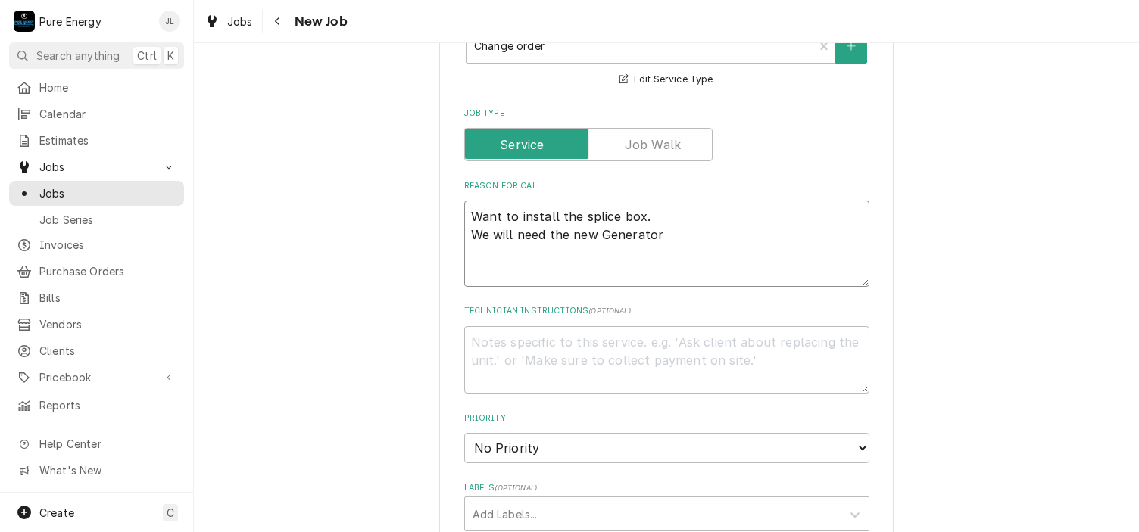
type textarea "Want to install the splice box. We will need the new Generator N"
type textarea "x"
type textarea "Want to install the splice box. We will need the new Generator Ne"
type textarea "x"
type textarea "Want to install the splice box. We will need the new Generator Nee"
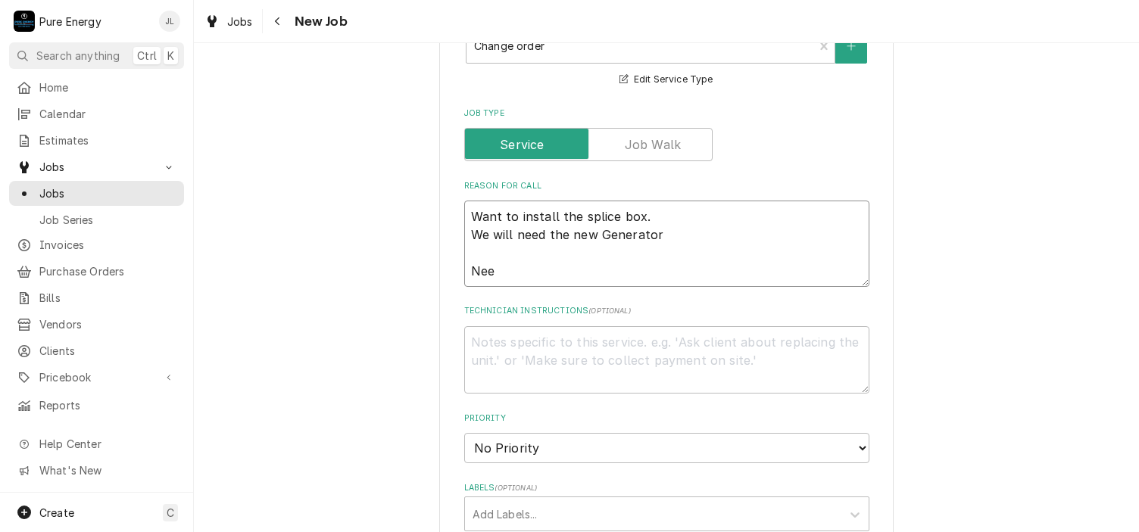
type textarea "x"
type textarea "Want to install the splice box. We will need the new Generator Need"
type textarea "x"
type textarea "Want to install the splice box. We will need the new Generator Need"
type textarea "x"
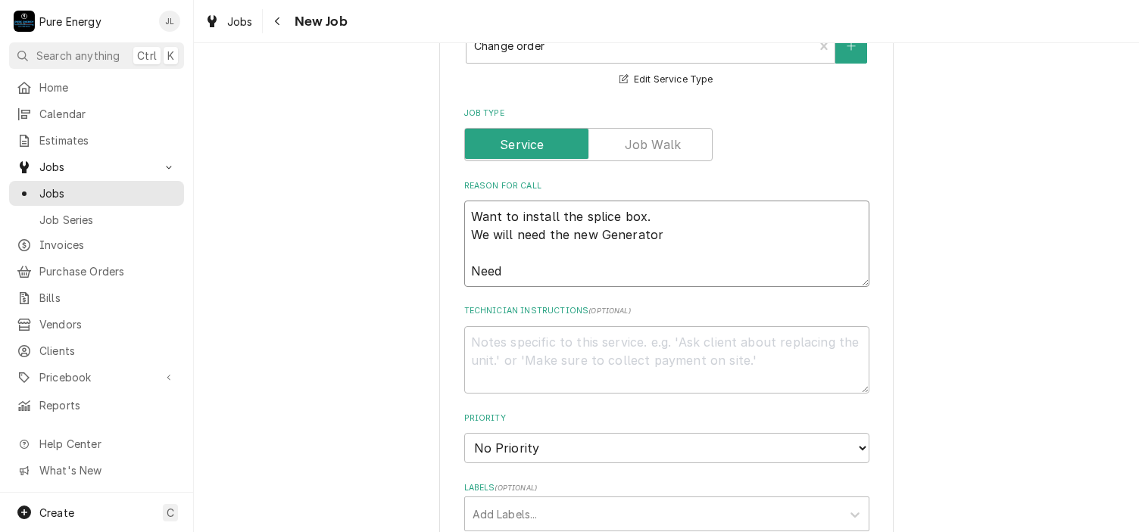
type textarea "Want to install the splice box. We will need the new Generator Need 2"
type textarea "x"
type textarea "Want to install the splice box. We will need the new Generator Need 2x"
type textarea "x"
type textarea "Want to install the splice box. We will need the new Generator Need 2x"
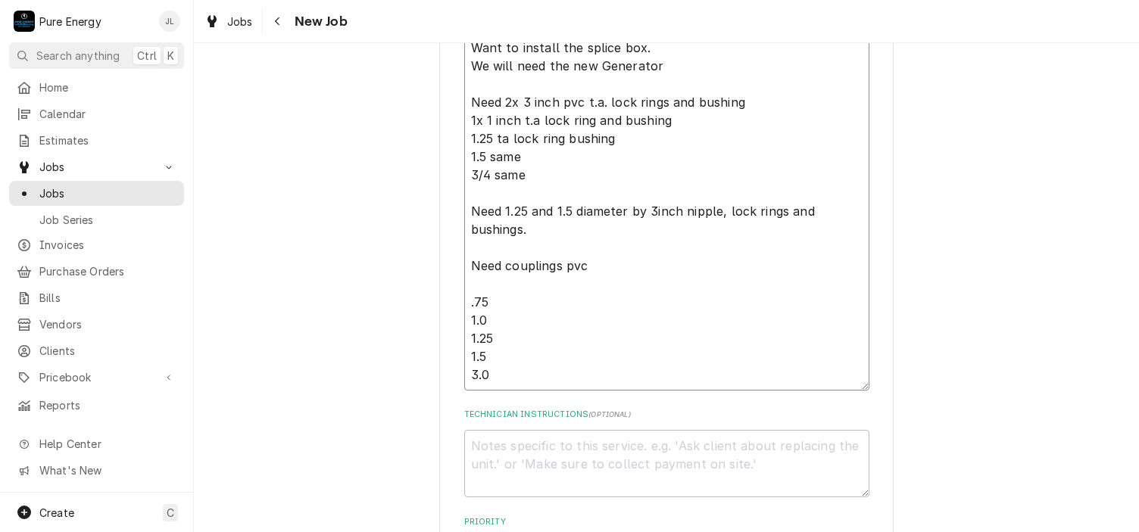
scroll to position [472, 0]
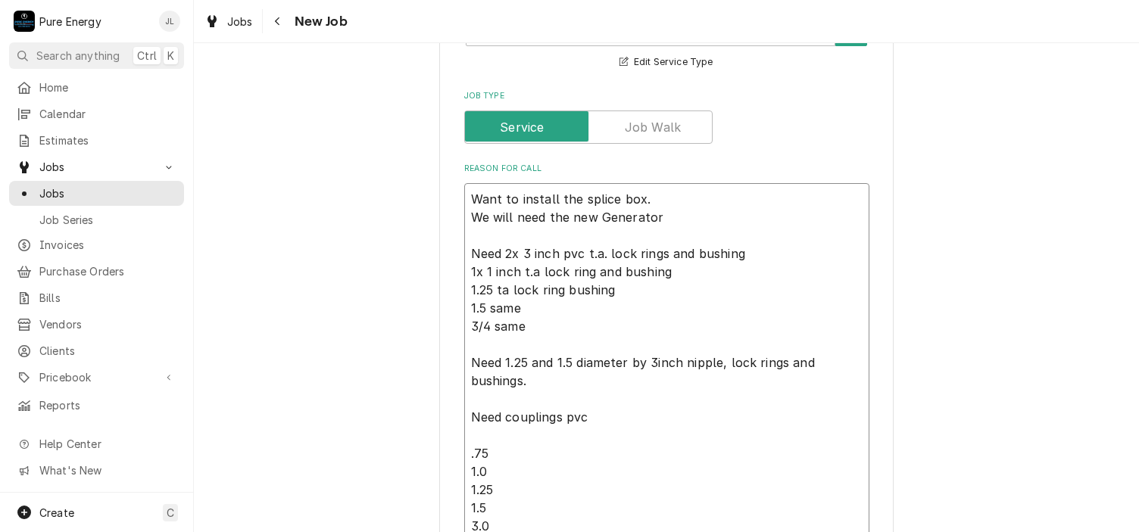
click at [666, 217] on textarea "Want to install the splice box. We will need the new Generator Need 2x 3 inch p…" at bounding box center [666, 362] width 405 height 359
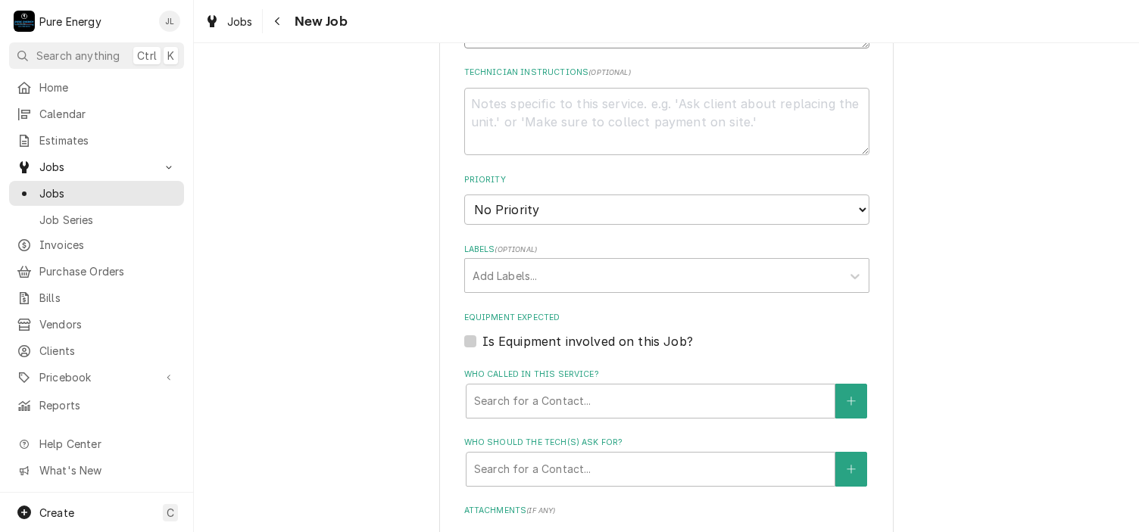
scroll to position [1365, 0]
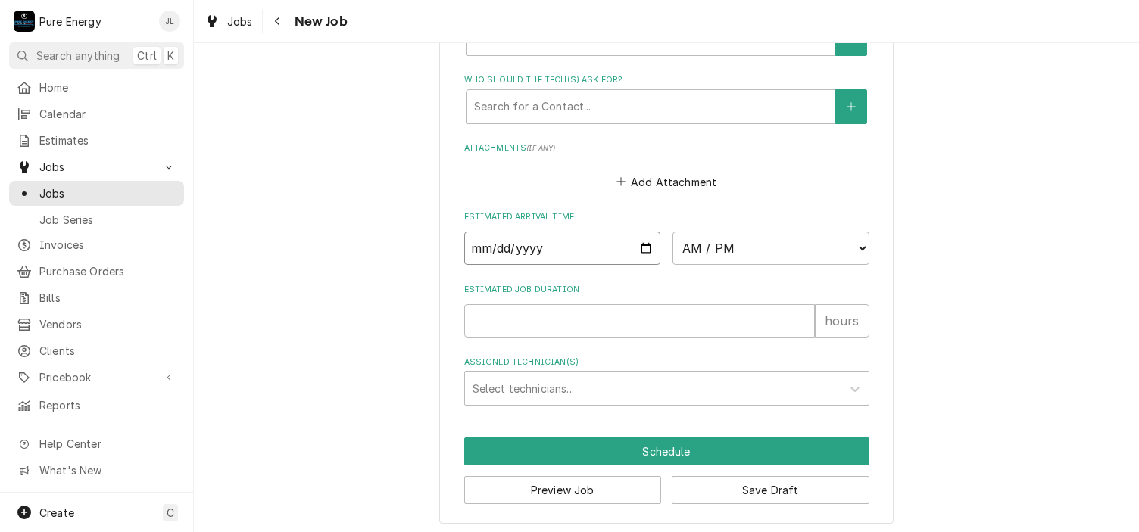
click at [636, 246] on input "Date" at bounding box center [562, 248] width 197 height 33
drag, startPoint x: 682, startPoint y: 307, endPoint x: 825, endPoint y: 265, distance: 149.1
click at [855, 242] on select "AM / PM 6:00 AM 6:15 AM 6:30 AM 6:45 AM 7:00 AM 7:15 AM 7:30 AM 7:45 AM 8:00 AM…" at bounding box center [771, 248] width 197 height 33
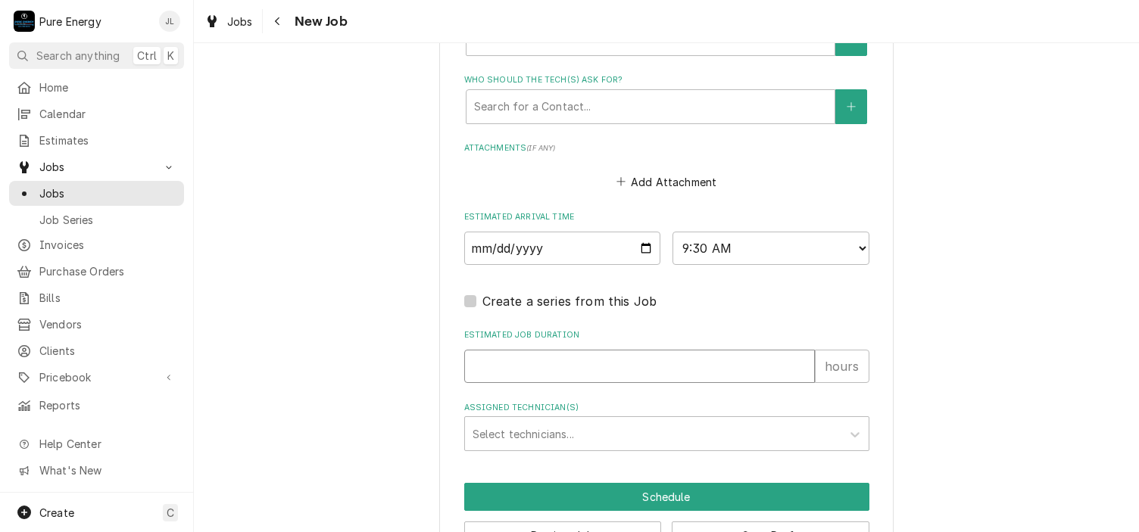
click at [545, 363] on input "Estimated Job Duration" at bounding box center [639, 366] width 351 height 33
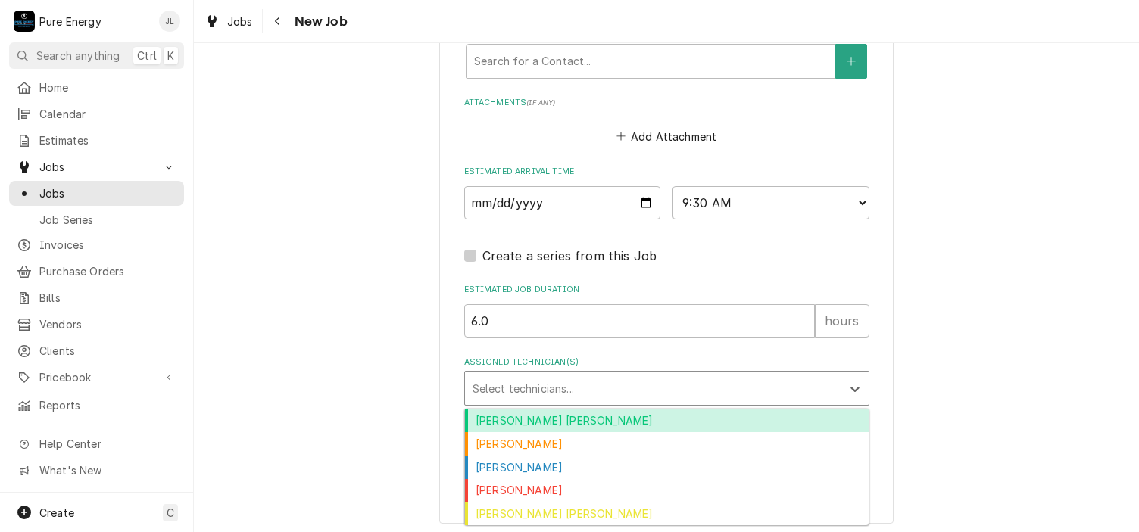
click at [535, 379] on div "Assigned Technician(s)" at bounding box center [653, 388] width 361 height 27
click at [521, 410] on div "Albert Hernandez Soto" at bounding box center [667, 421] width 404 height 23
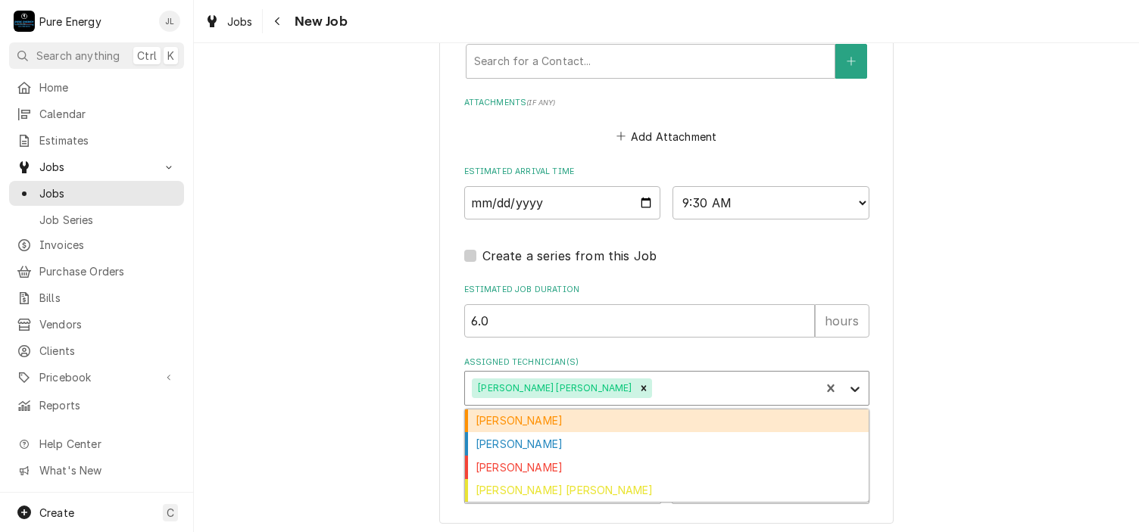
click at [853, 387] on icon "Assigned Technician(s)" at bounding box center [855, 389] width 9 height 5
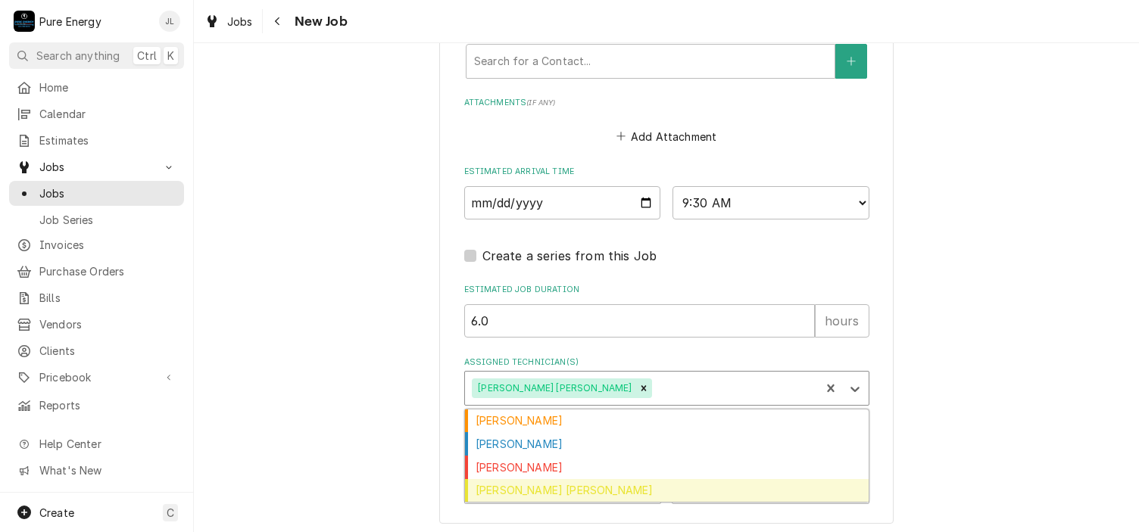
click at [607, 481] on div "Rodolfo Hernandez Lorenzo" at bounding box center [667, 490] width 404 height 23
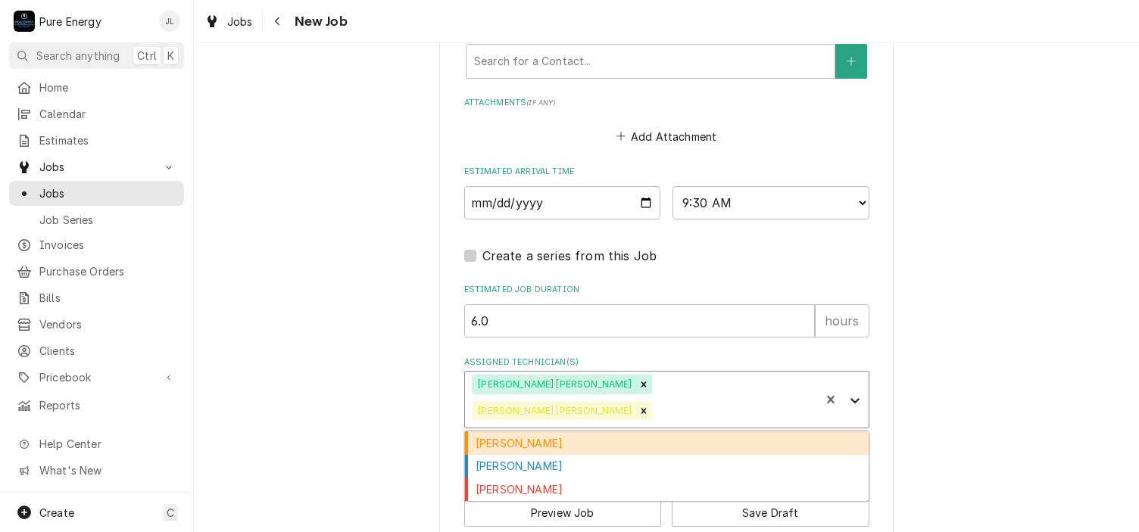
click at [851, 398] on icon "Assigned Technician(s)" at bounding box center [855, 400] width 9 height 5
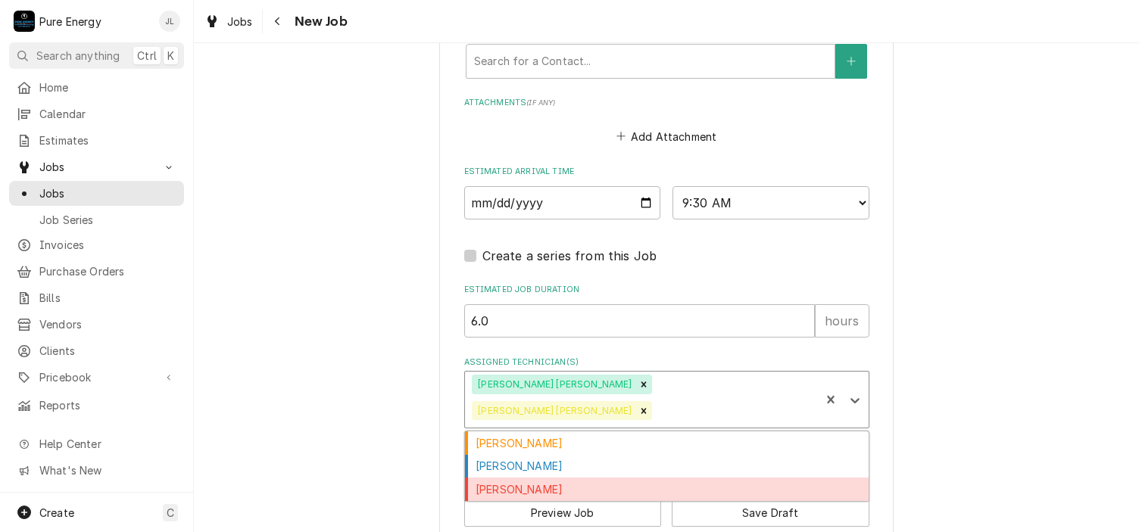
click at [618, 478] on div "[PERSON_NAME]" at bounding box center [667, 489] width 404 height 23
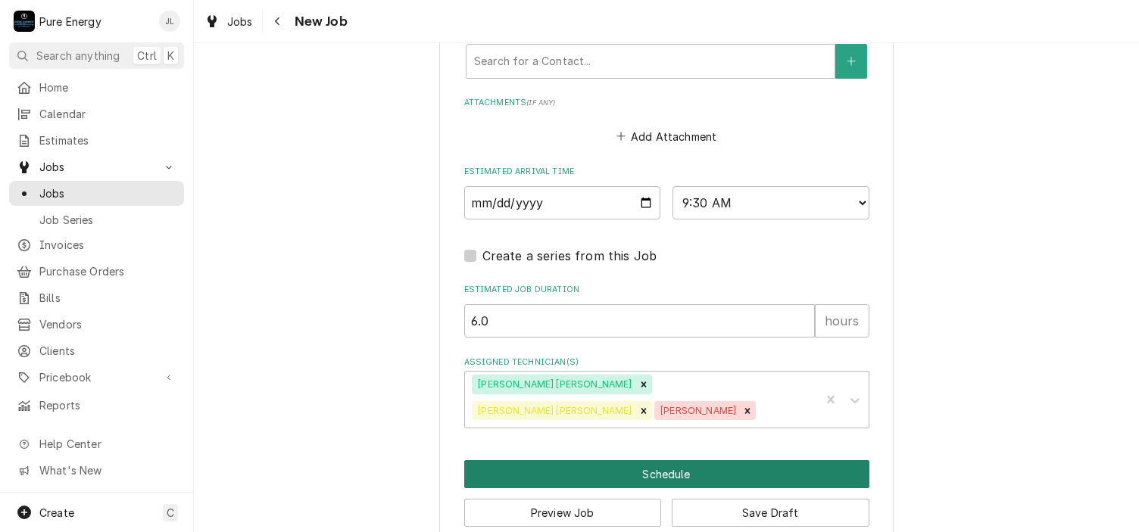
click at [624, 466] on button "Schedule" at bounding box center [666, 474] width 405 height 28
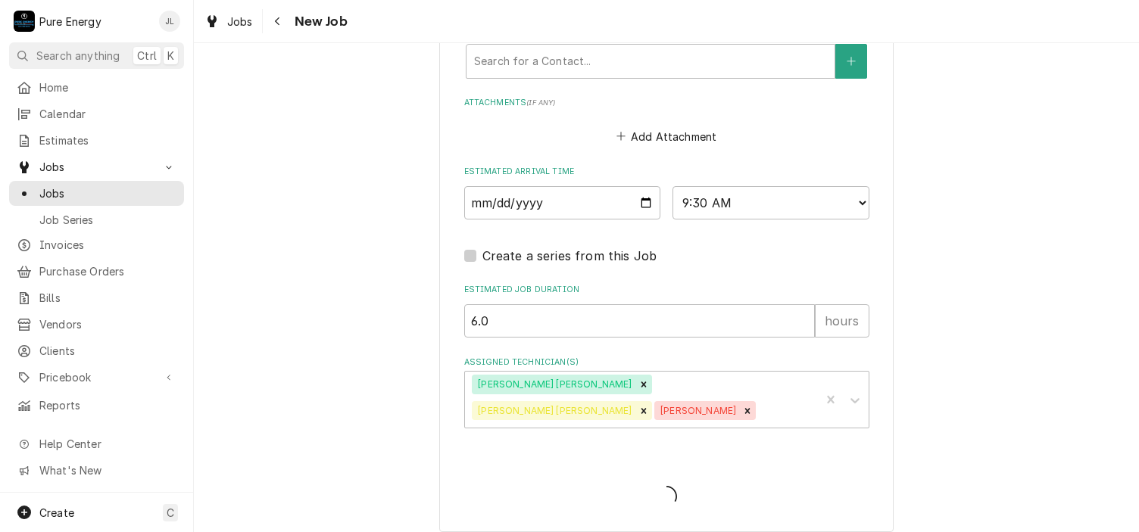
scroll to position [1334, 0]
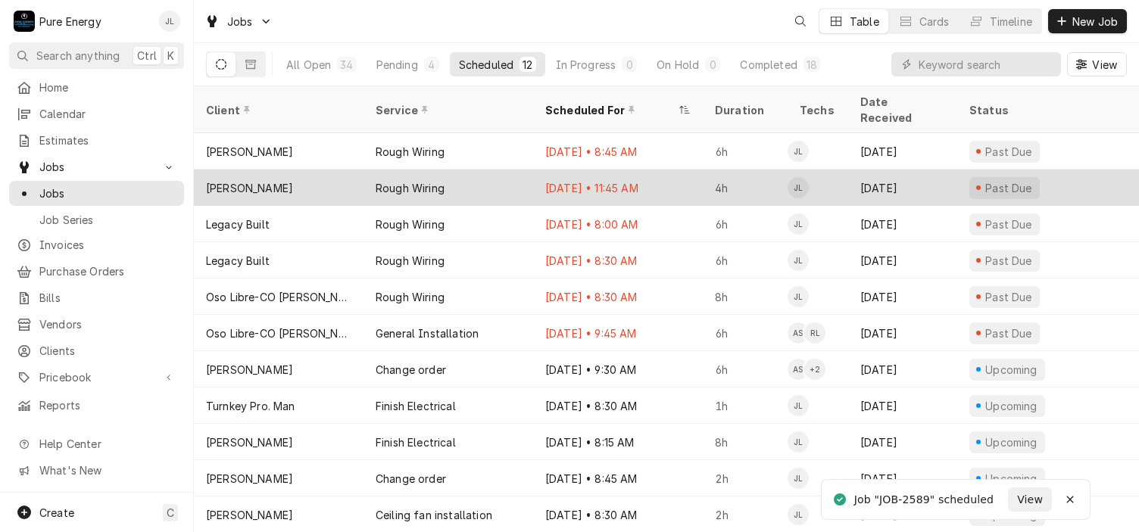
scroll to position [30, 0]
